Goal: Information Seeking & Learning: Learn about a topic

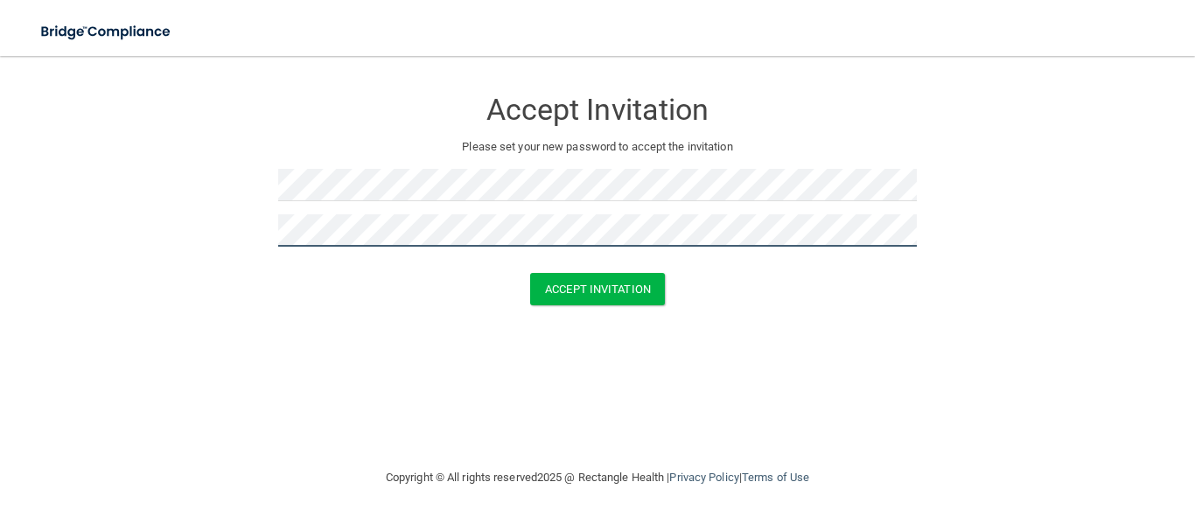
click at [530, 273] on button "Accept Invitation" at bounding box center [597, 289] width 135 height 32
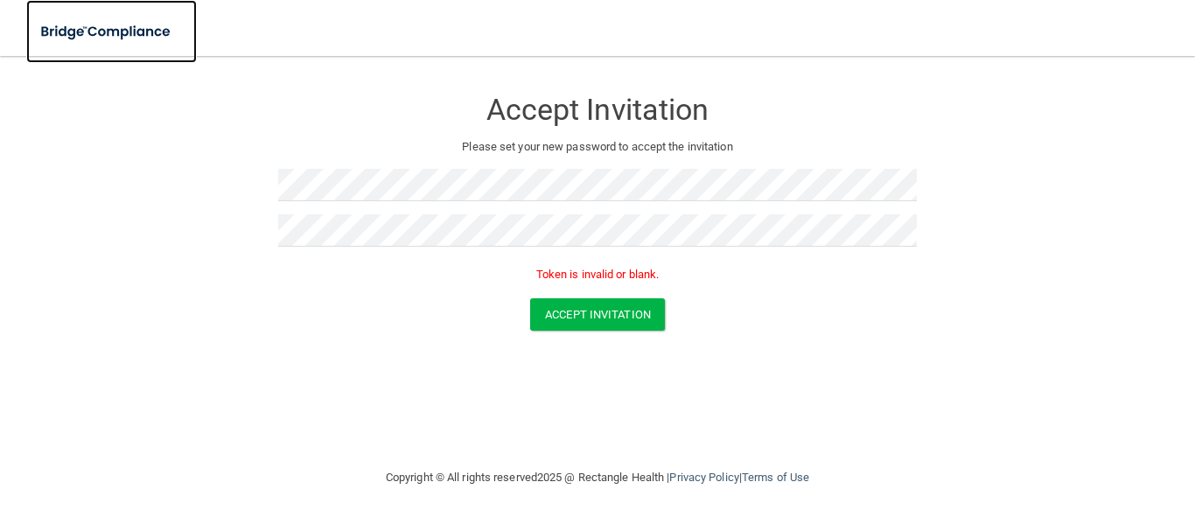
click at [138, 17] on img at bounding box center [106, 32] width 161 height 36
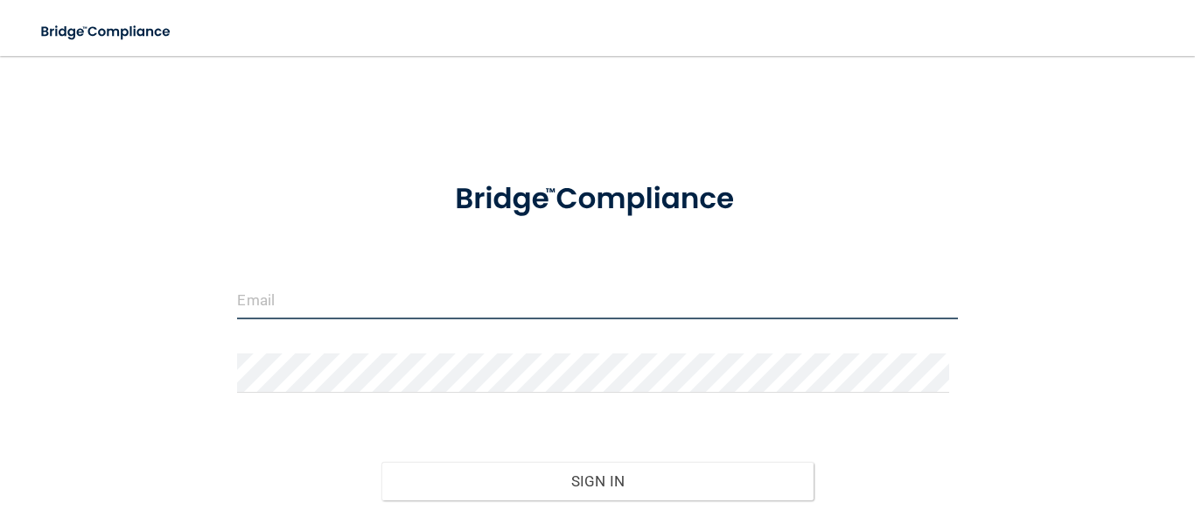
type input "[EMAIL_ADDRESS][DOMAIN_NAME]"
drag, startPoint x: 273, startPoint y: 283, endPoint x: 29, endPoint y: 203, distance: 257.1
click at [0, 211] on main "[EMAIL_ADDRESS][DOMAIN_NAME] Invalid email/password. You don't have permission …" at bounding box center [597, 290] width 1195 height 468
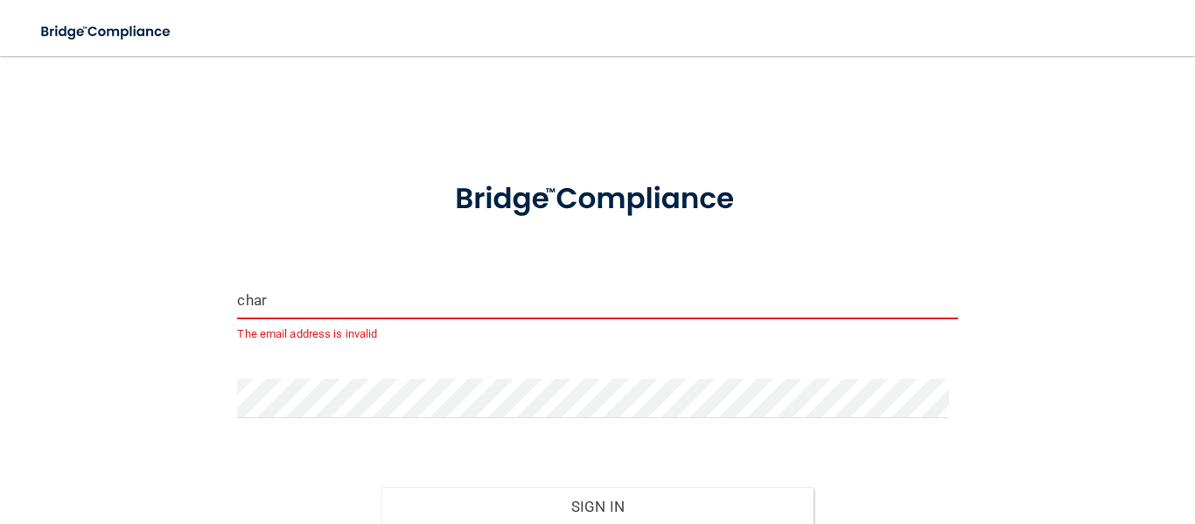
type input "[EMAIL_ADDRESS][DOMAIN_NAME]"
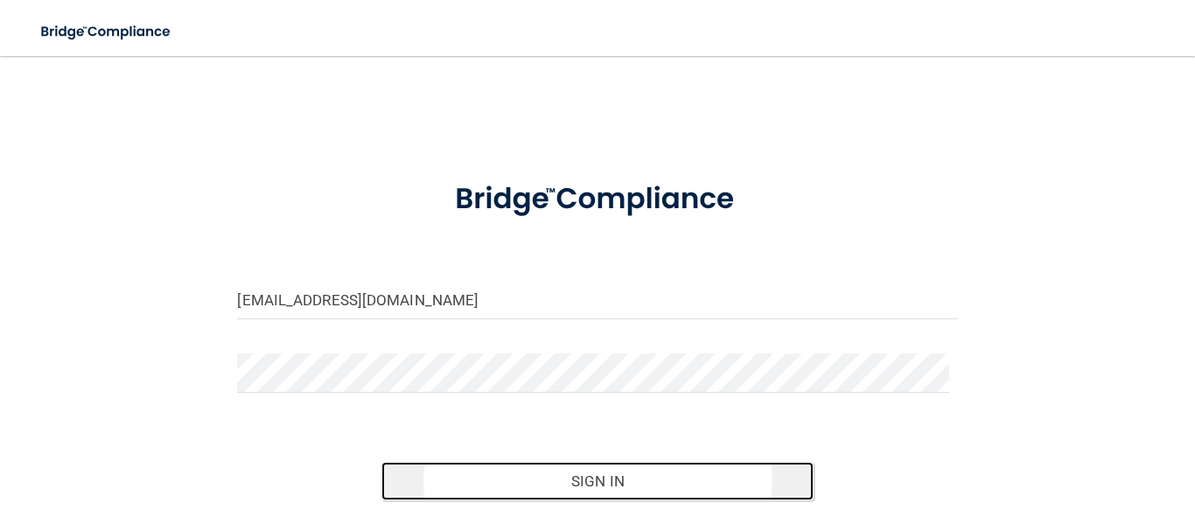
click at [617, 471] on button "Sign In" at bounding box center [597, 481] width 432 height 38
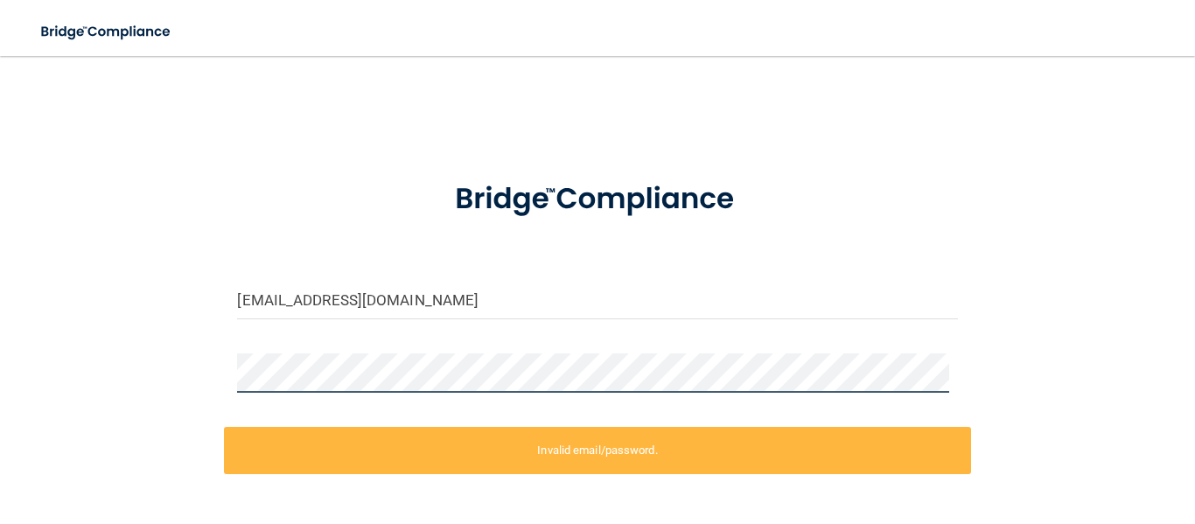
click at [0, 360] on main "[EMAIL_ADDRESS][DOMAIN_NAME] Invalid email/password. You don't have permission …" at bounding box center [597, 290] width 1195 height 468
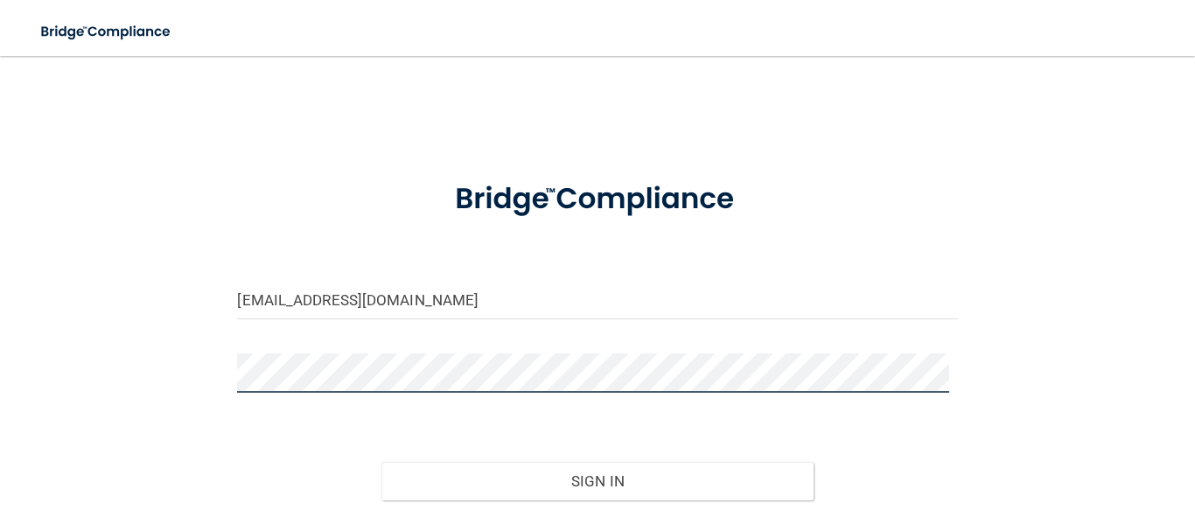
click at [381, 462] on button "Sign In" at bounding box center [597, 481] width 432 height 38
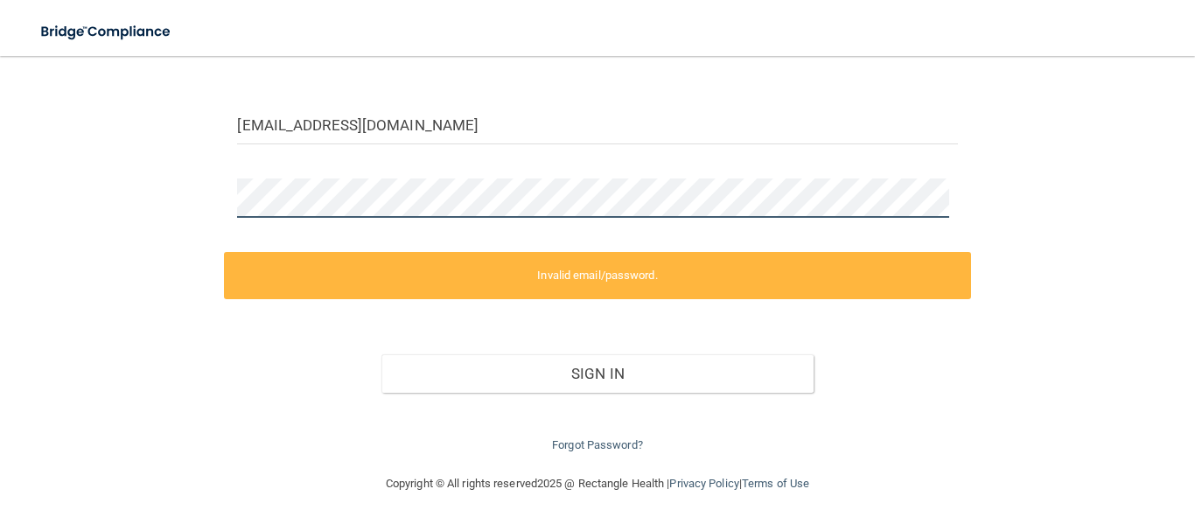
scroll to position [176, 0]
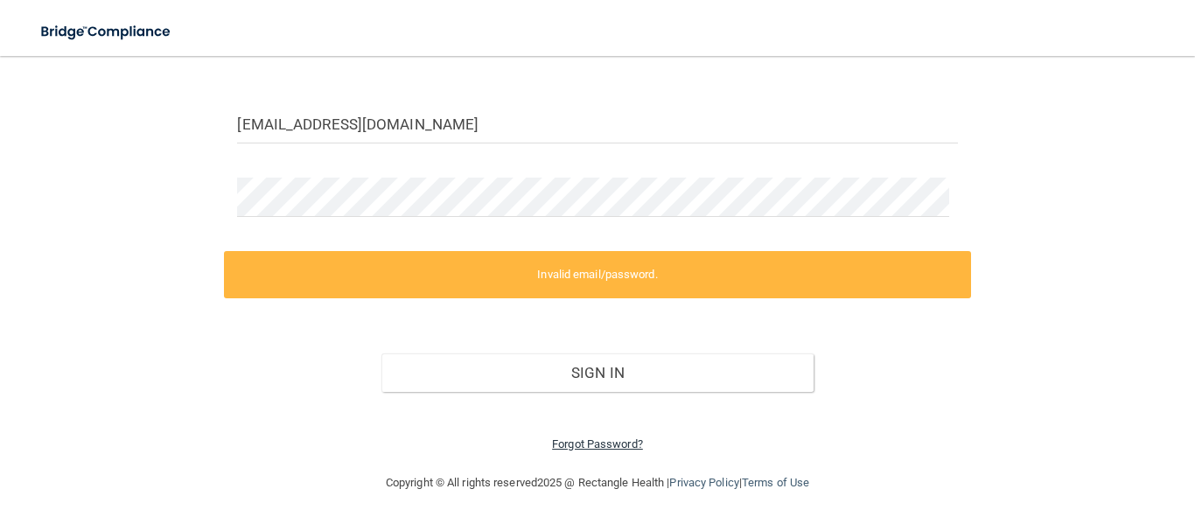
click at [612, 439] on link "Forgot Password?" at bounding box center [597, 443] width 91 height 13
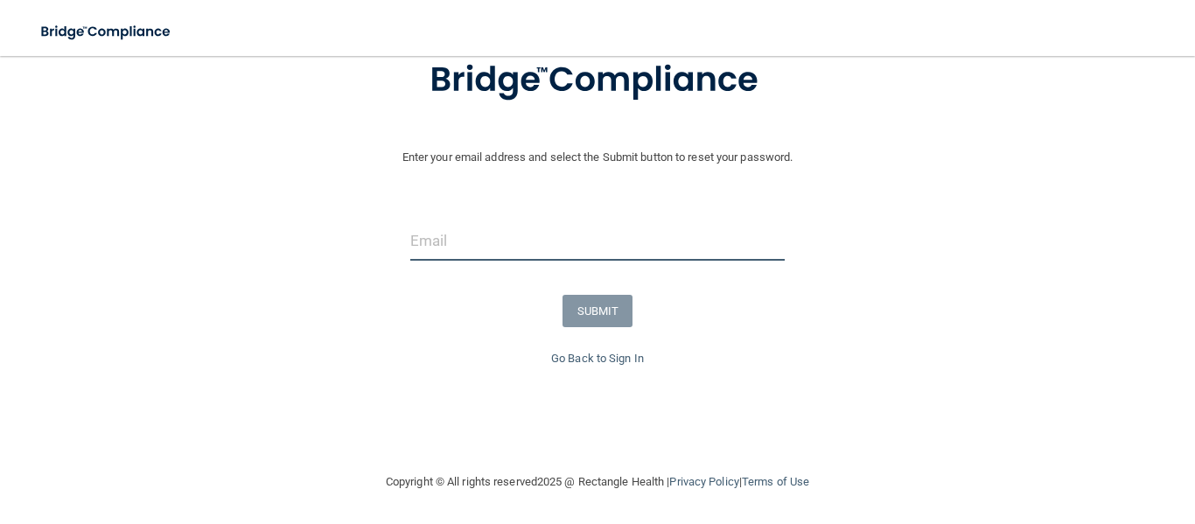
click at [504, 241] on input "email" at bounding box center [597, 240] width 375 height 39
type input "[EMAIL_ADDRESS][DOMAIN_NAME]"
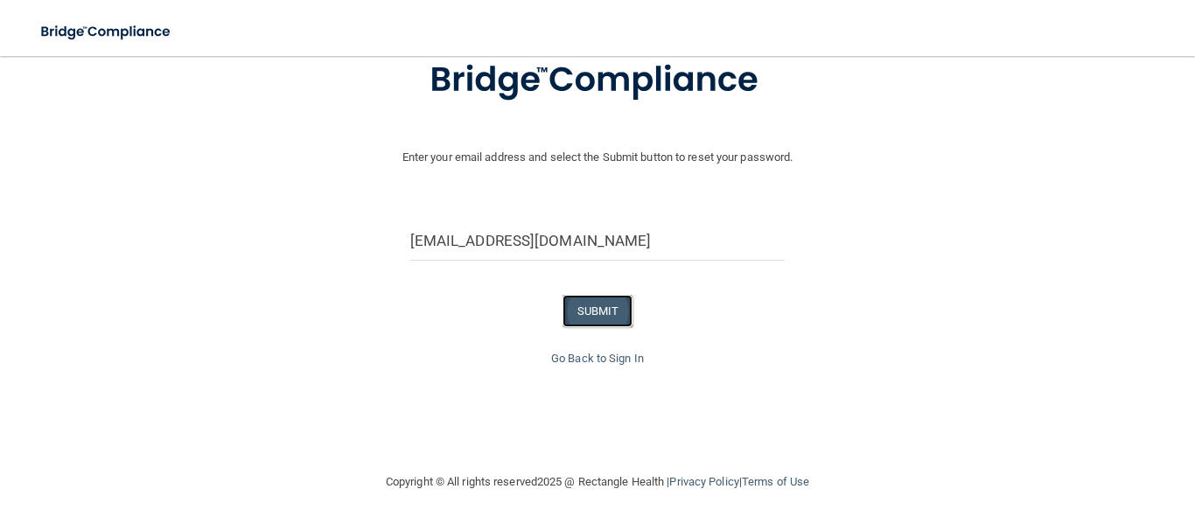
drag, startPoint x: 605, startPoint y: 315, endPoint x: 576, endPoint y: 321, distance: 30.4
click at [596, 321] on button "SUBMIT" at bounding box center [598, 311] width 71 height 32
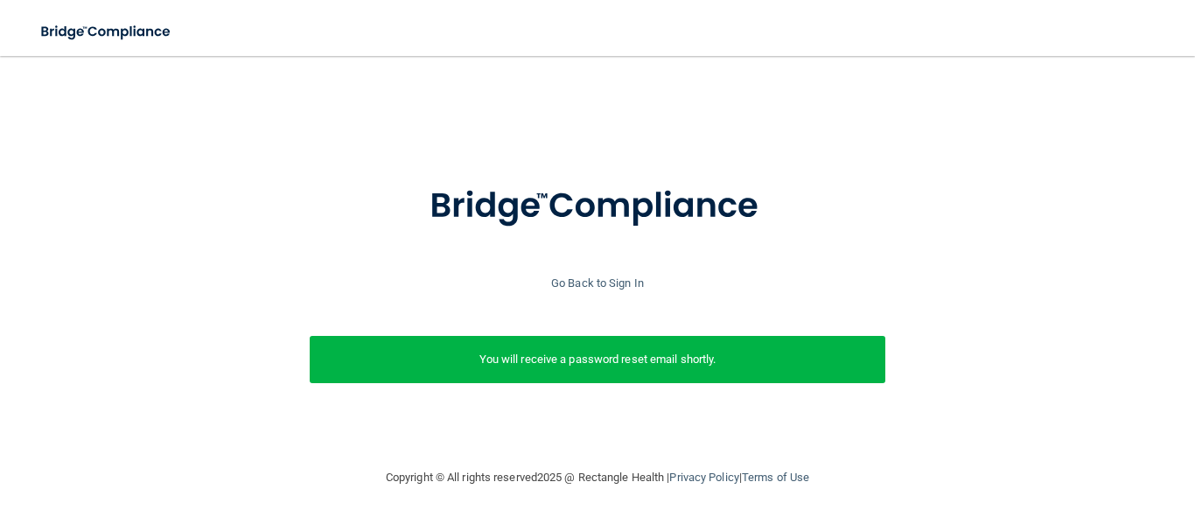
scroll to position [4, 0]
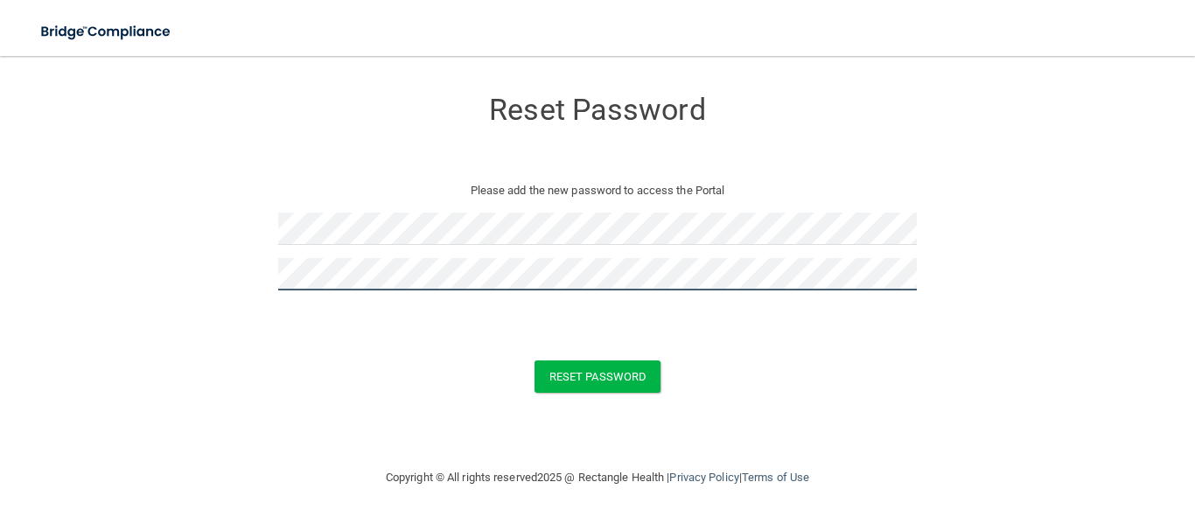
click at [535, 360] on button "Reset Password" at bounding box center [598, 376] width 126 height 32
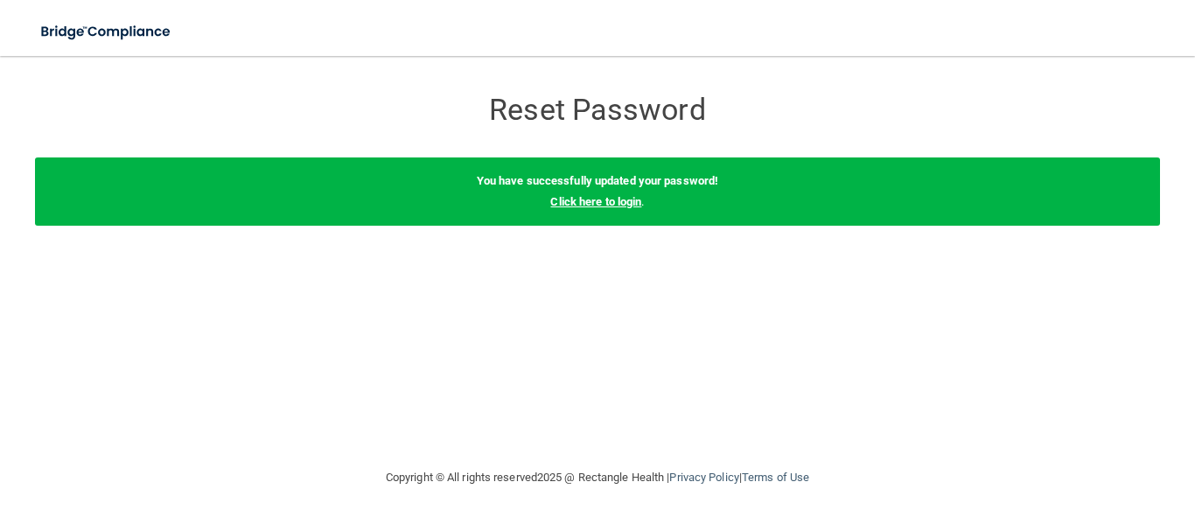
click at [626, 205] on link "Click here to login" at bounding box center [595, 201] width 91 height 13
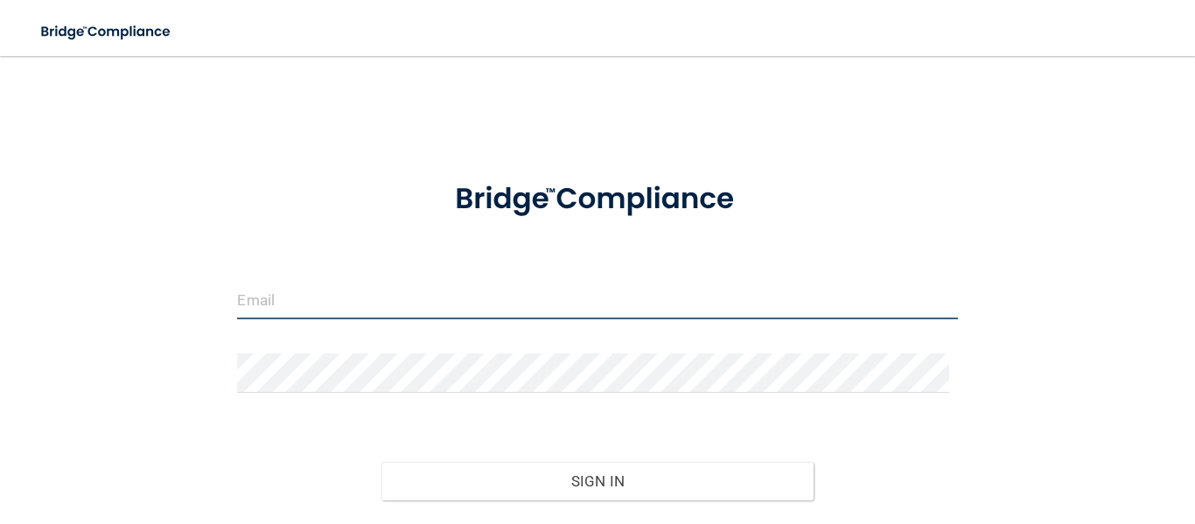
type input "[EMAIL_ADDRESS][DOMAIN_NAME]"
click at [362, 304] on input "[EMAIL_ADDRESS][DOMAIN_NAME]" at bounding box center [597, 299] width 720 height 39
drag, startPoint x: 497, startPoint y: 308, endPoint x: 0, endPoint y: 314, distance: 497.0
click at [0, 314] on main "[EMAIL_ADDRESS][DOMAIN_NAME] Invalid email/password. You don't have permission …" at bounding box center [597, 290] width 1195 height 468
type input "[EMAIL_ADDRESS][DOMAIN_NAME]"
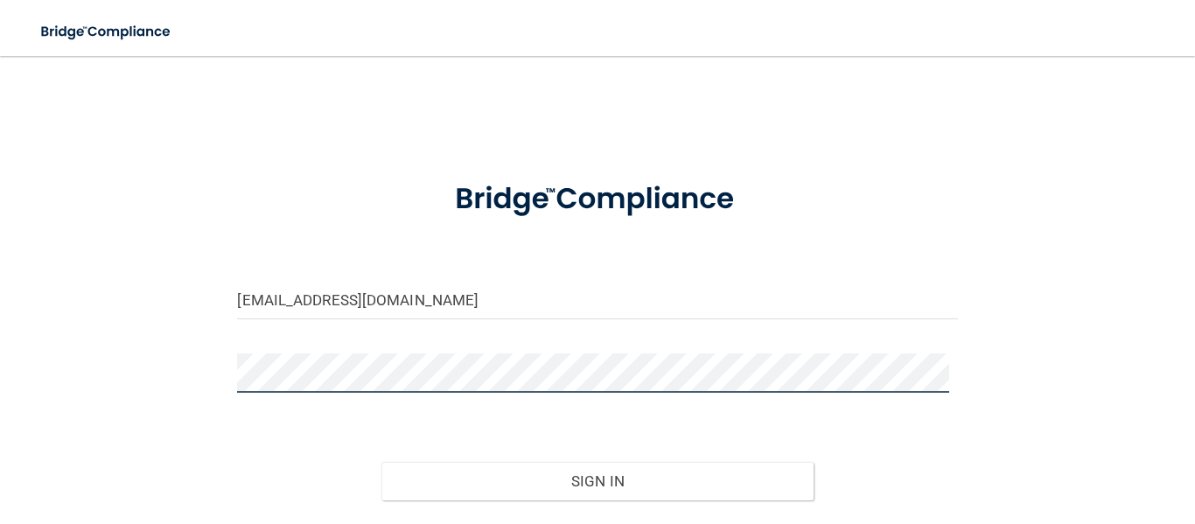
click at [32, 388] on main "[EMAIL_ADDRESS][DOMAIN_NAME] Invalid email/password. You don't have permission …" at bounding box center [597, 290] width 1195 height 468
click at [381, 462] on button "Sign In" at bounding box center [597, 481] width 432 height 38
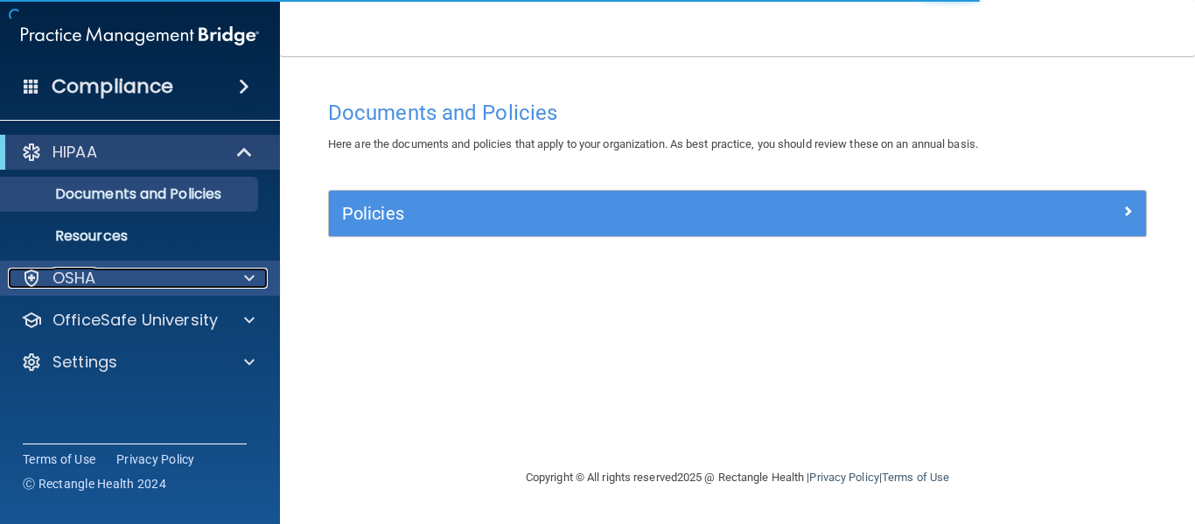
click at [239, 278] on div at bounding box center [247, 278] width 44 height 21
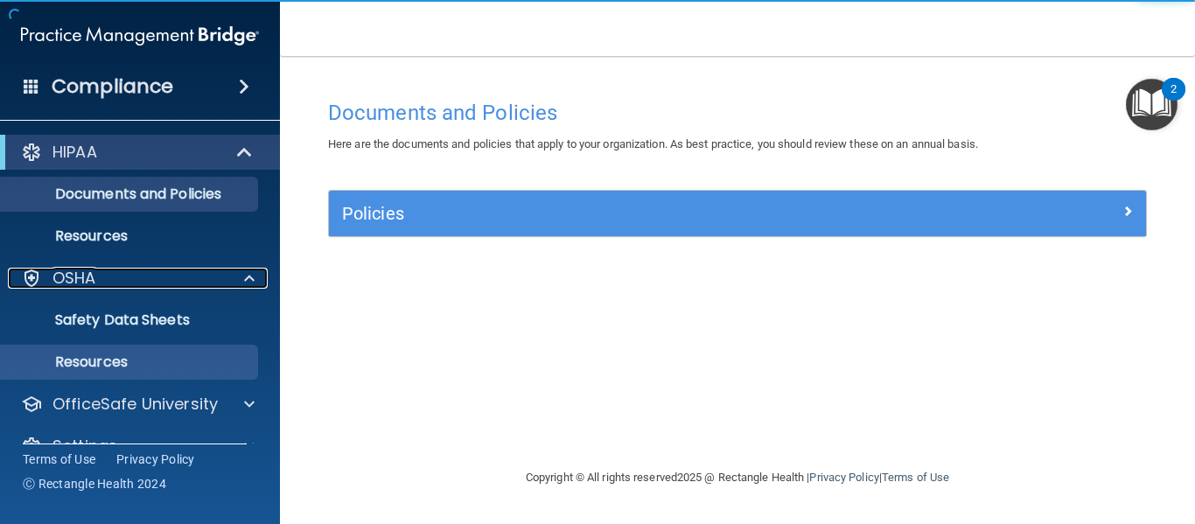
scroll to position [34, 0]
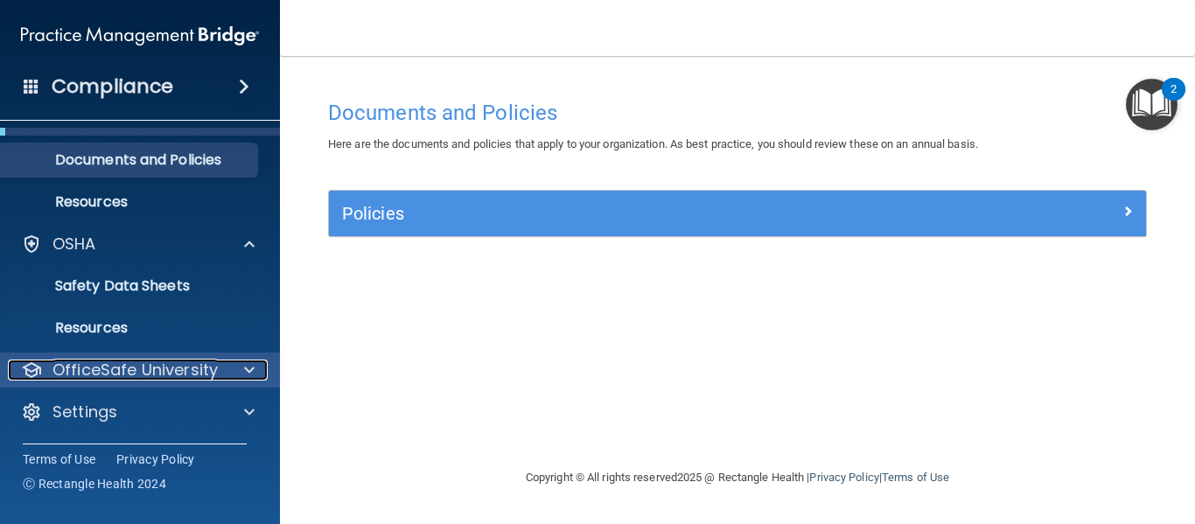
click at [206, 369] on p "OfficeSafe University" at bounding box center [134, 370] width 165 height 21
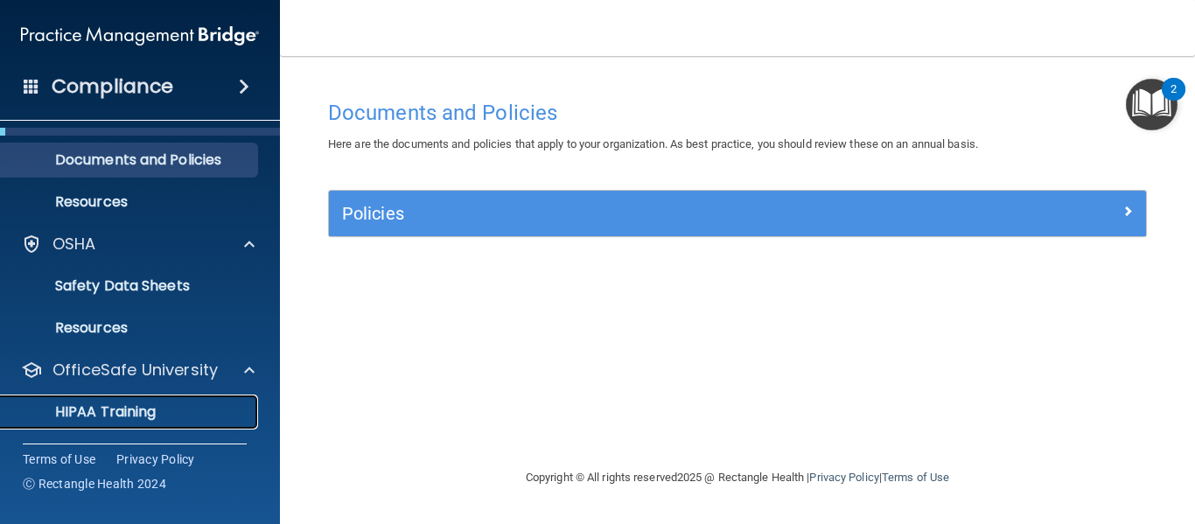
click at [167, 410] on div "HIPAA Training" at bounding box center [130, 411] width 239 height 17
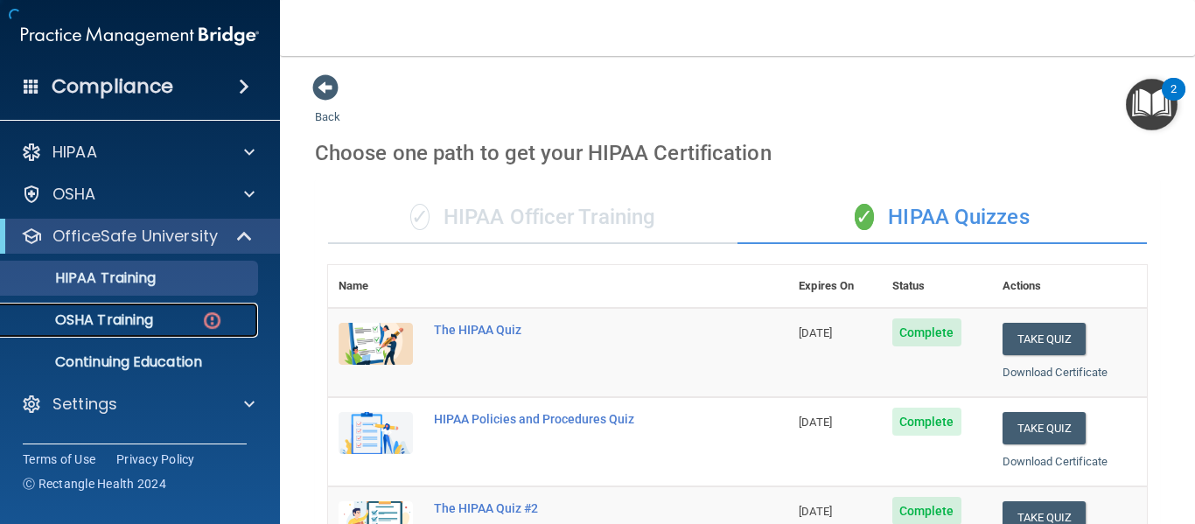
click at [153, 318] on p "OSHA Training" at bounding box center [82, 319] width 142 height 17
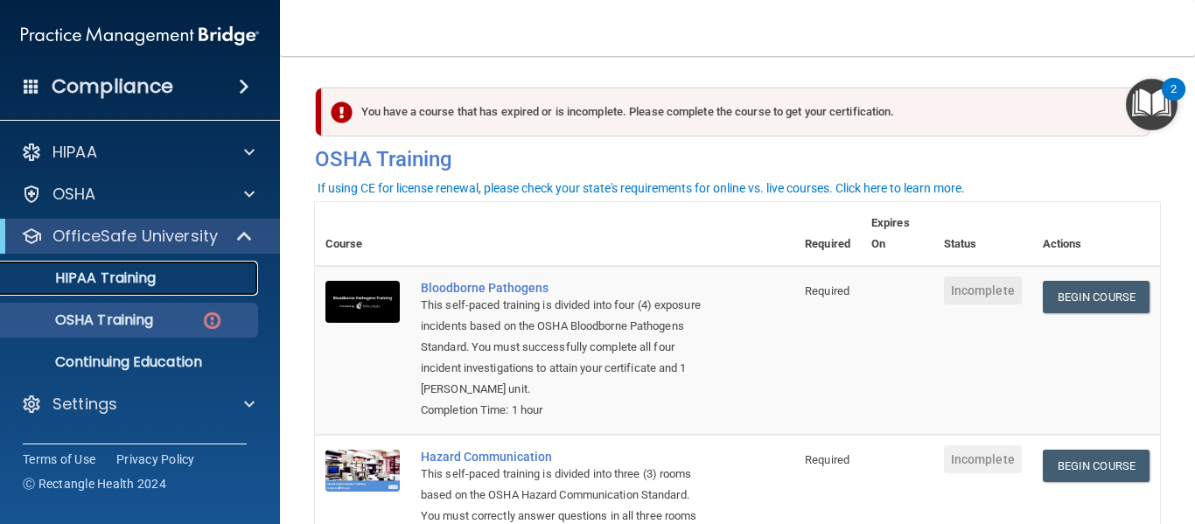
click at [157, 274] on div "HIPAA Training" at bounding box center [130, 277] width 239 height 17
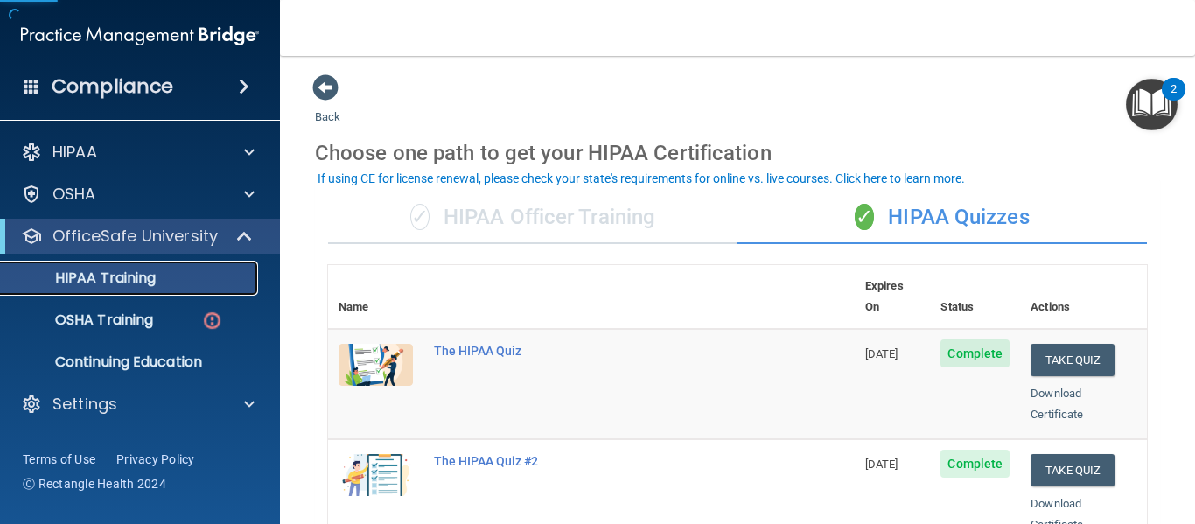
click at [151, 279] on p "HIPAA Training" at bounding box center [83, 277] width 144 height 17
click at [151, 280] on p "HIPAA Training" at bounding box center [83, 277] width 144 height 17
click at [143, 317] on p "OSHA Training" at bounding box center [82, 319] width 142 height 17
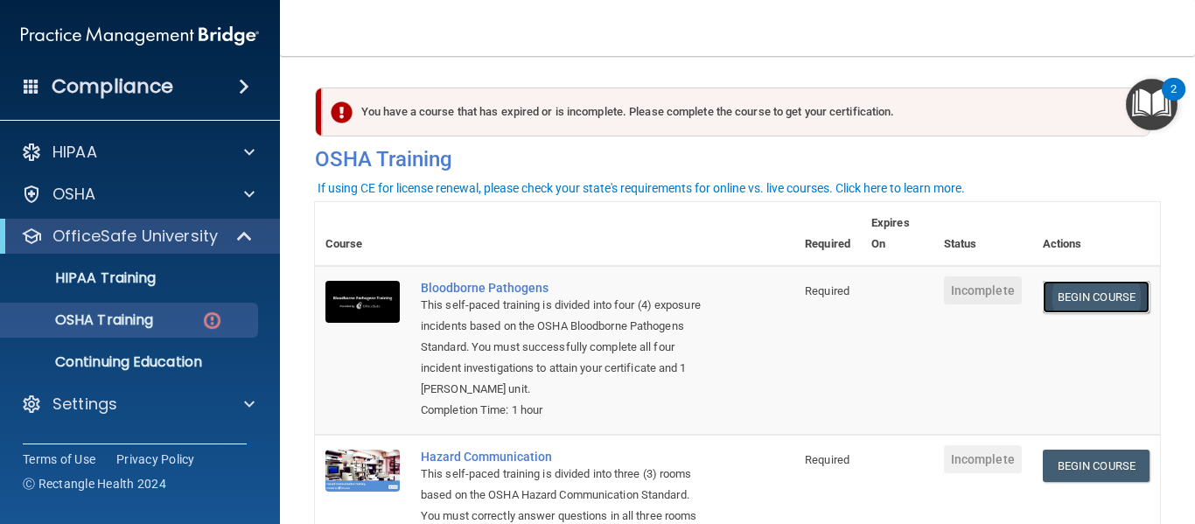
click at [1088, 293] on link "Begin Course" at bounding box center [1096, 297] width 107 height 32
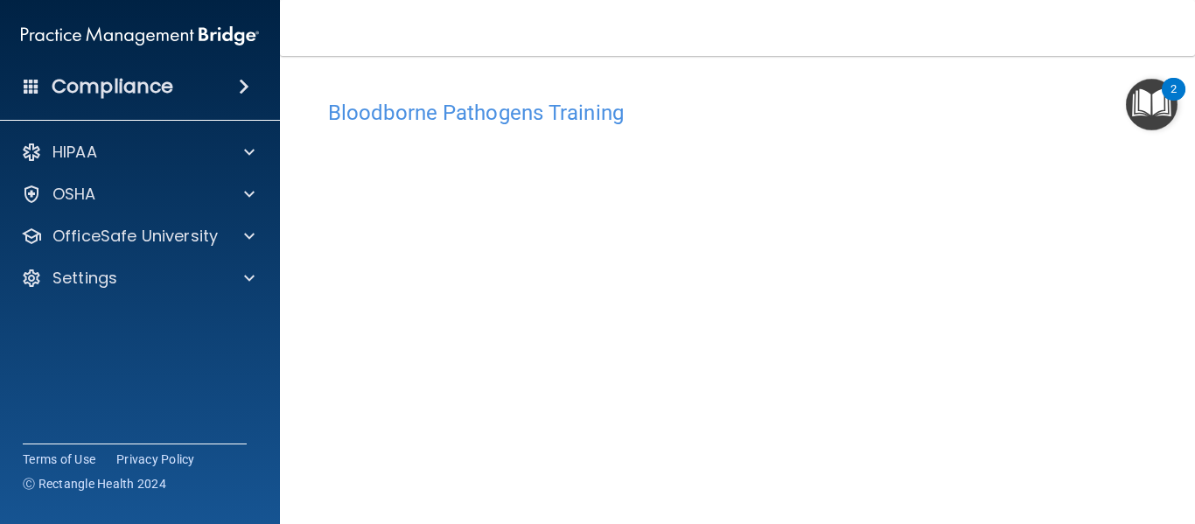
scroll to position [94, 0]
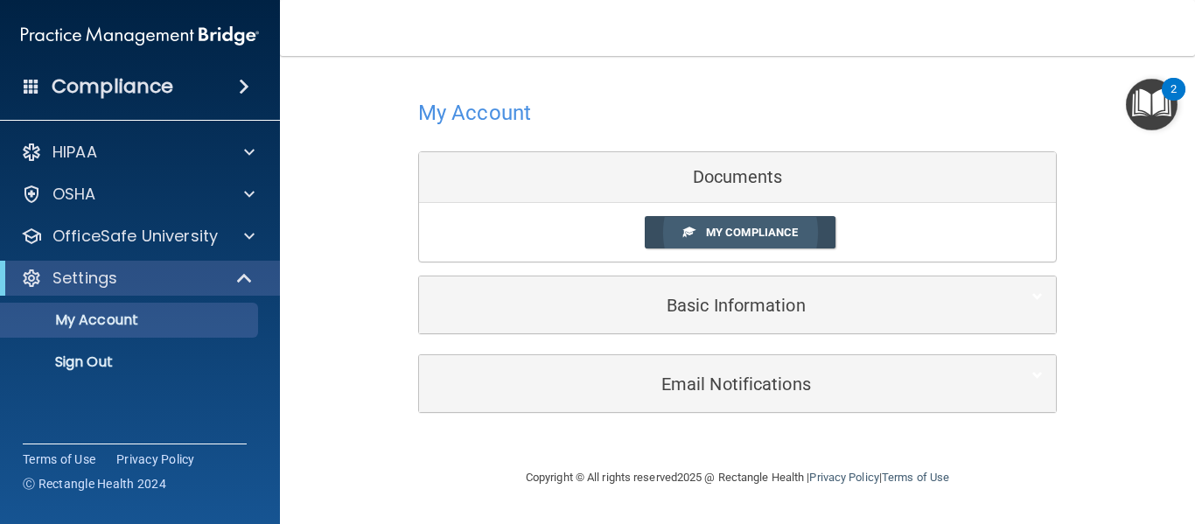
click at [745, 234] on span "My Compliance" at bounding box center [752, 232] width 92 height 13
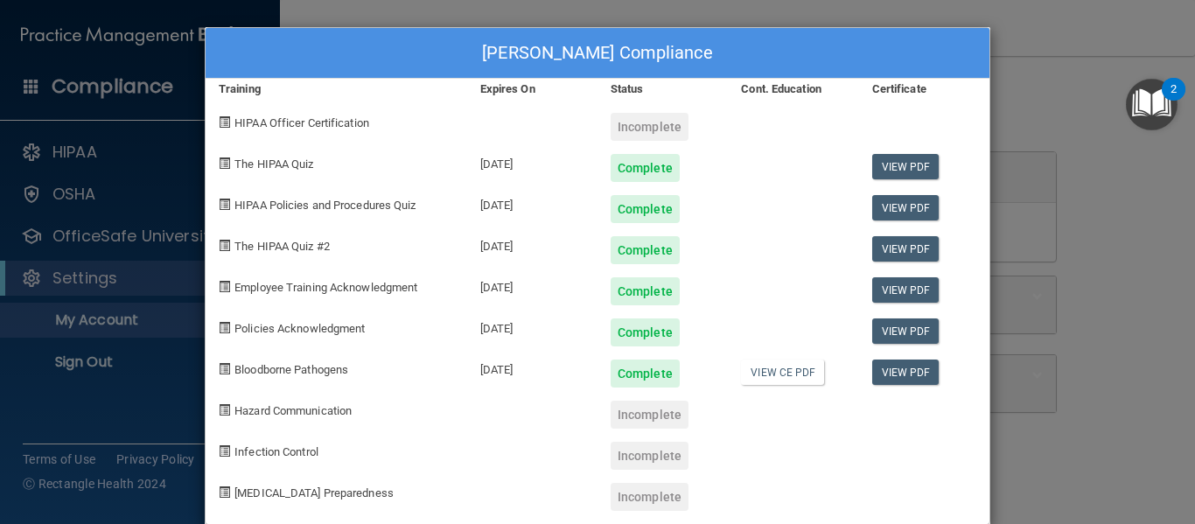
drag, startPoint x: 308, startPoint y: 412, endPoint x: 378, endPoint y: 402, distance: 70.7
click at [311, 410] on span "Hazard Communication" at bounding box center [292, 410] width 117 height 13
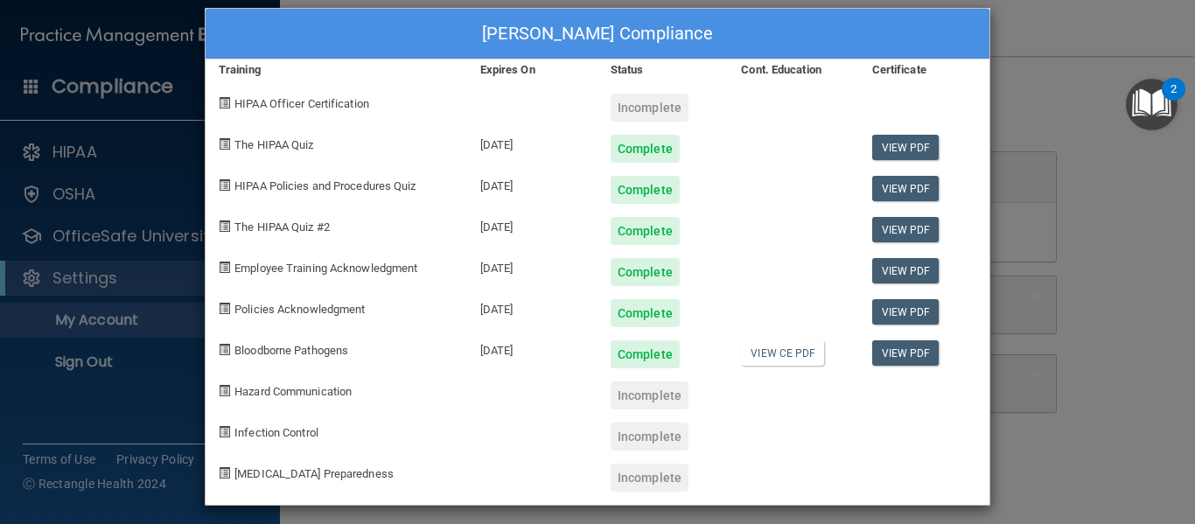
scroll to position [28, 0]
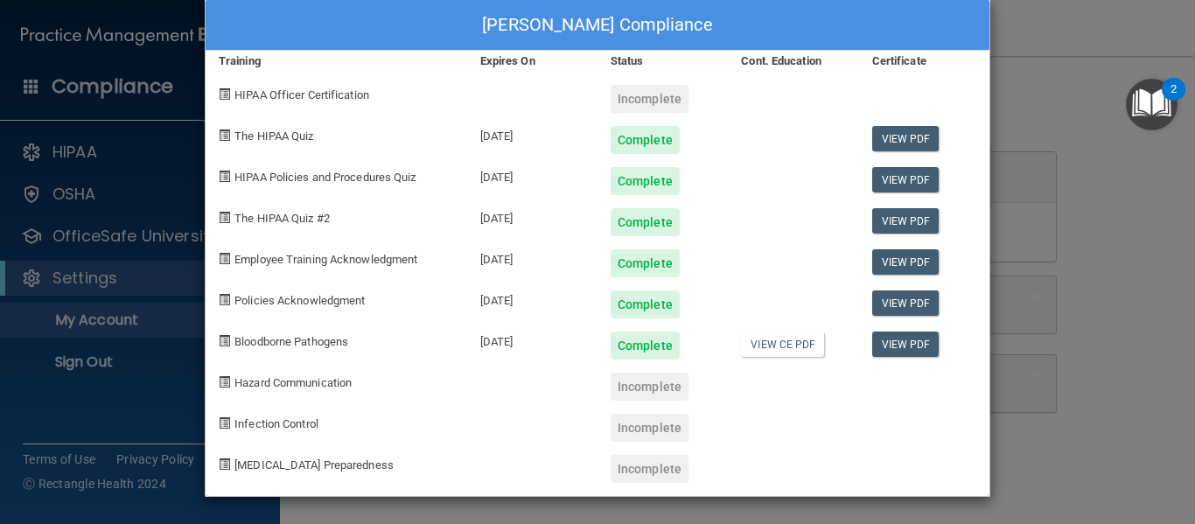
click at [1038, 328] on div "Charneice Hamilton's Compliance Training Expires On Status Cont. Education Cert…" at bounding box center [597, 262] width 1195 height 524
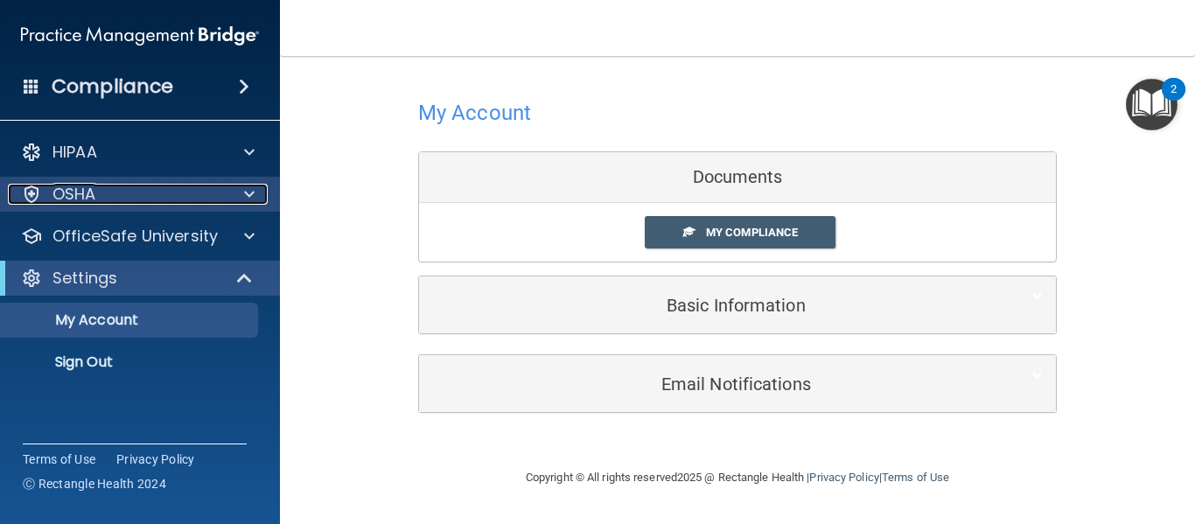
click at [249, 198] on span at bounding box center [249, 194] width 10 height 21
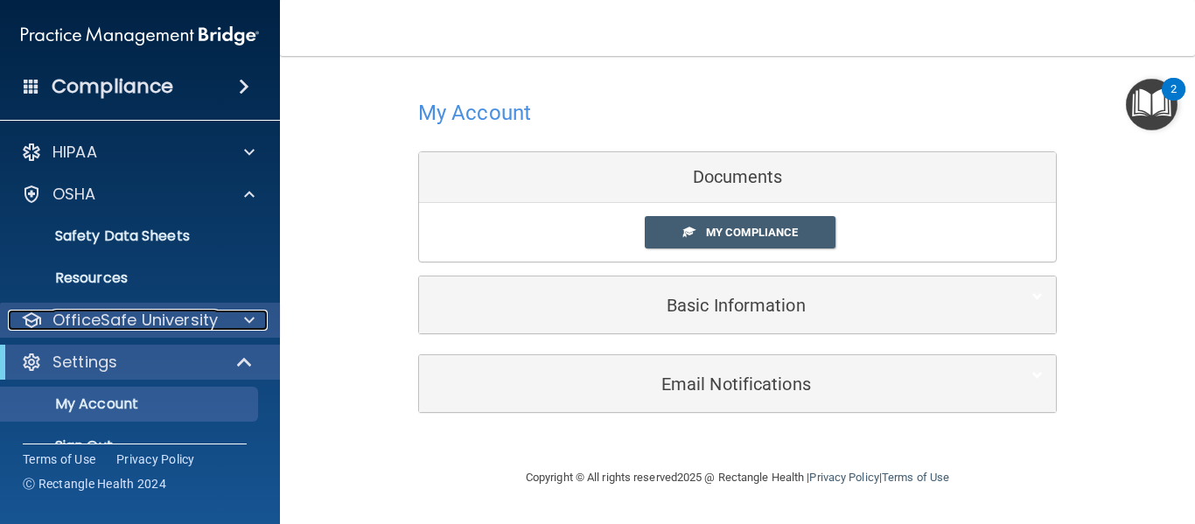
click at [251, 320] on span at bounding box center [249, 320] width 10 height 21
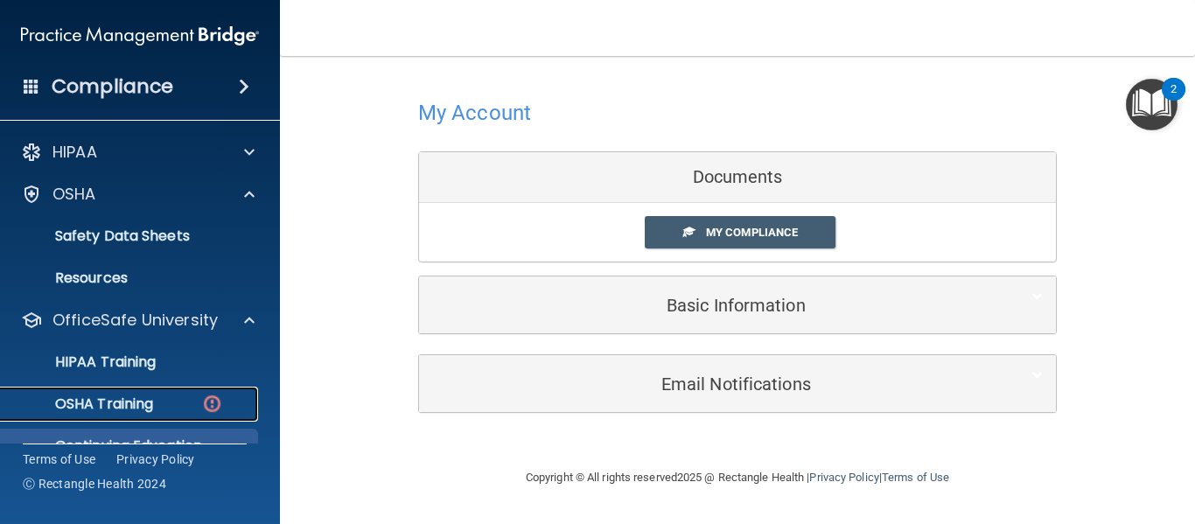
drag, startPoint x: 156, startPoint y: 404, endPoint x: 166, endPoint y: 400, distance: 11.4
click at [156, 402] on div "OSHA Training" at bounding box center [130, 403] width 239 height 17
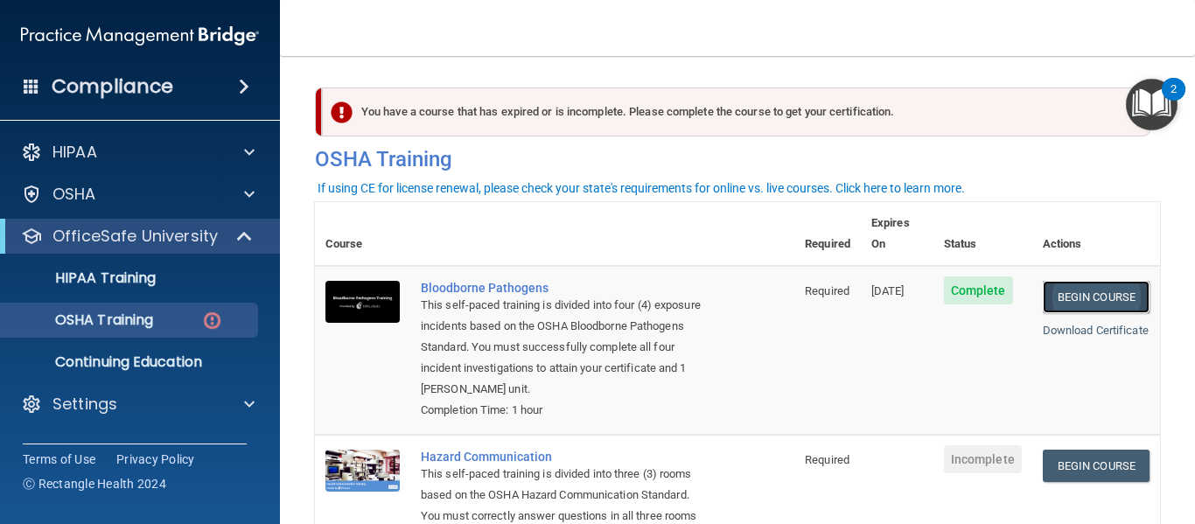
click at [1067, 282] on link "Begin Course" at bounding box center [1096, 297] width 107 height 32
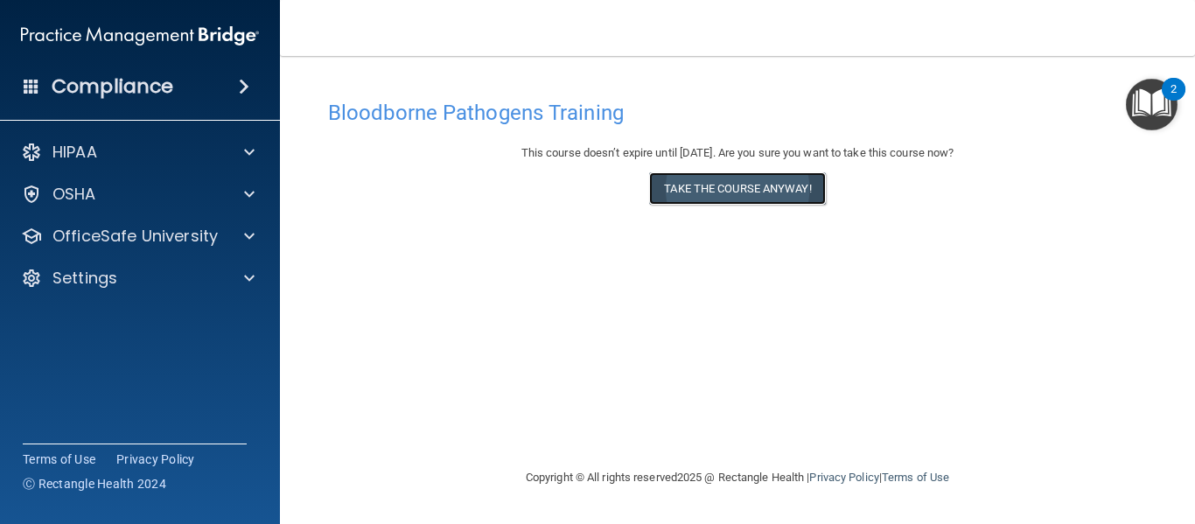
click at [769, 187] on button "Take the course anyway!" at bounding box center [737, 188] width 176 height 32
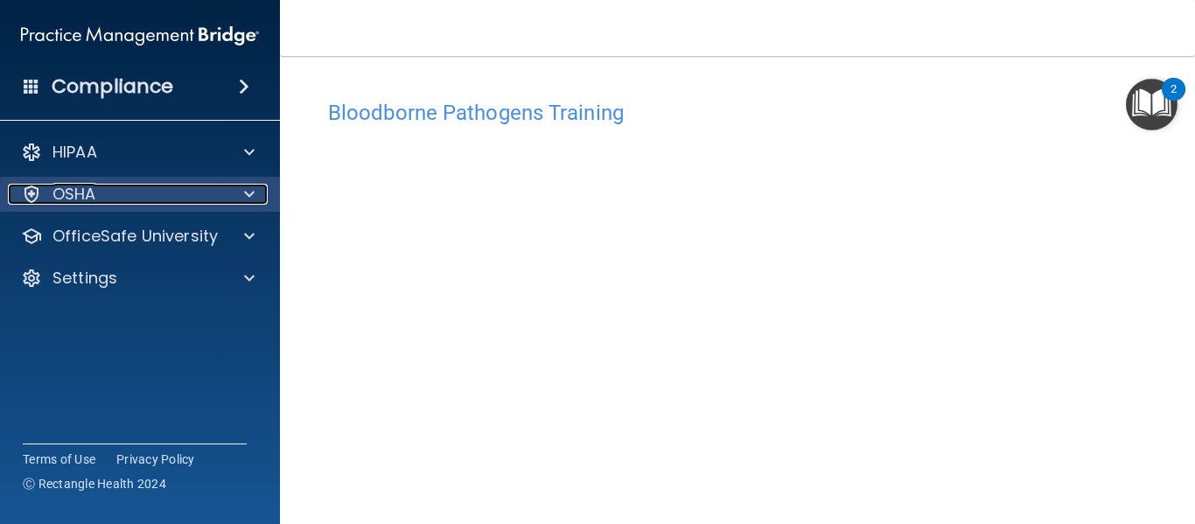
click at [246, 195] on span at bounding box center [249, 194] width 10 height 21
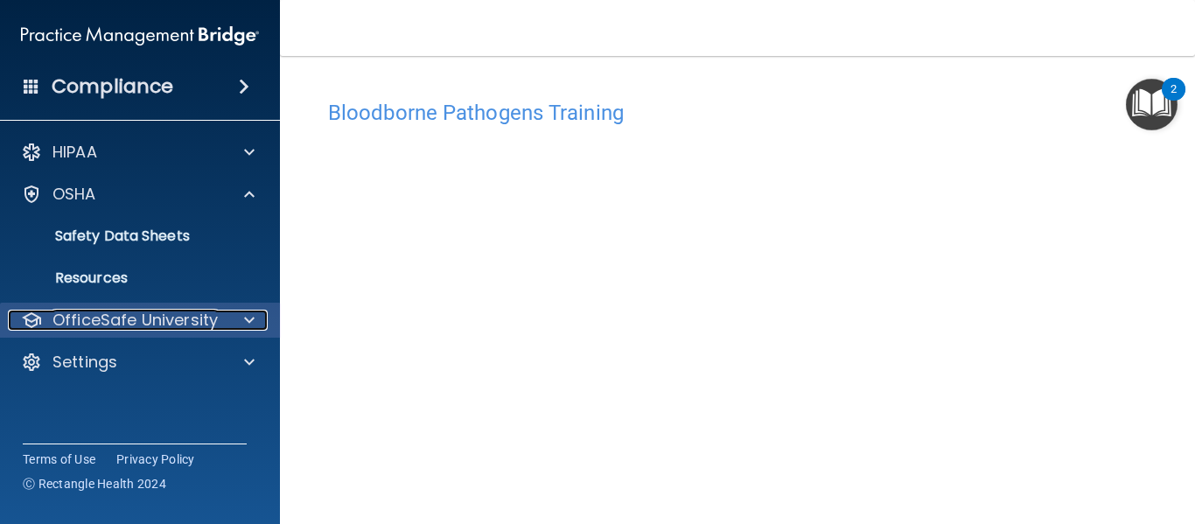
click at [227, 318] on div at bounding box center [247, 320] width 44 height 21
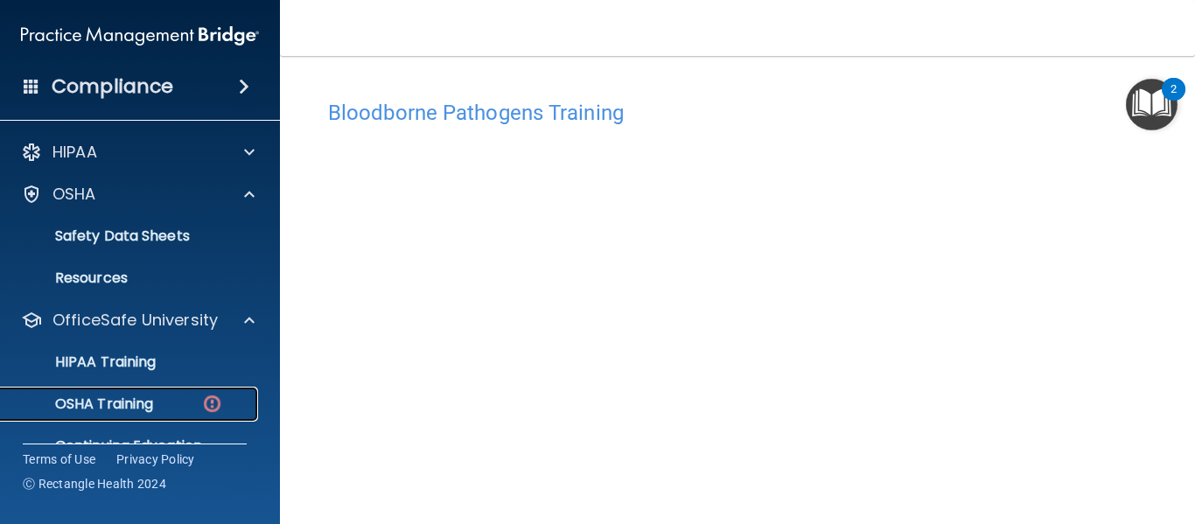
click at [124, 403] on p "OSHA Training" at bounding box center [82, 403] width 142 height 17
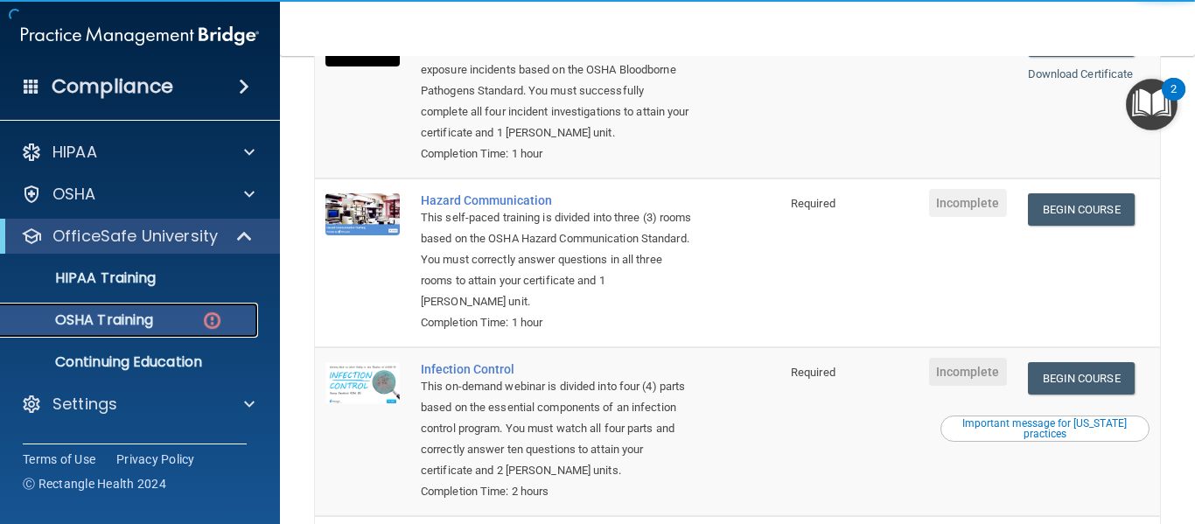
scroll to position [262, 0]
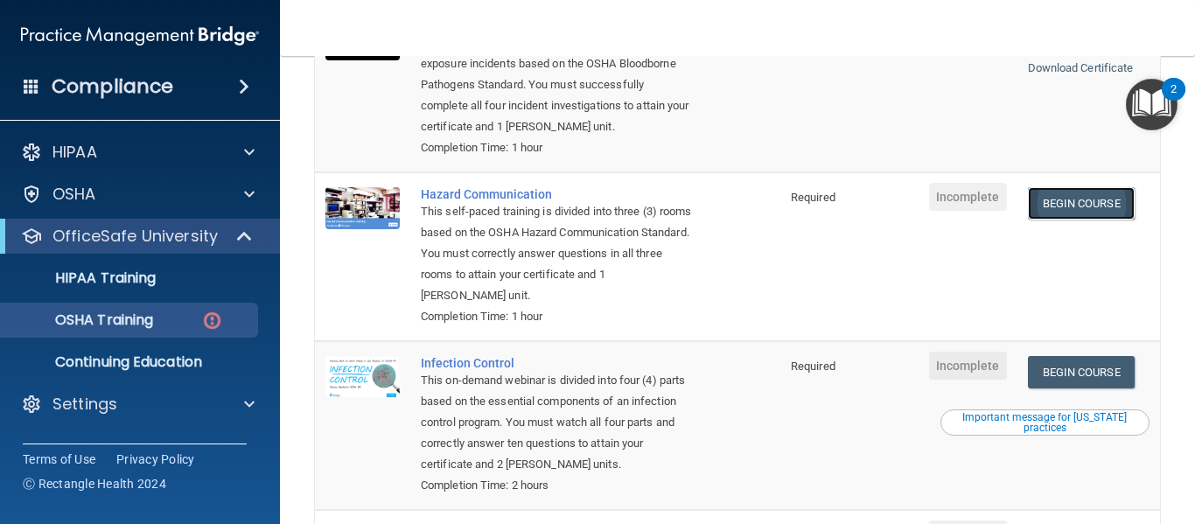
click at [1079, 206] on link "Begin Course" at bounding box center [1081, 203] width 107 height 32
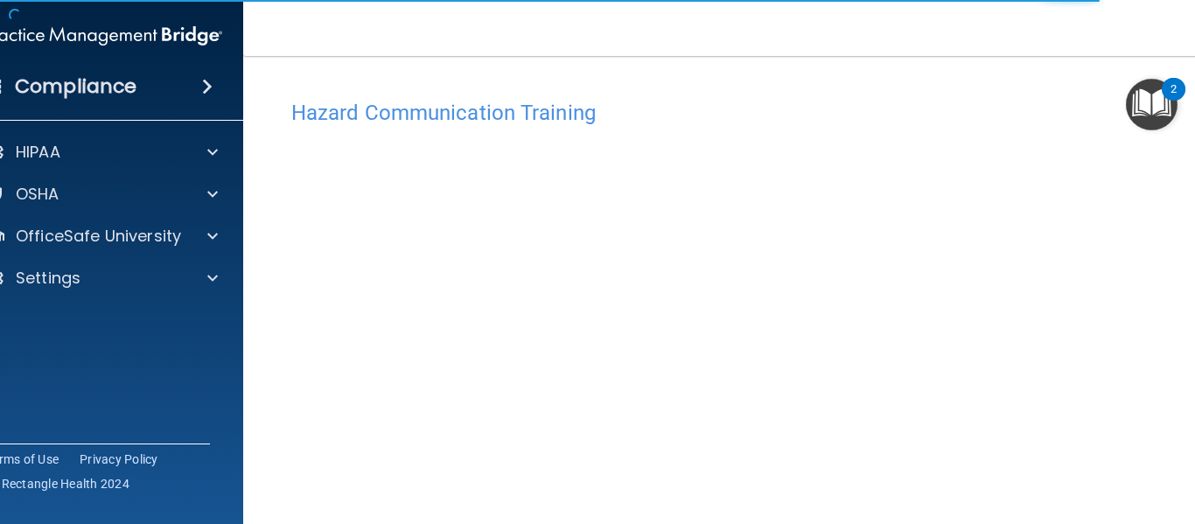
scroll to position [110, 0]
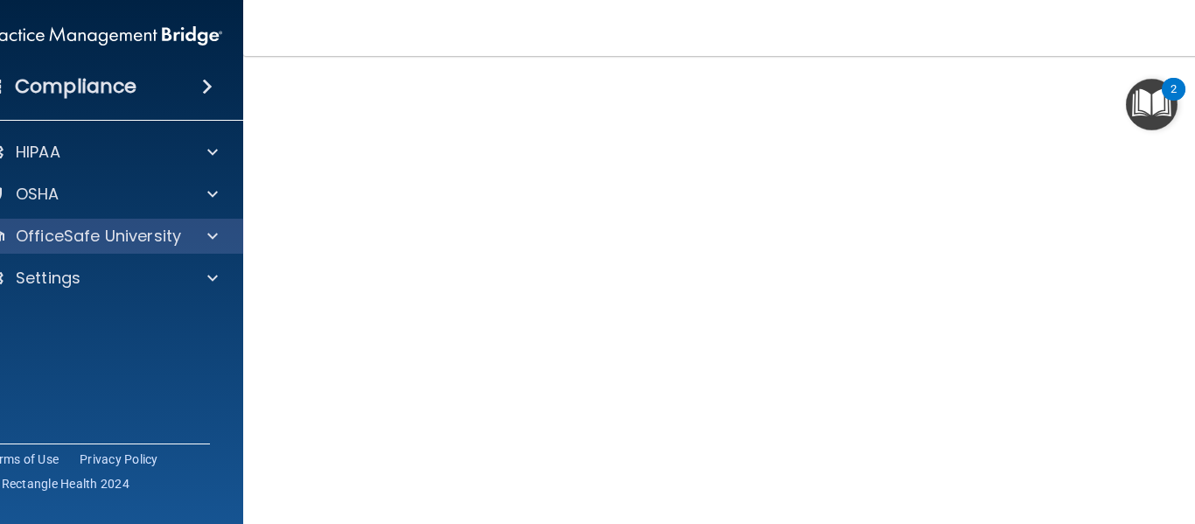
click at [217, 225] on div "OfficeSafe University" at bounding box center [103, 236] width 281 height 35
click at [210, 235] on div at bounding box center [210, 236] width 44 height 21
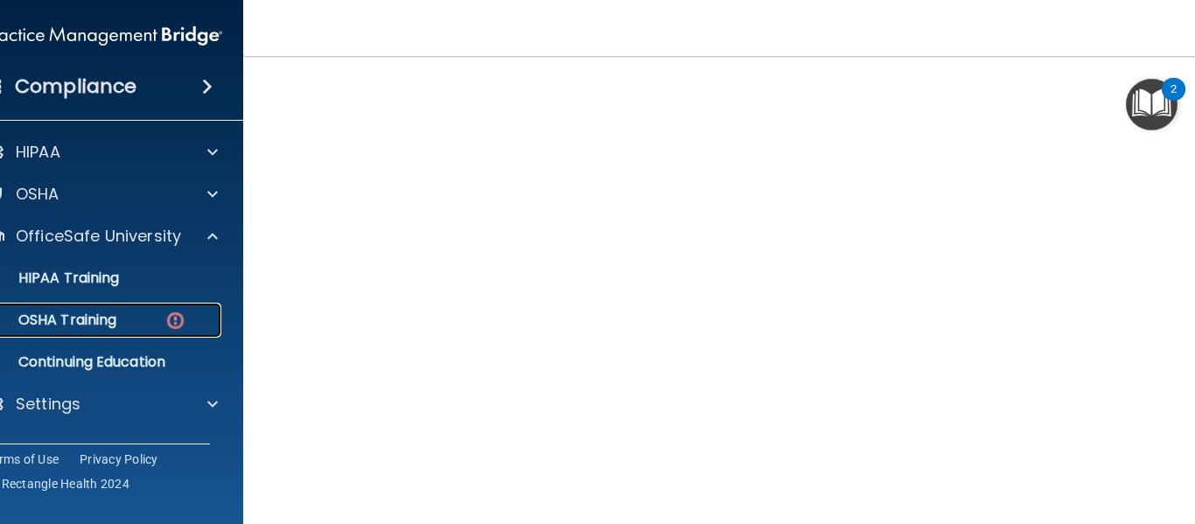
click at [150, 315] on div "OSHA Training" at bounding box center [94, 319] width 239 height 17
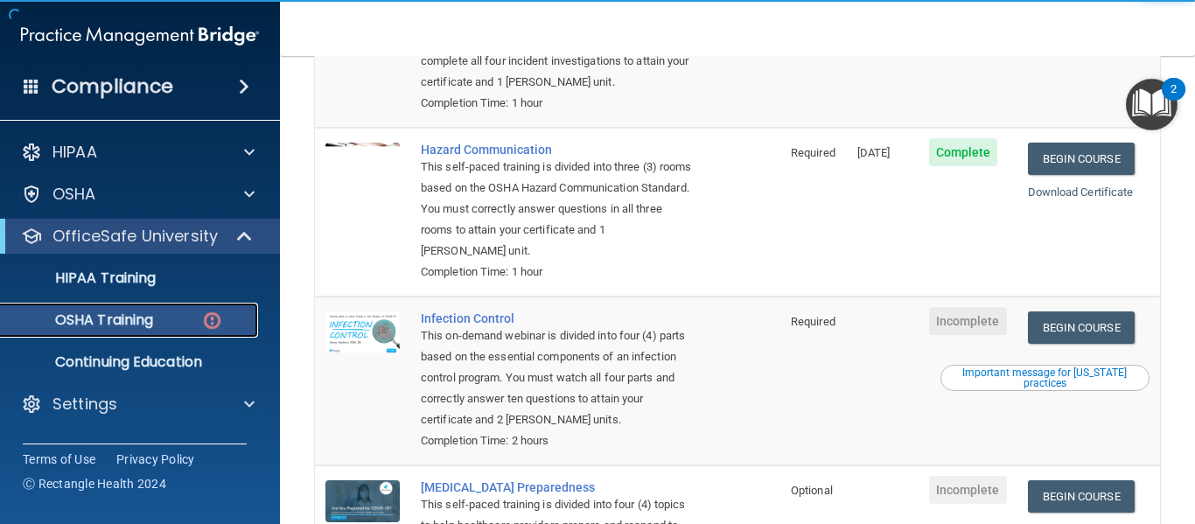
scroll to position [373, 0]
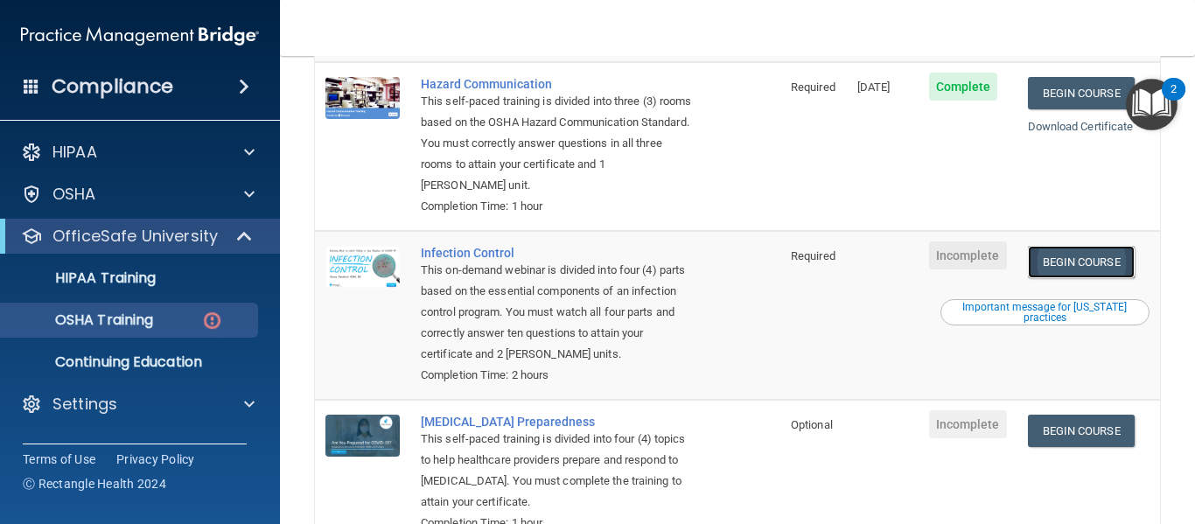
click at [1097, 269] on link "Begin Course" at bounding box center [1081, 262] width 107 height 32
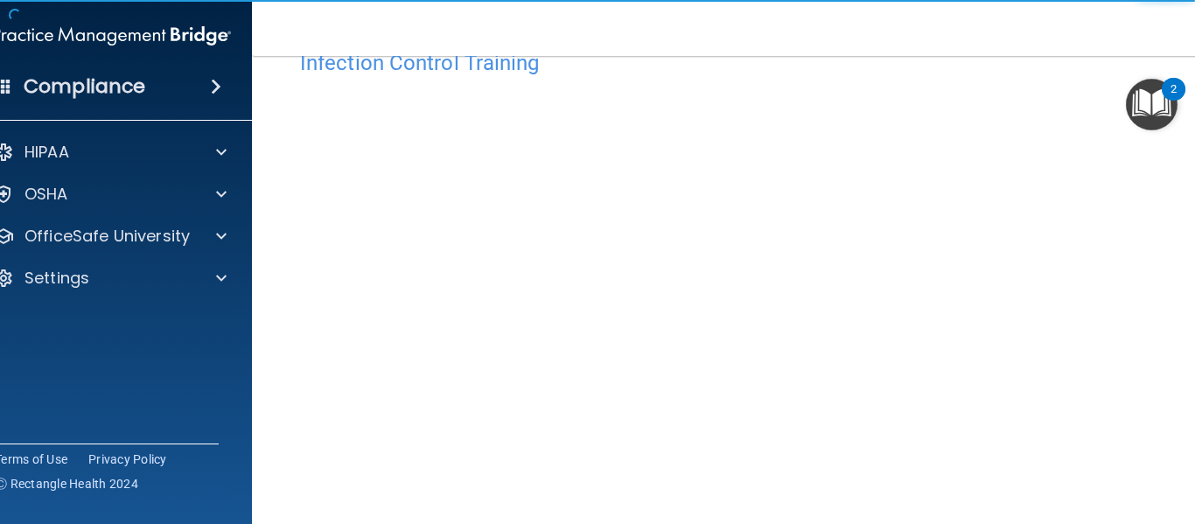
scroll to position [137, 0]
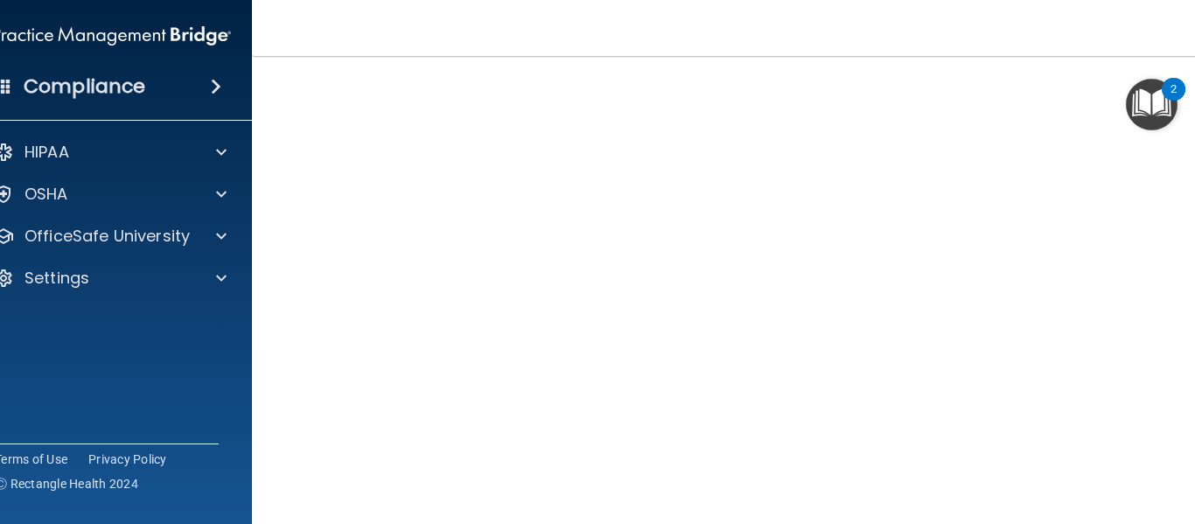
click at [773, 41] on nav "Toggle navigation [PERSON_NAME] [EMAIL_ADDRESS][DOMAIN_NAME] Manage My Enterpri…" at bounding box center [737, 28] width 971 height 56
click at [216, 193] on span at bounding box center [221, 194] width 10 height 21
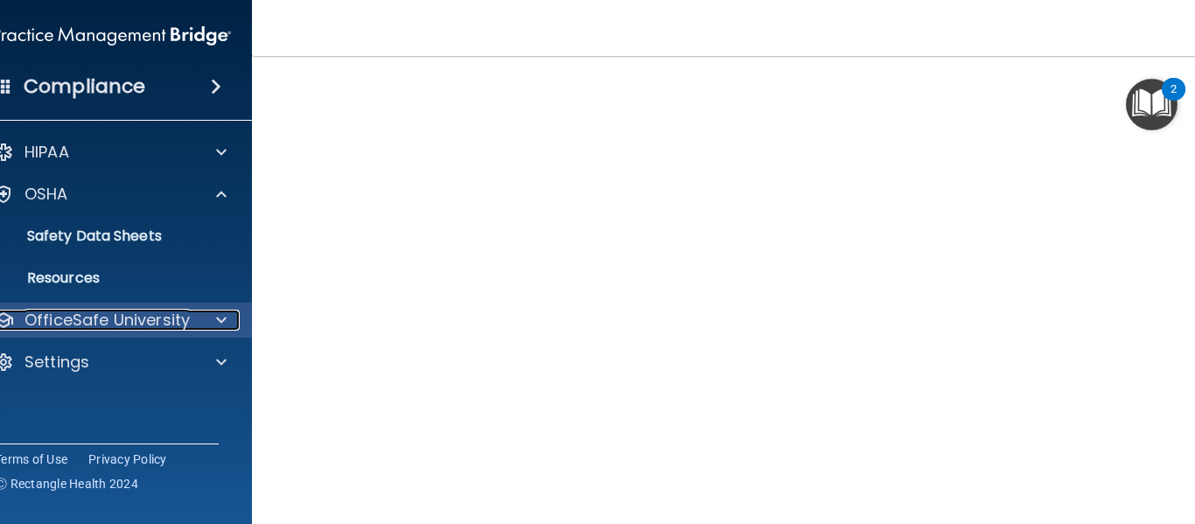
click at [226, 315] on div at bounding box center [219, 320] width 44 height 21
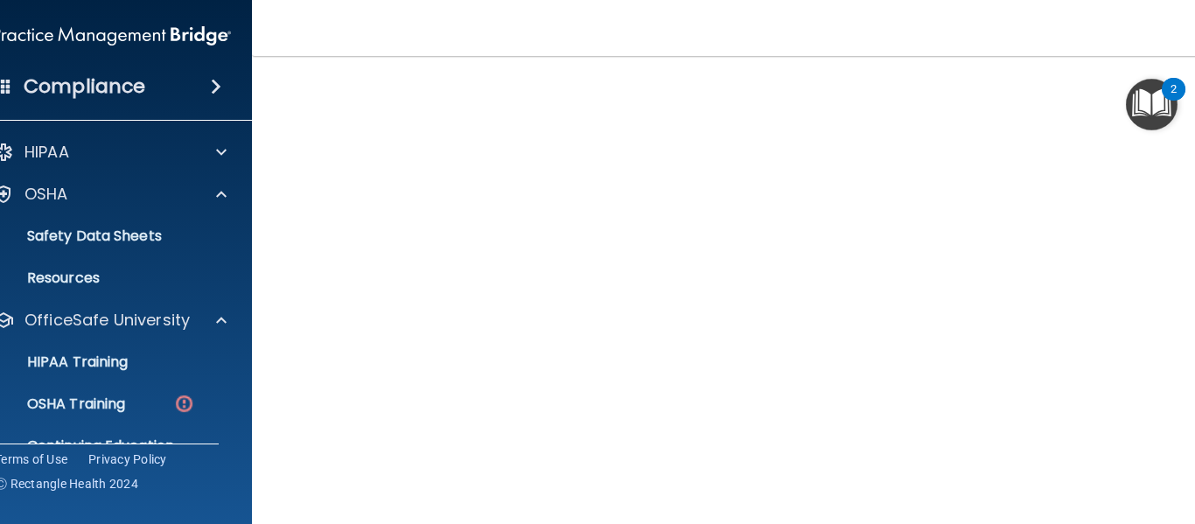
scroll to position [175, 0]
click at [137, 395] on div "OSHA Training" at bounding box center [102, 403] width 239 height 17
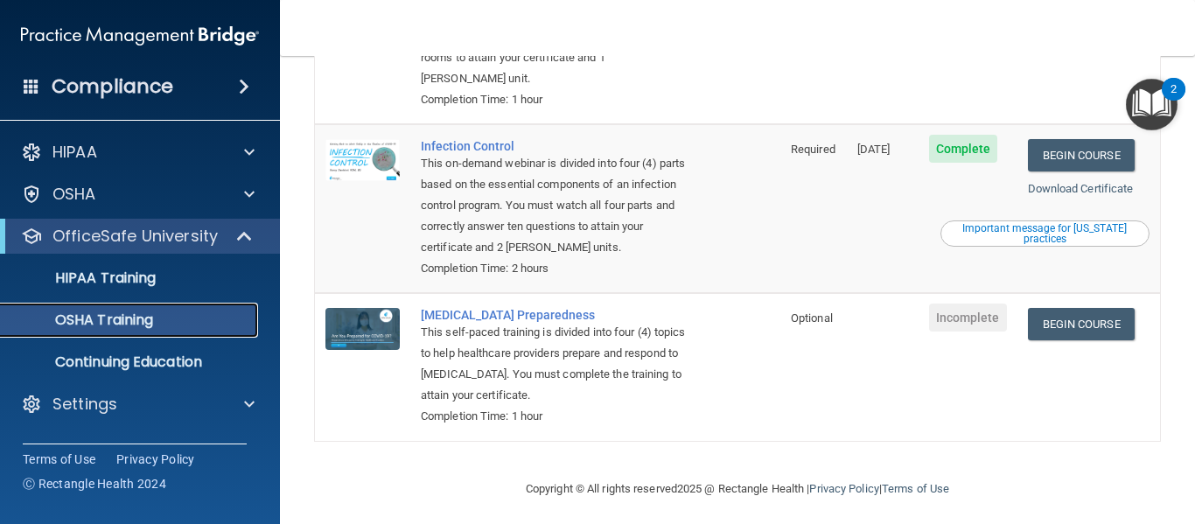
scroll to position [442, 0]
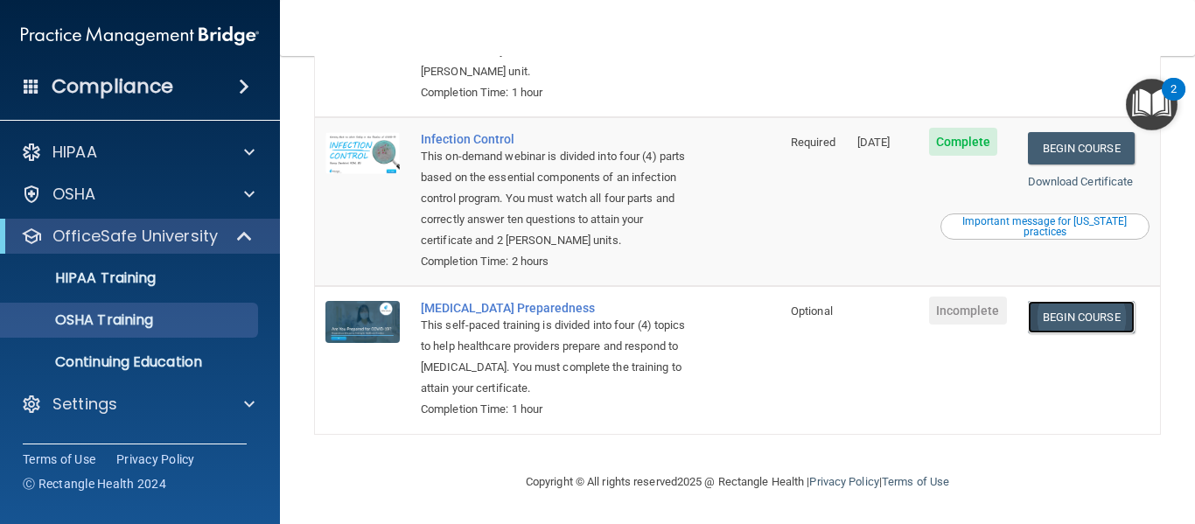
click at [1078, 323] on link "Begin Course" at bounding box center [1081, 317] width 107 height 32
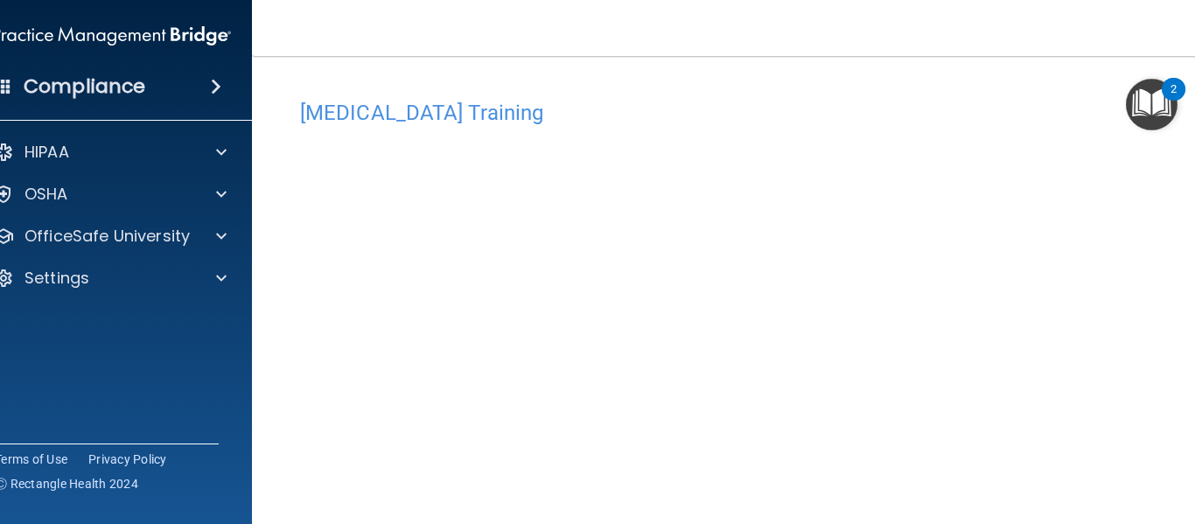
scroll to position [89, 0]
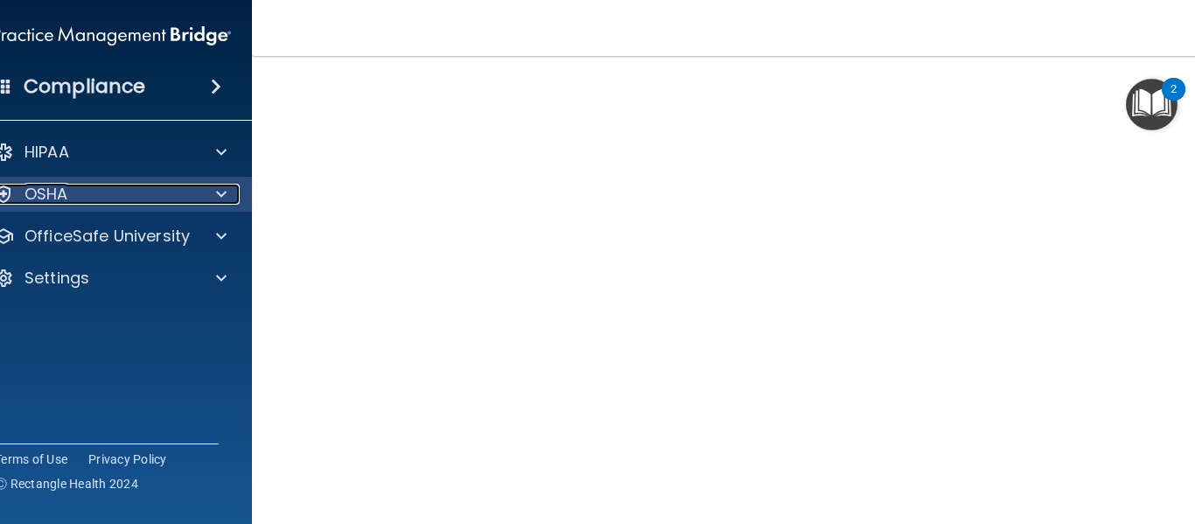
click at [143, 199] on div "OSHA" at bounding box center [88, 194] width 217 height 21
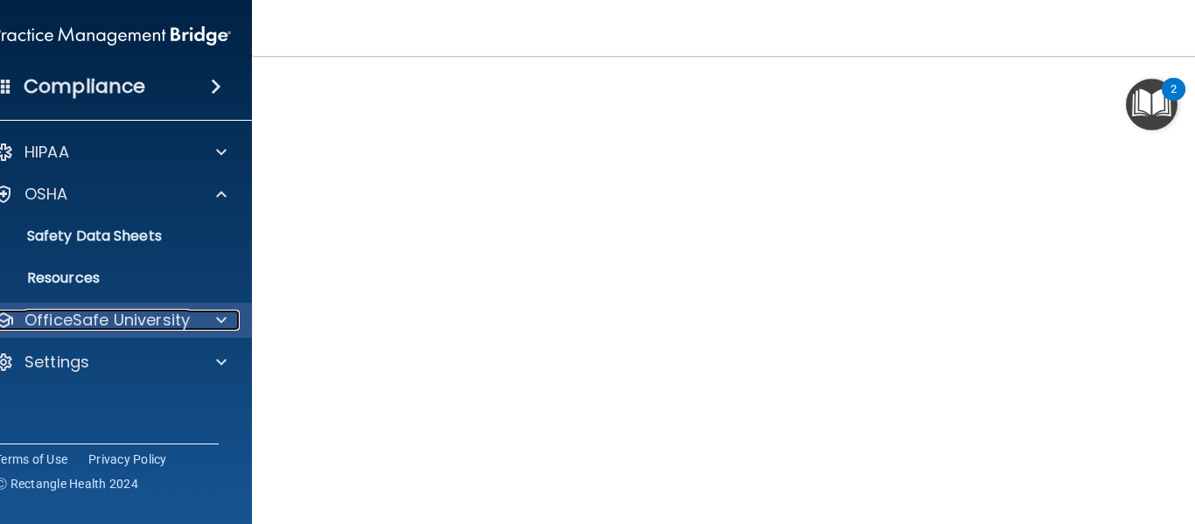
click at [97, 311] on p "OfficeSafe University" at bounding box center [106, 320] width 165 height 21
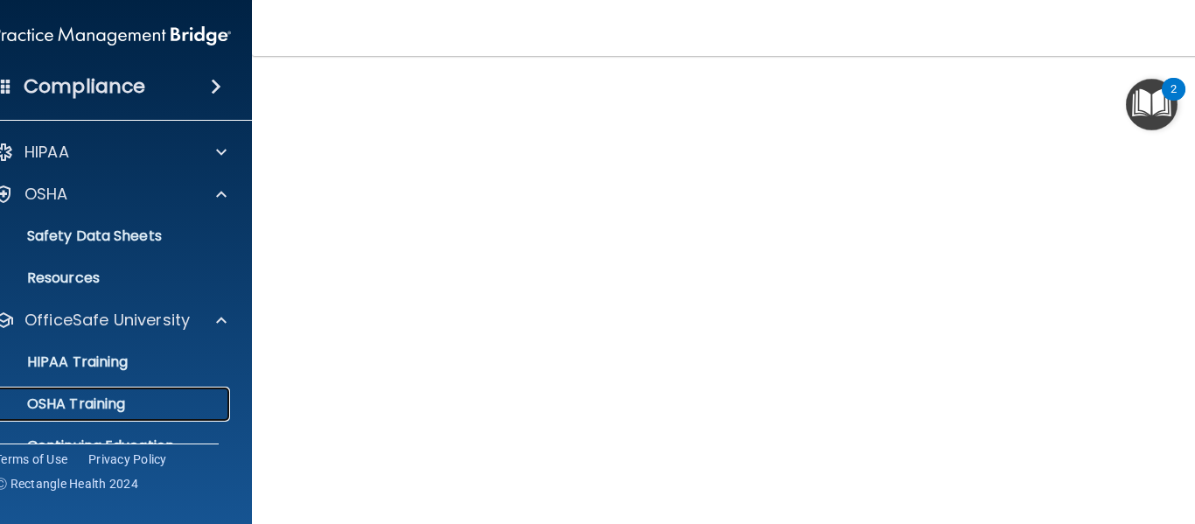
click at [102, 392] on link "OSHA Training" at bounding box center [93, 404] width 276 height 35
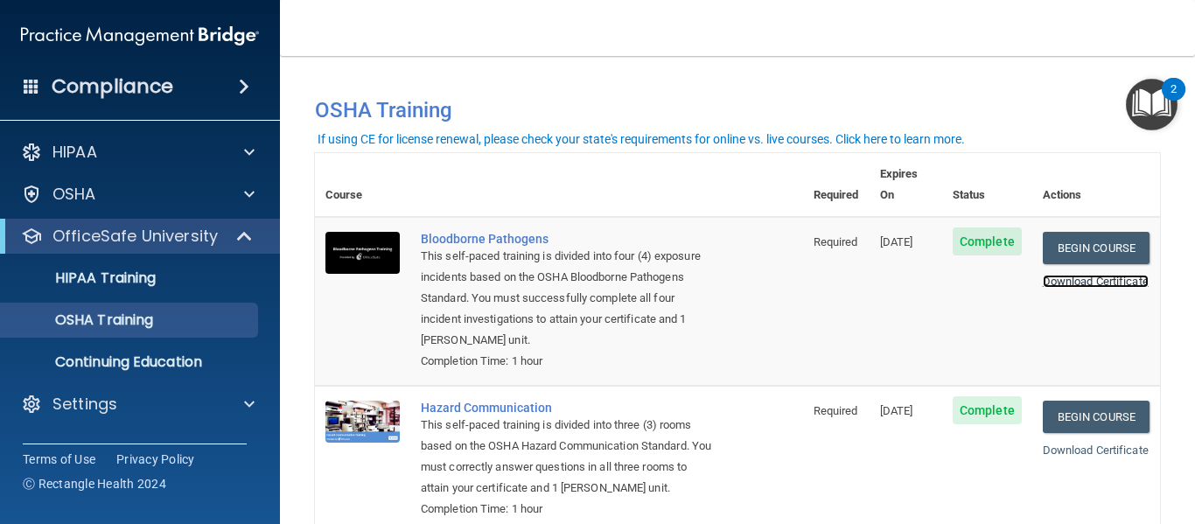
click at [1069, 275] on link "Download Certificate" at bounding box center [1096, 281] width 106 height 13
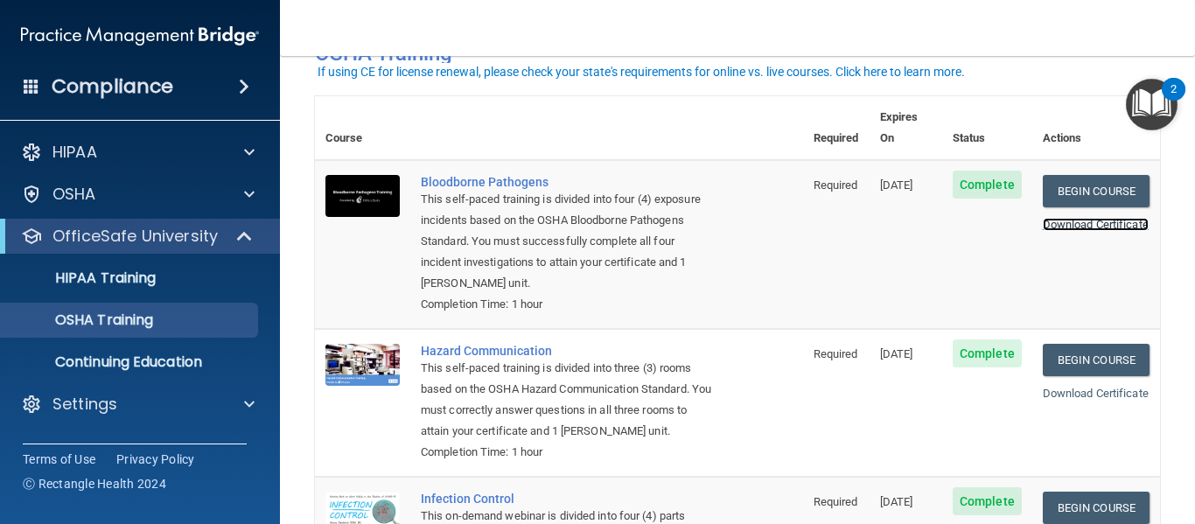
scroll to position [87, 0]
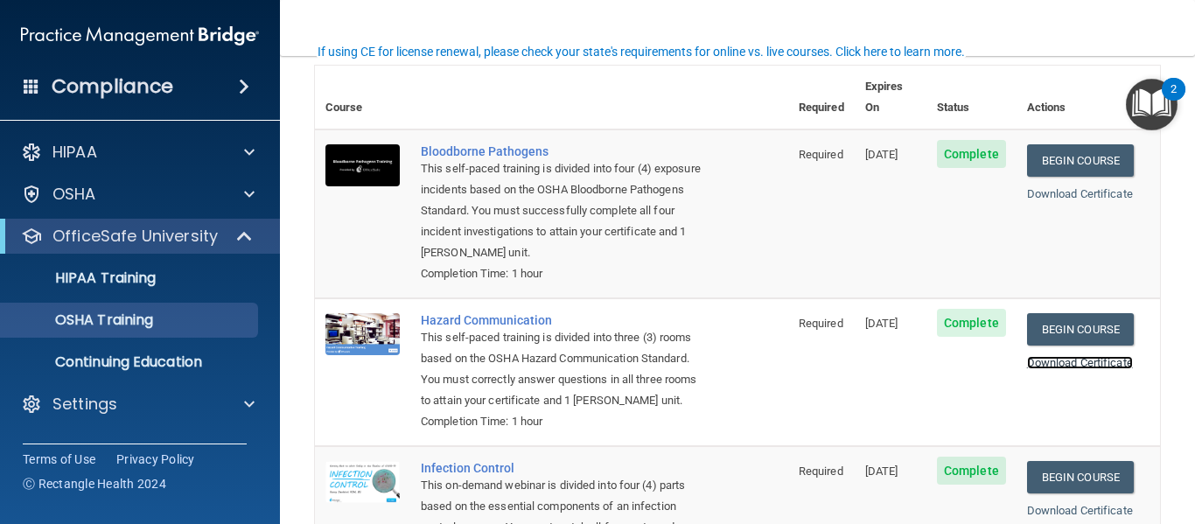
click at [1109, 356] on link "Download Certificate" at bounding box center [1080, 362] width 106 height 13
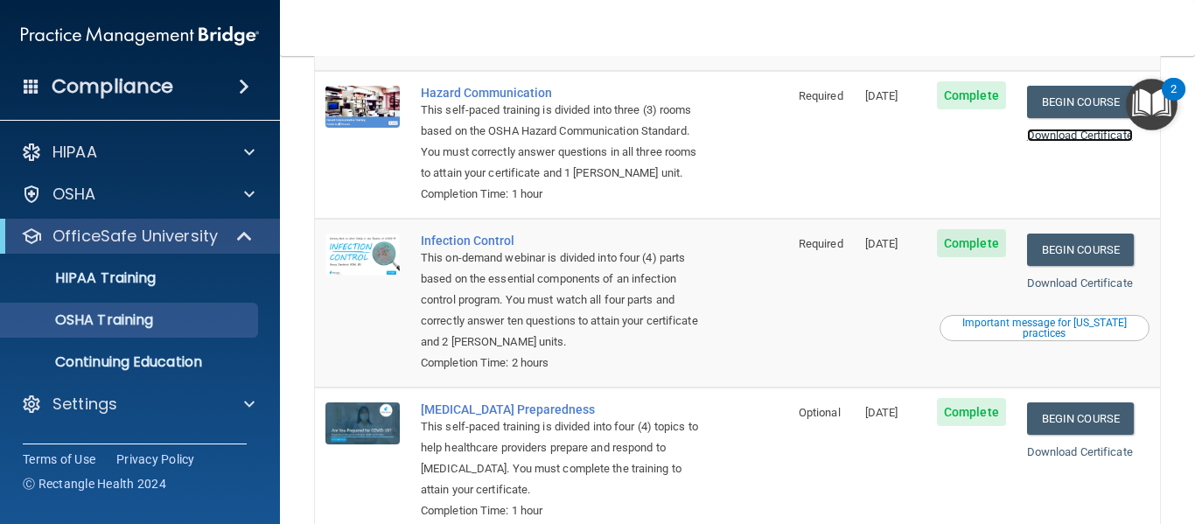
scroll to position [350, 0]
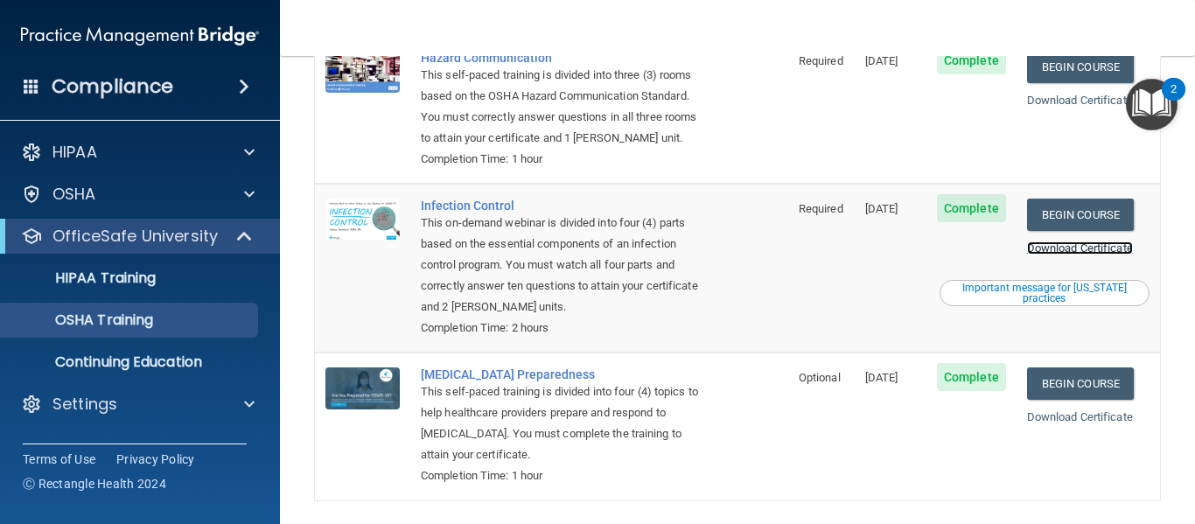
click at [1088, 251] on link "Download Certificate" at bounding box center [1080, 247] width 106 height 13
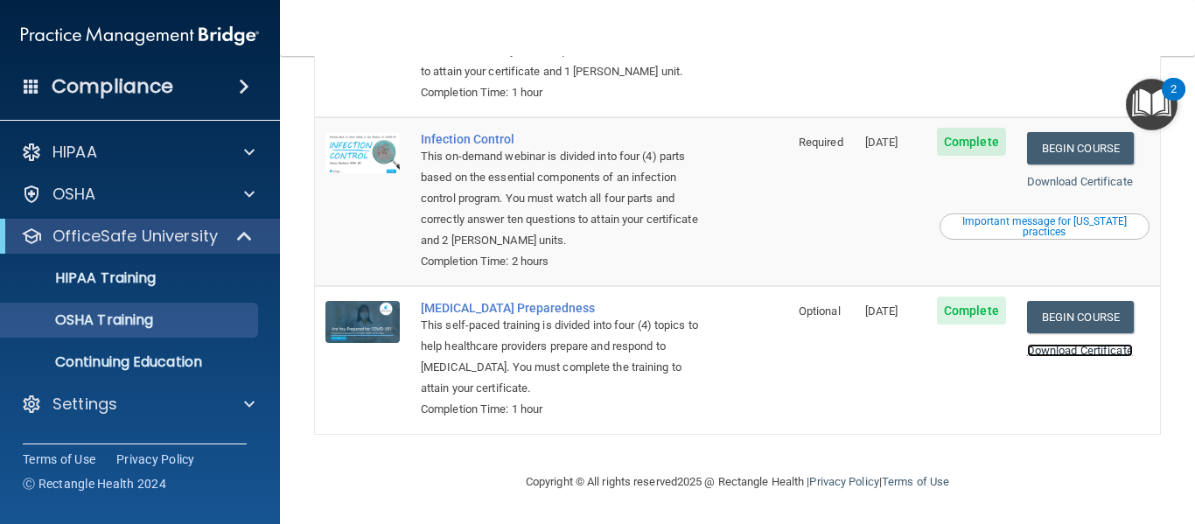
click at [1081, 348] on link "Download Certificate" at bounding box center [1080, 350] width 106 height 13
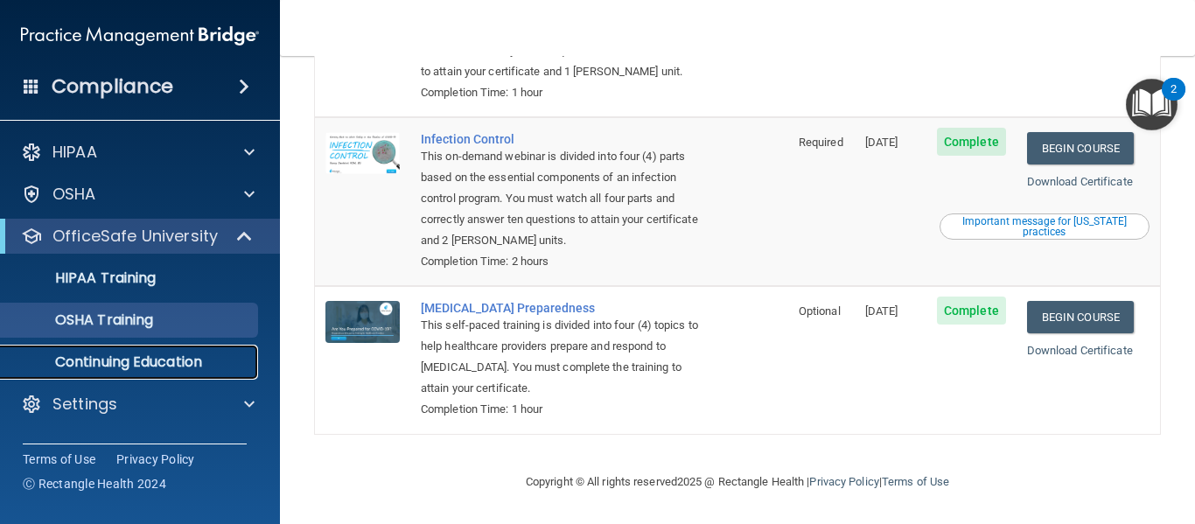
click at [116, 354] on p "Continuing Education" at bounding box center [130, 361] width 239 height 17
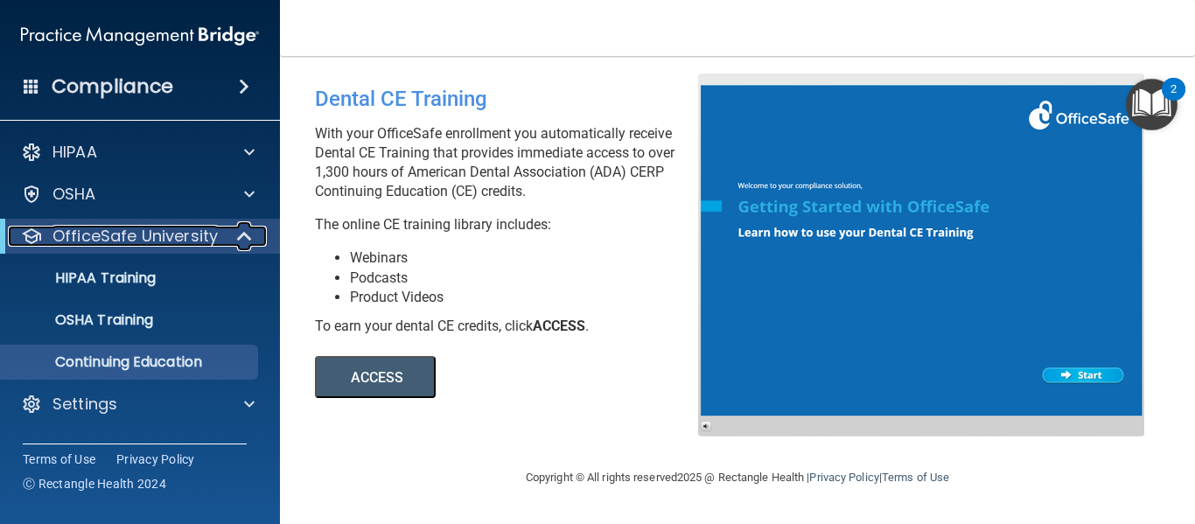
click at [154, 239] on p "OfficeSafe University" at bounding box center [134, 236] width 165 height 21
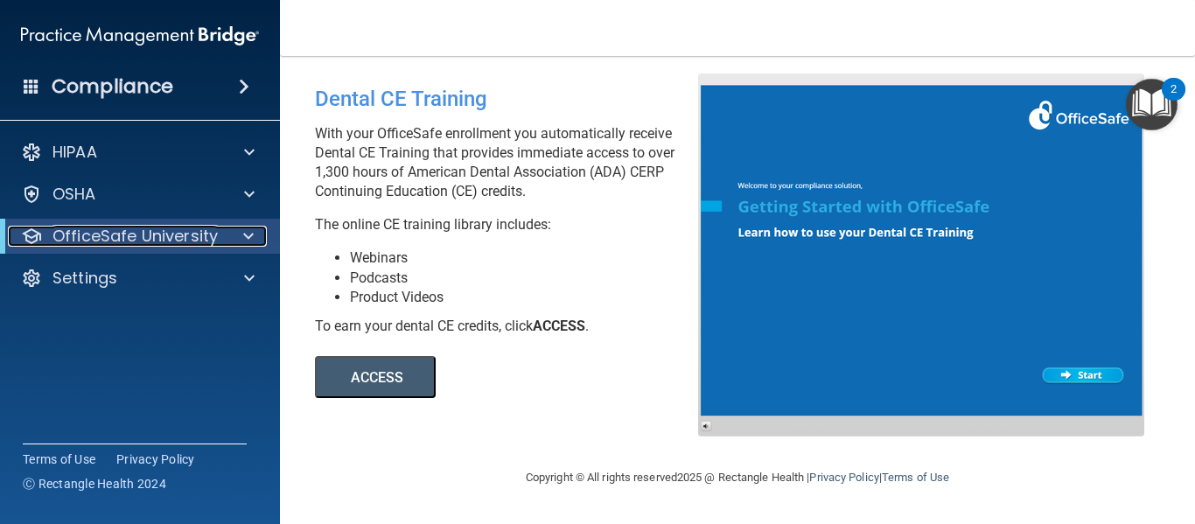
click at [154, 239] on p "OfficeSafe University" at bounding box center [134, 236] width 165 height 21
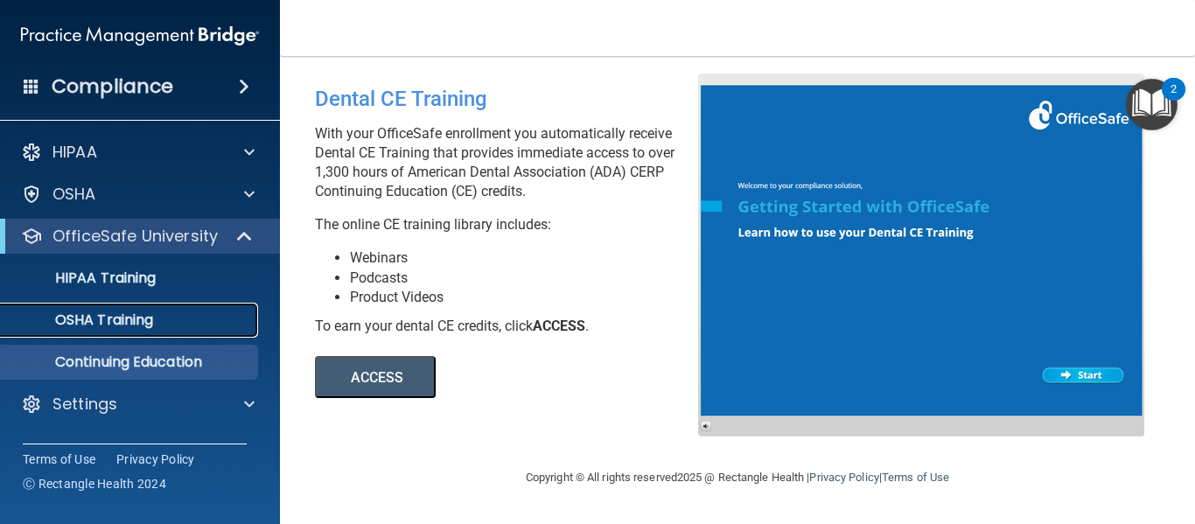
click at [157, 325] on div "OSHA Training" at bounding box center [130, 319] width 239 height 17
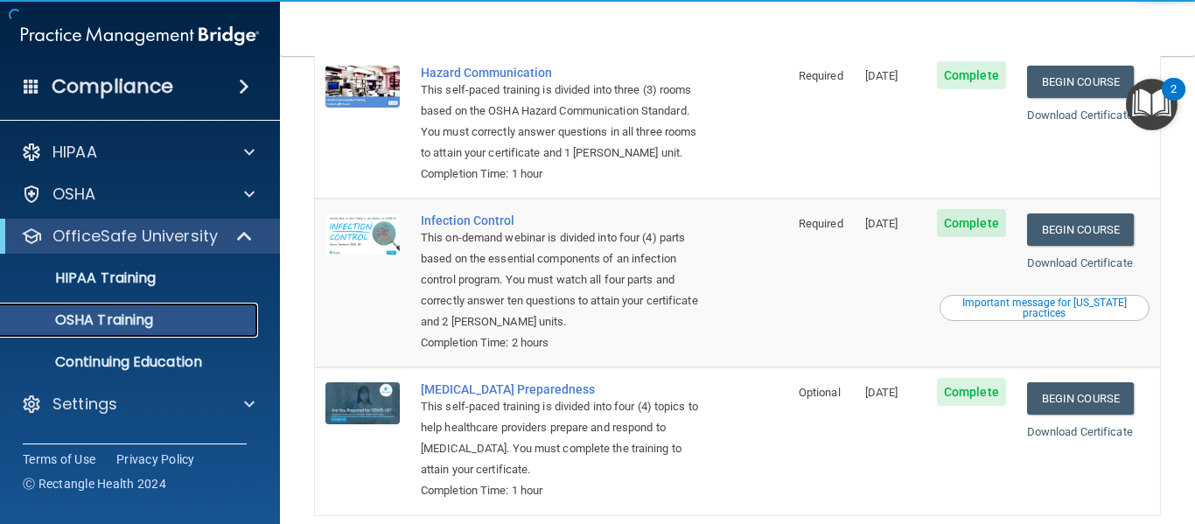
scroll to position [421, 0]
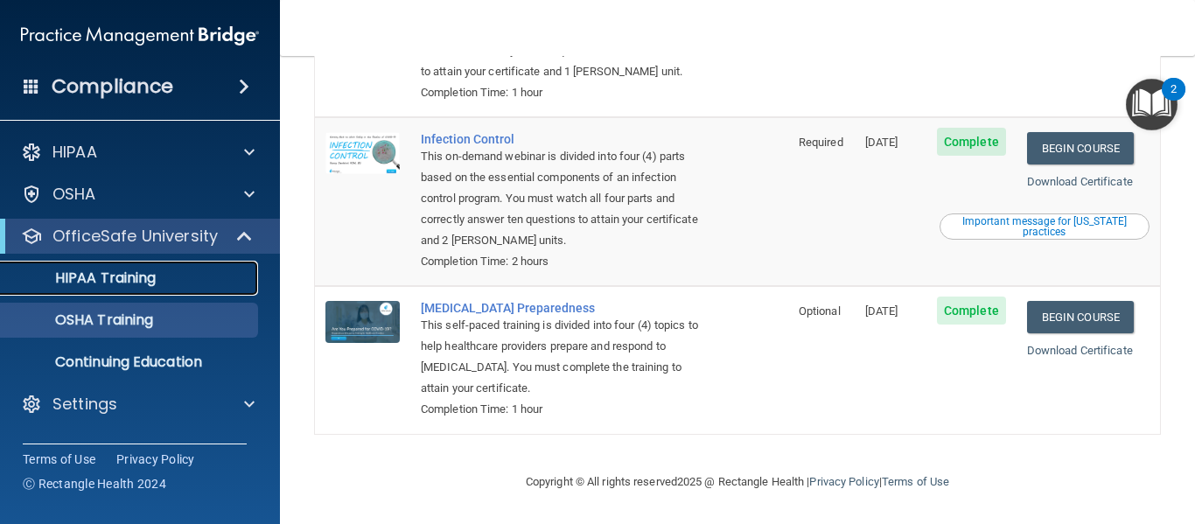
click at [95, 276] on p "HIPAA Training" at bounding box center [83, 277] width 144 height 17
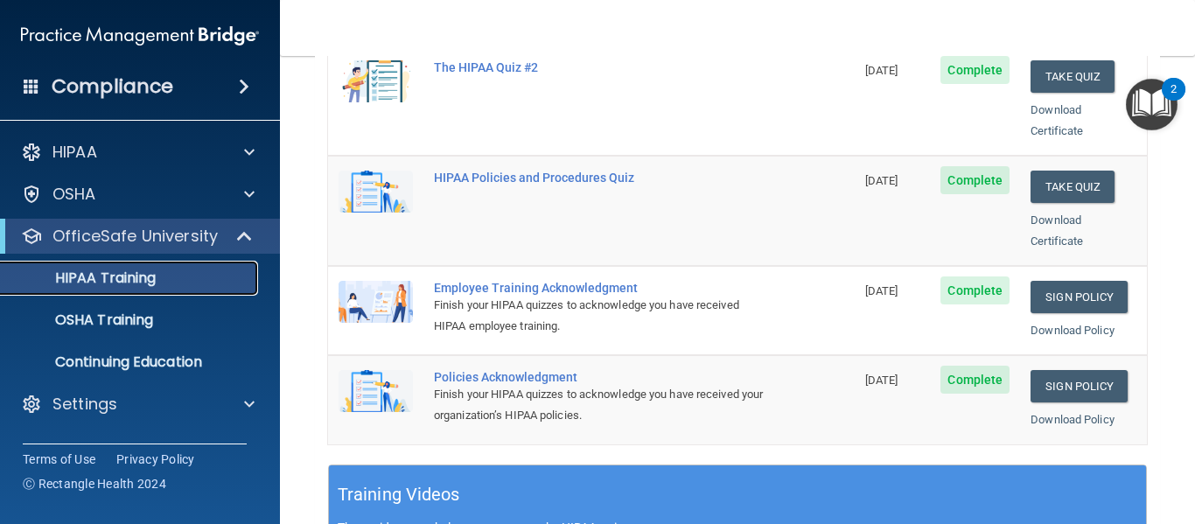
scroll to position [525, 0]
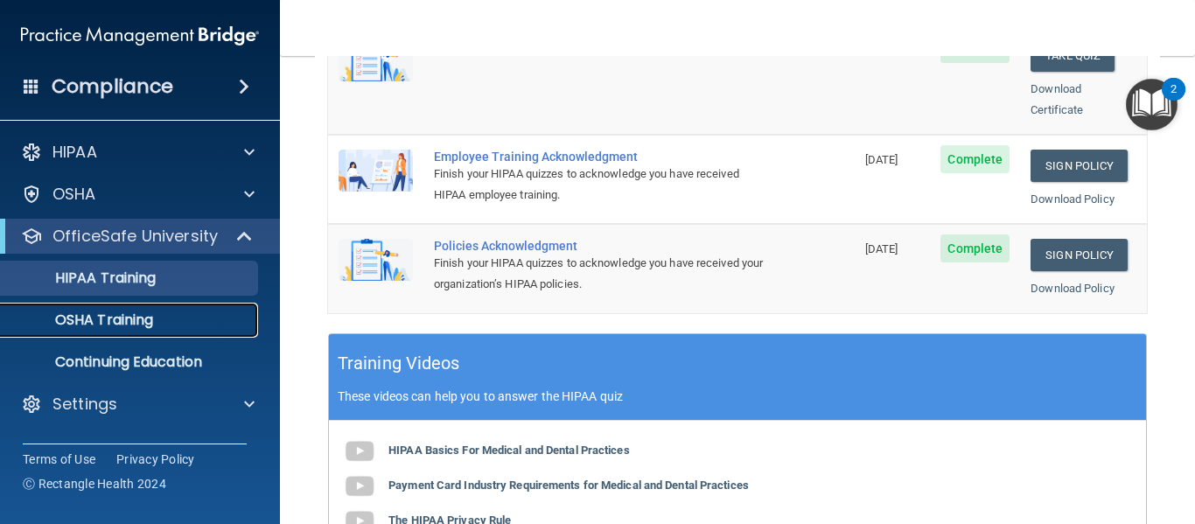
drag, startPoint x: 89, startPoint y: 317, endPoint x: 98, endPoint y: 314, distance: 9.1
click at [90, 317] on p "OSHA Training" at bounding box center [82, 319] width 142 height 17
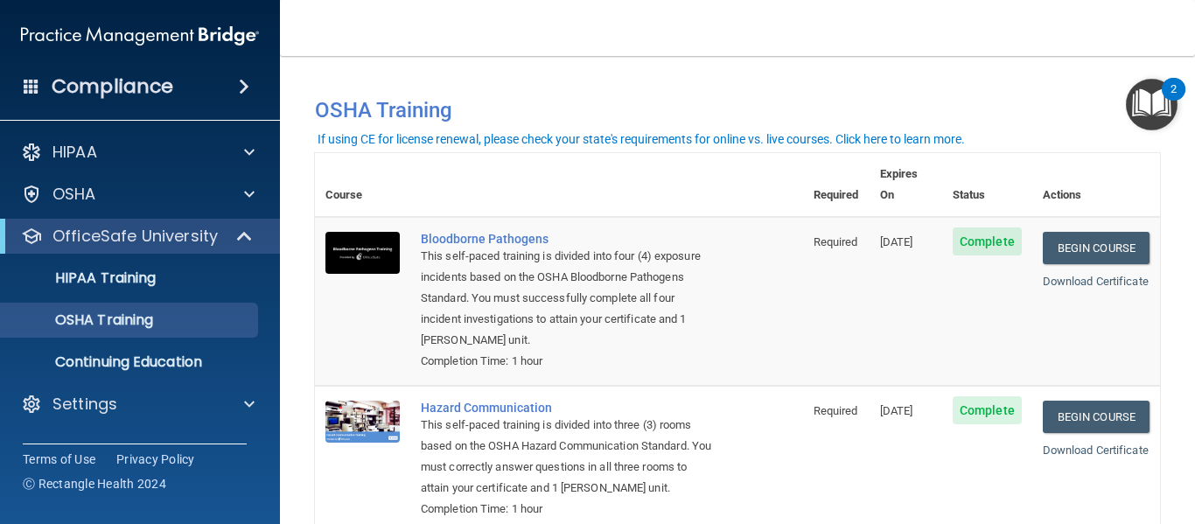
click at [217, 84] on div "Compliance" at bounding box center [140, 86] width 280 height 38
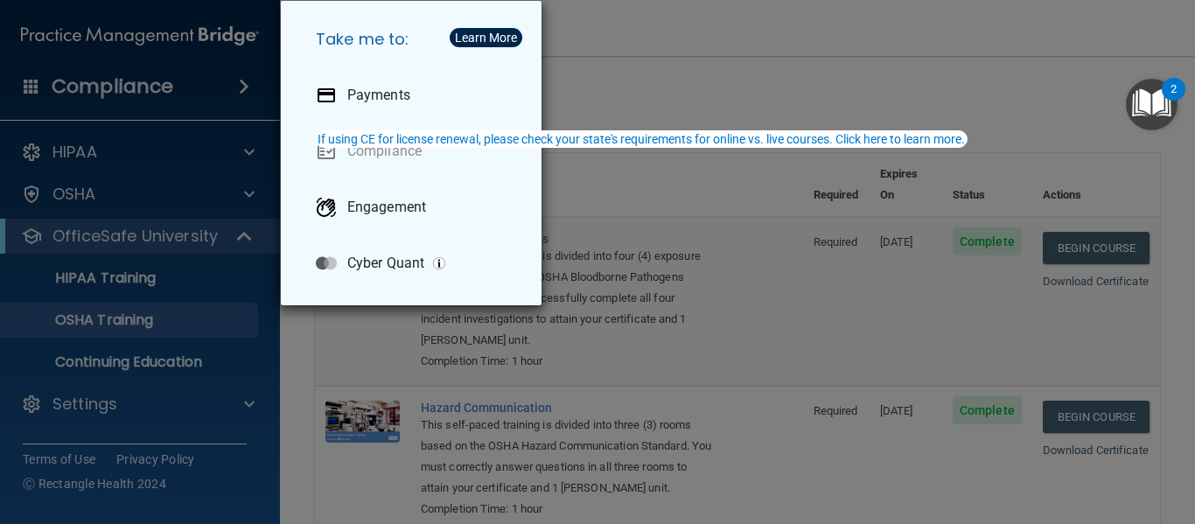
drag, startPoint x: 621, startPoint y: 59, endPoint x: 608, endPoint y: 62, distance: 13.4
click at [610, 61] on div "Take me to: Payments Compliance Engagement Cyber Quant" at bounding box center [597, 262] width 1195 height 524
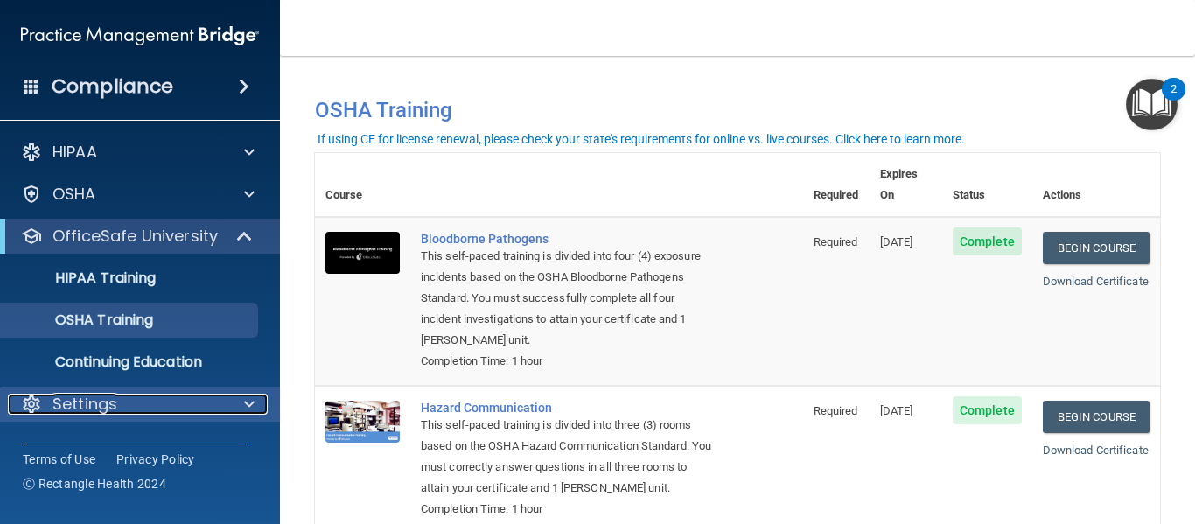
click at [242, 413] on div at bounding box center [247, 404] width 44 height 21
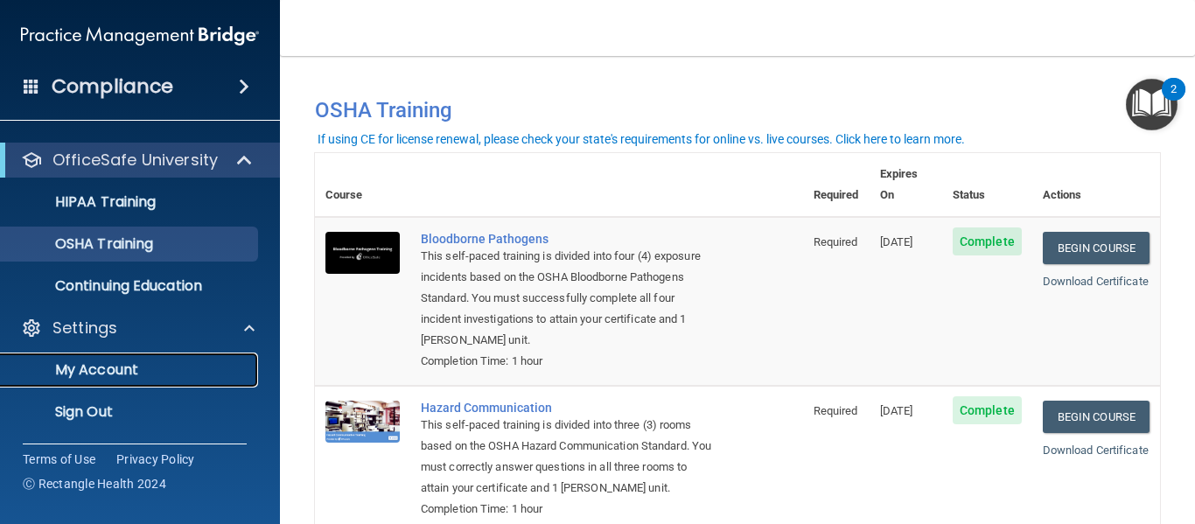
click at [187, 371] on p "My Account" at bounding box center [130, 369] width 239 height 17
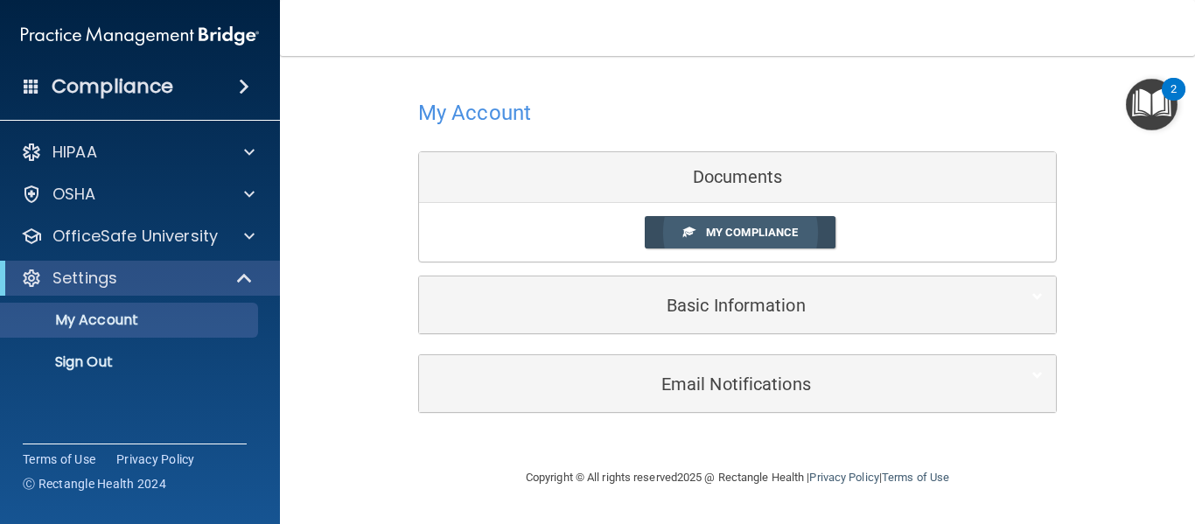
click at [774, 236] on span "My Compliance" at bounding box center [752, 232] width 92 height 13
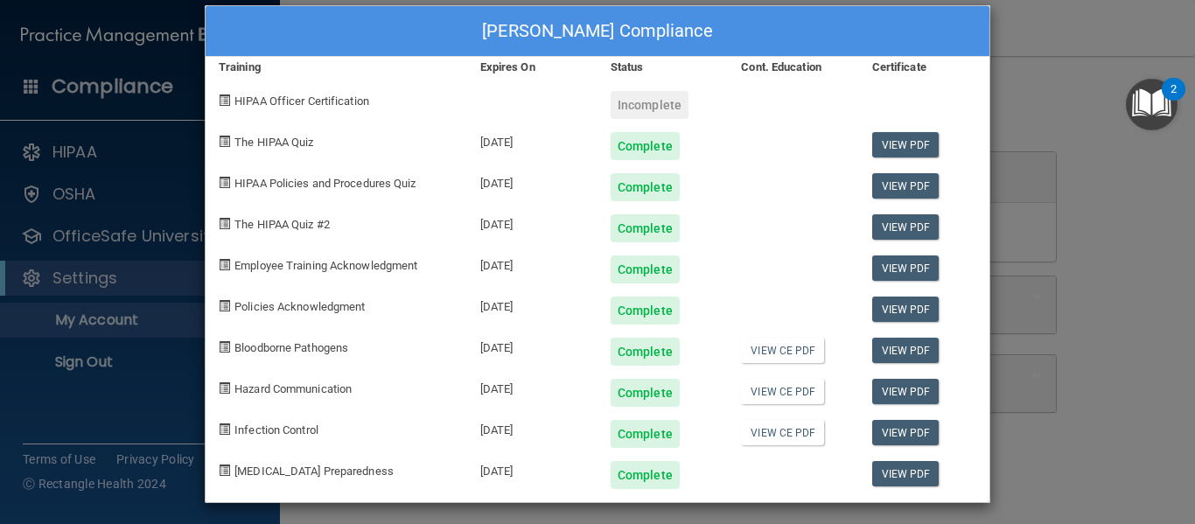
scroll to position [28, 0]
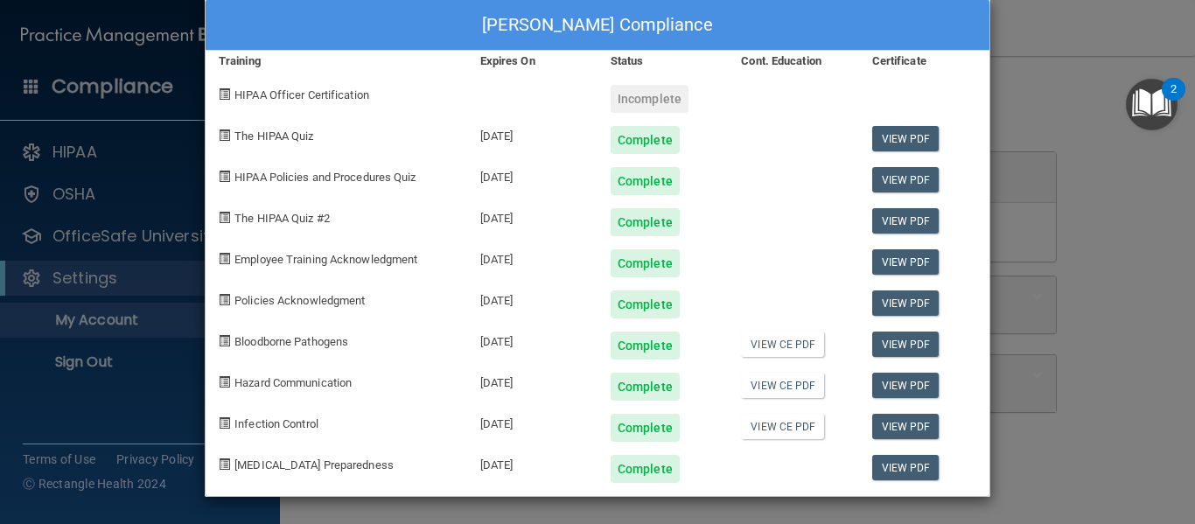
click at [280, 92] on span "HIPAA Officer Certification" at bounding box center [301, 94] width 135 height 13
click at [611, 99] on div "Incomplete" at bounding box center [650, 99] width 78 height 28
click at [248, 88] on span "HIPAA Officer Certification" at bounding box center [301, 94] width 135 height 13
click at [130, 192] on div "Charneice Hamilton's Compliance Training Expires On Status Cont. Education Cert…" at bounding box center [597, 262] width 1195 height 524
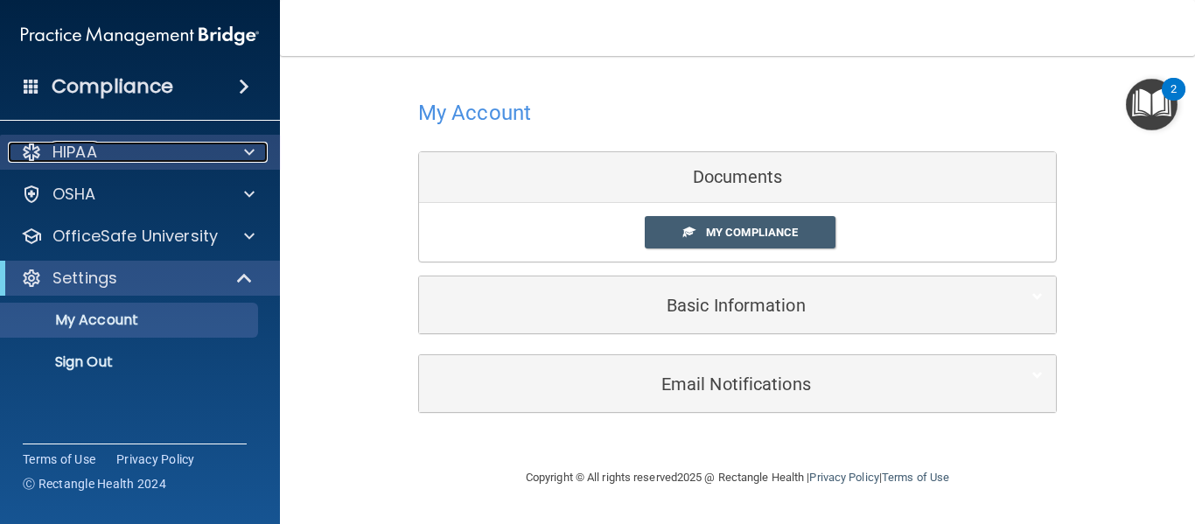
click at [260, 151] on div at bounding box center [247, 152] width 44 height 21
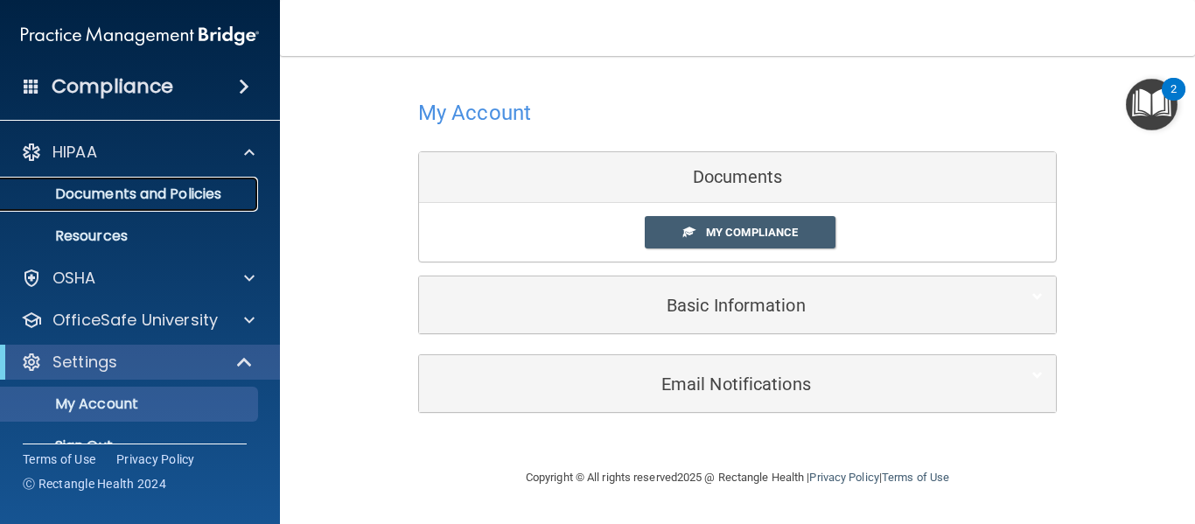
click at [219, 182] on link "Documents and Policies" at bounding box center [121, 194] width 276 height 35
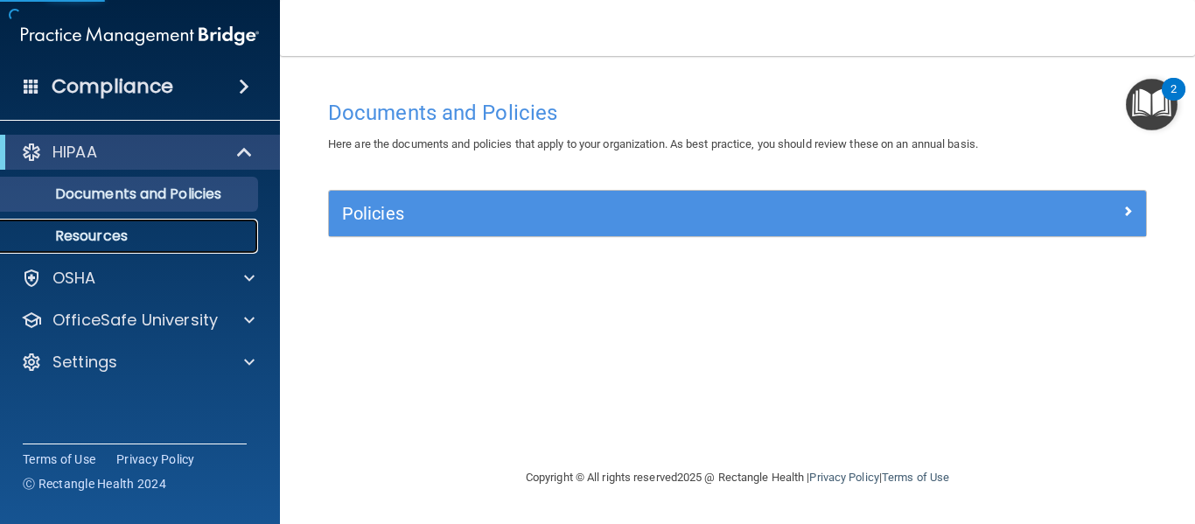
click at [144, 229] on p "Resources" at bounding box center [130, 235] width 239 height 17
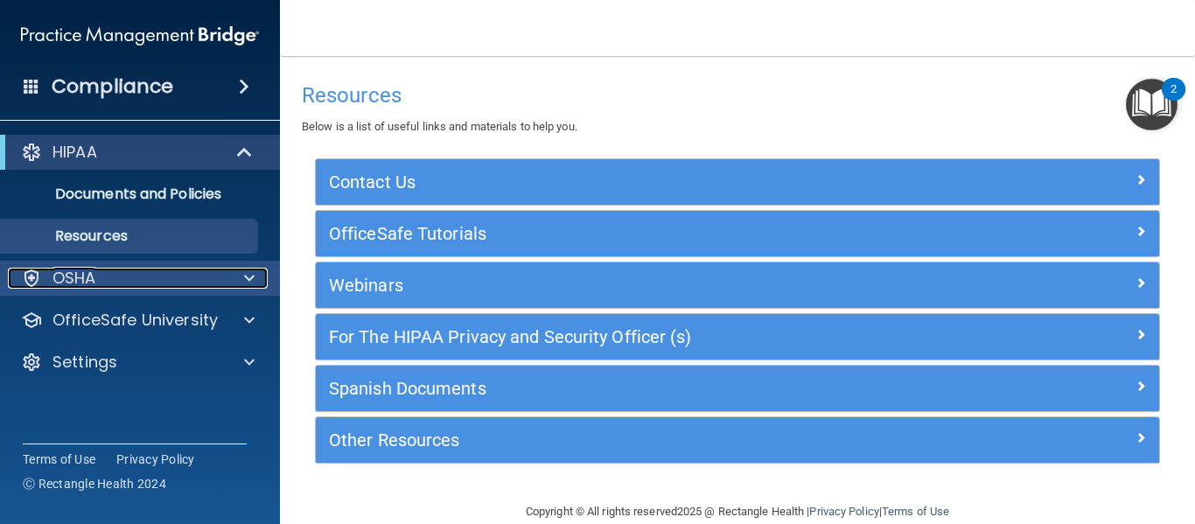
click at [254, 276] on span at bounding box center [249, 278] width 10 height 21
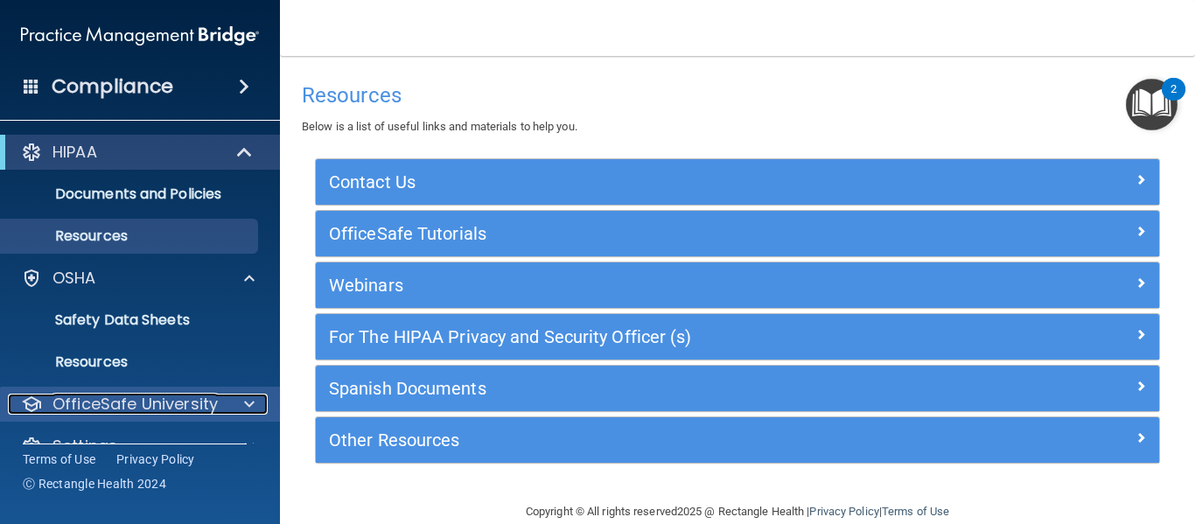
click at [220, 406] on div "OfficeSafe University" at bounding box center [116, 404] width 217 height 21
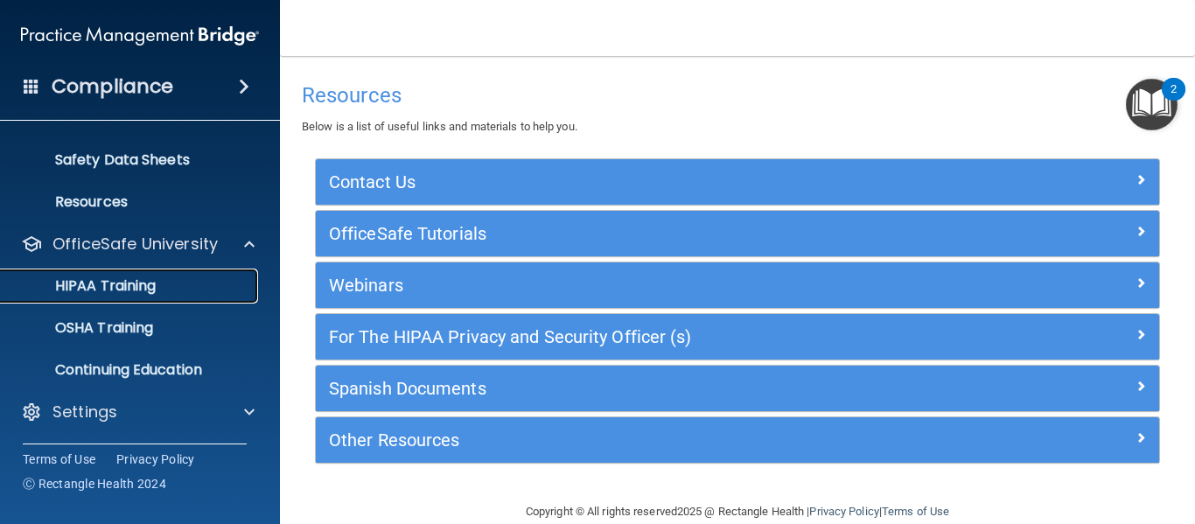
click at [152, 283] on p "HIPAA Training" at bounding box center [83, 285] width 144 height 17
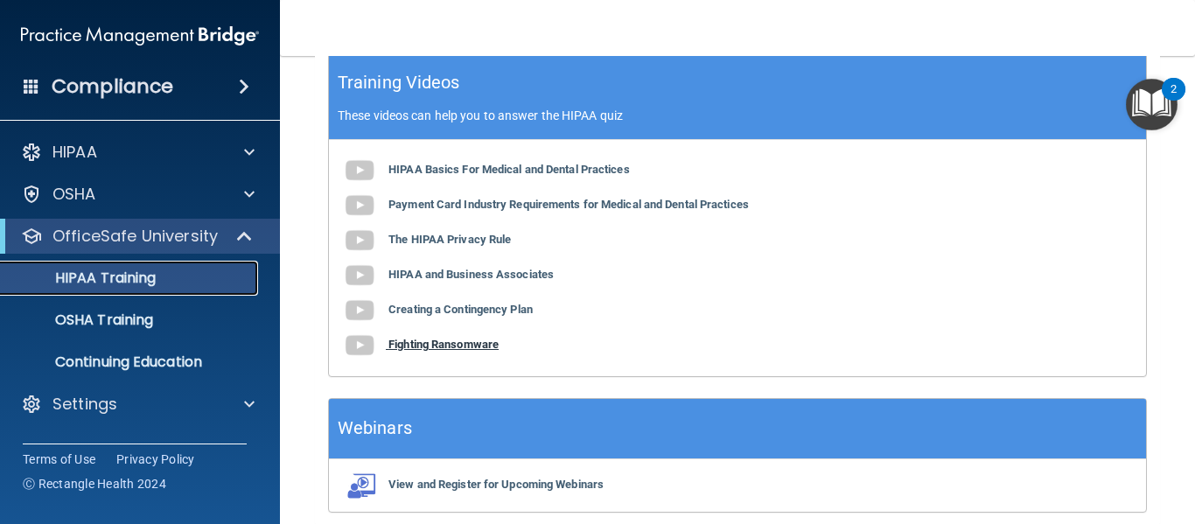
scroll to position [857, 0]
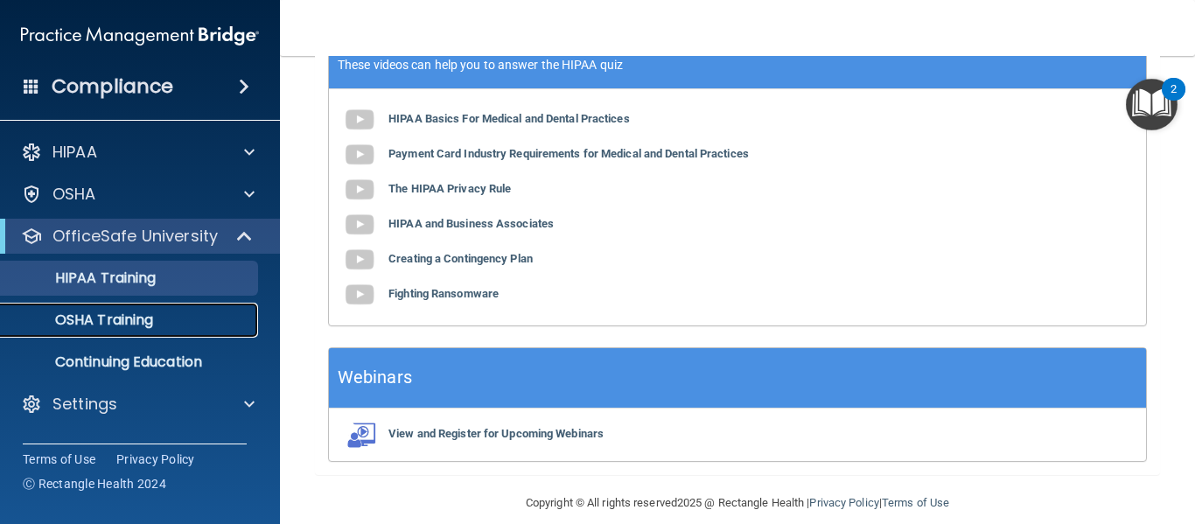
click at [126, 319] on p "OSHA Training" at bounding box center [82, 319] width 142 height 17
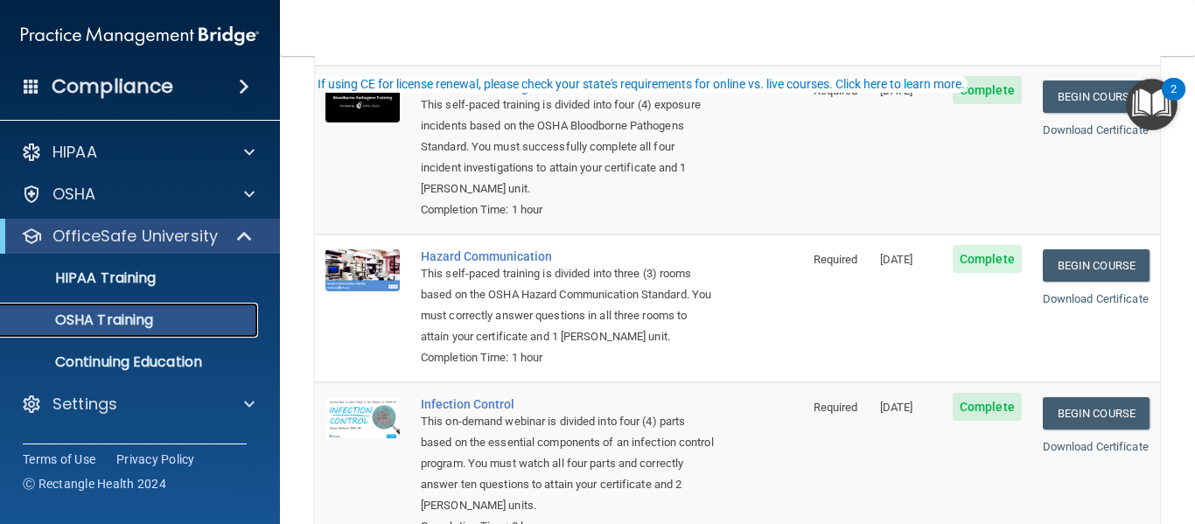
scroll to position [421, 0]
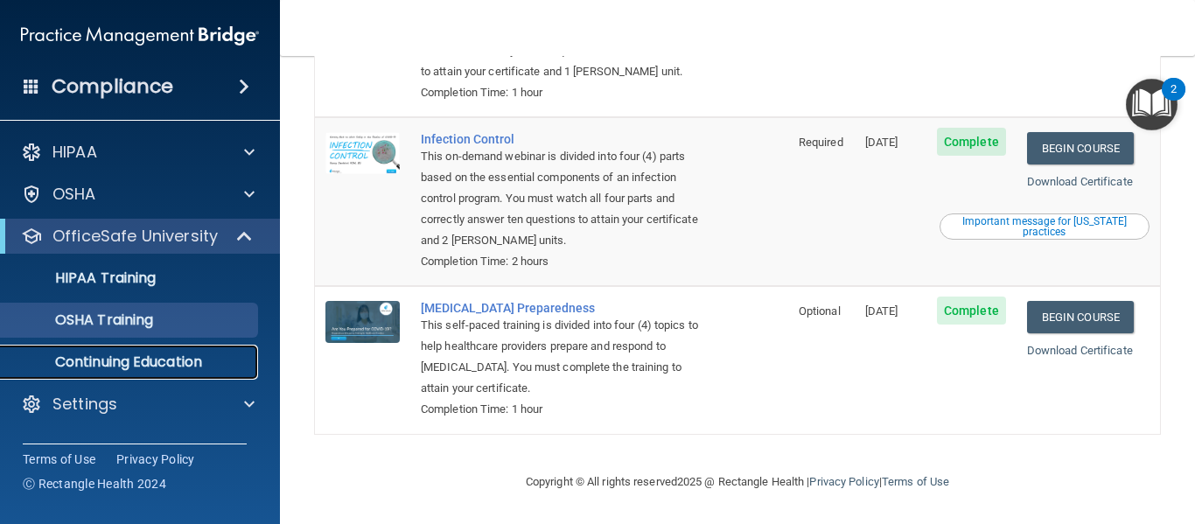
click at [155, 363] on p "Continuing Education" at bounding box center [130, 361] width 239 height 17
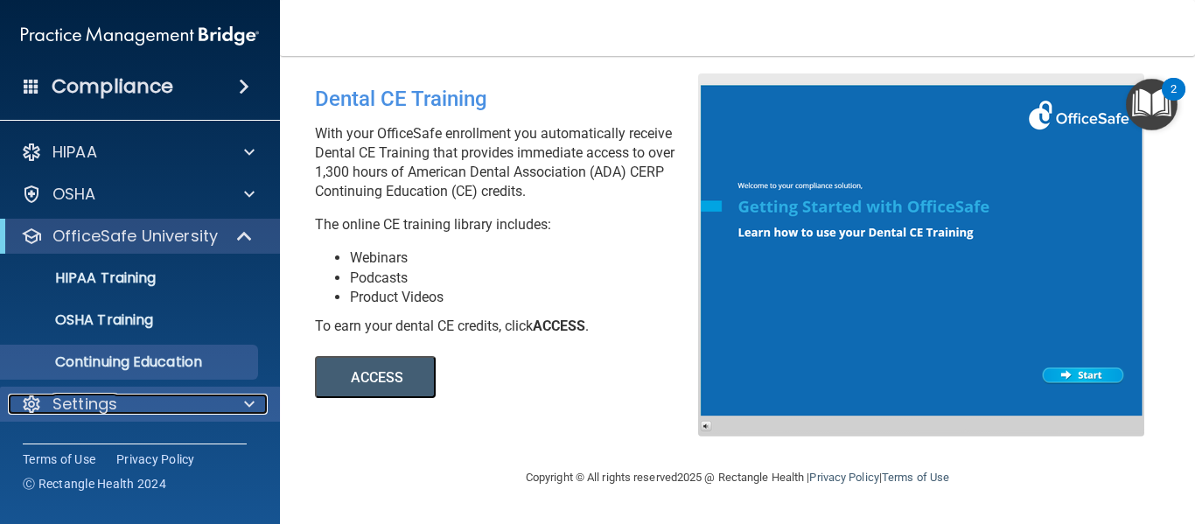
click at [91, 396] on p "Settings" at bounding box center [84, 404] width 65 height 21
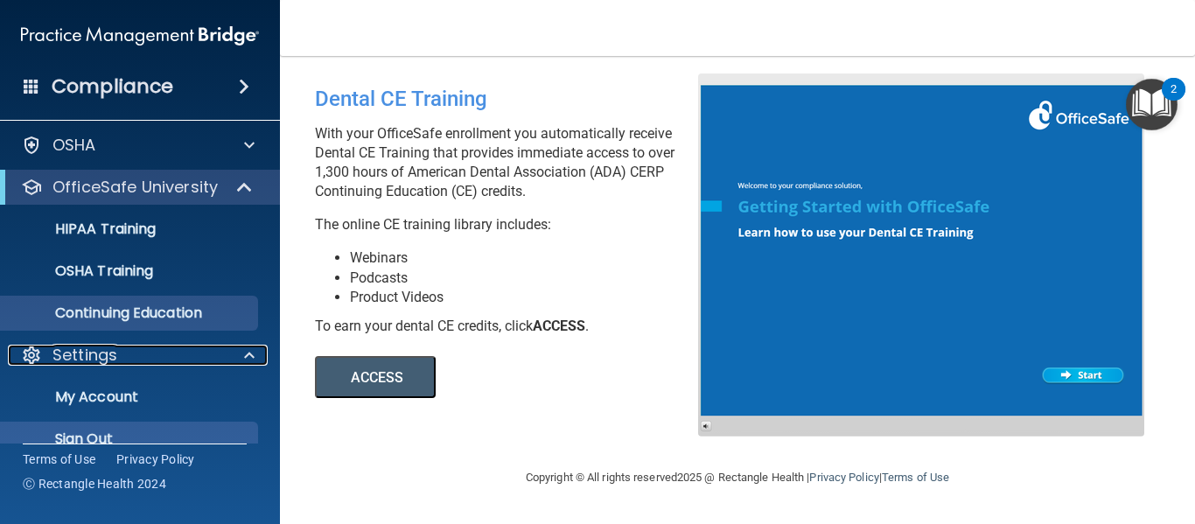
scroll to position [76, 0]
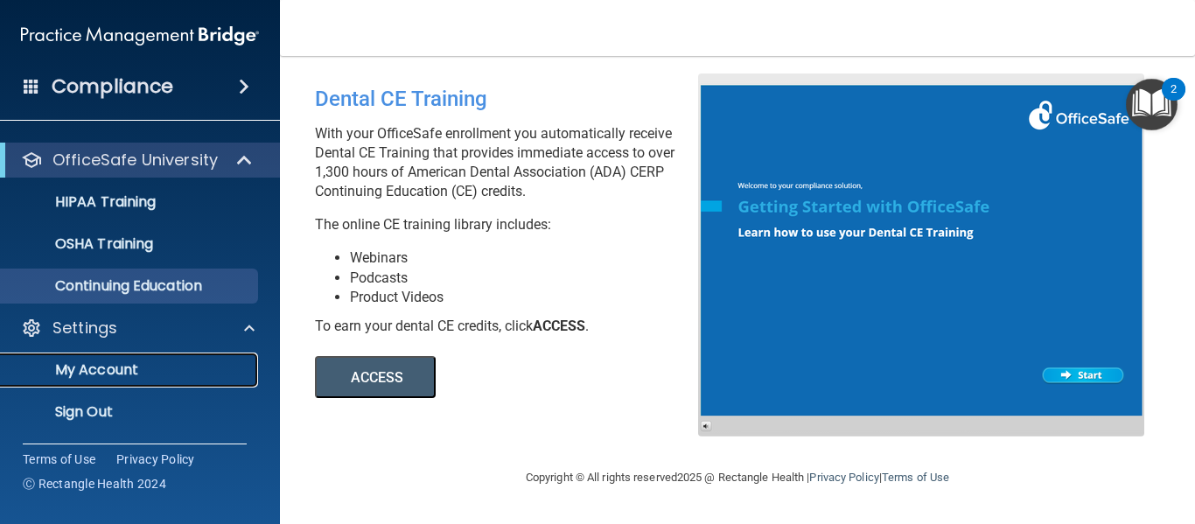
click at [129, 371] on p "My Account" at bounding box center [130, 369] width 239 height 17
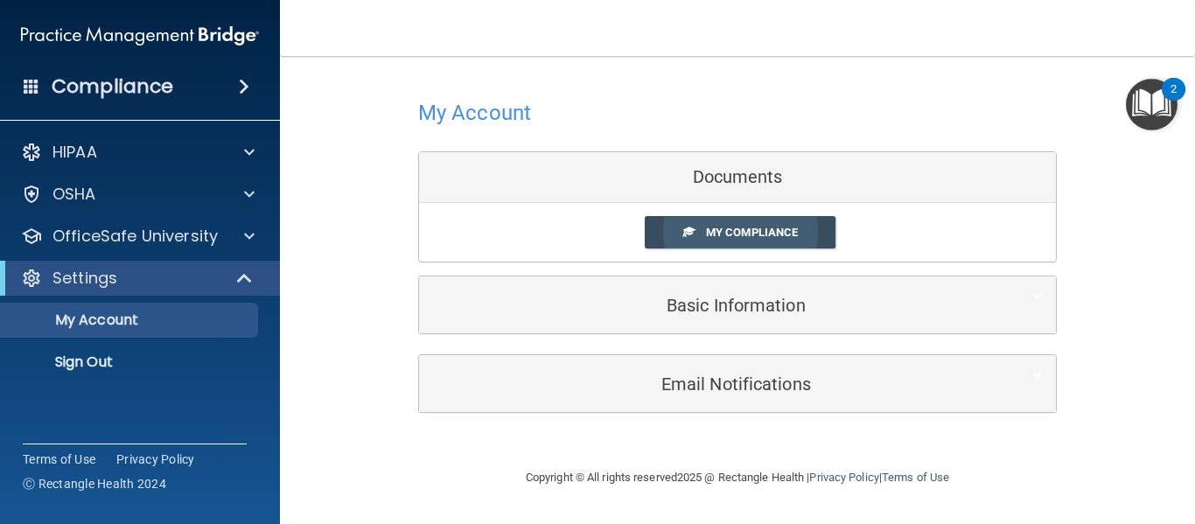
click at [718, 220] on link "My Compliance" at bounding box center [741, 232] width 192 height 32
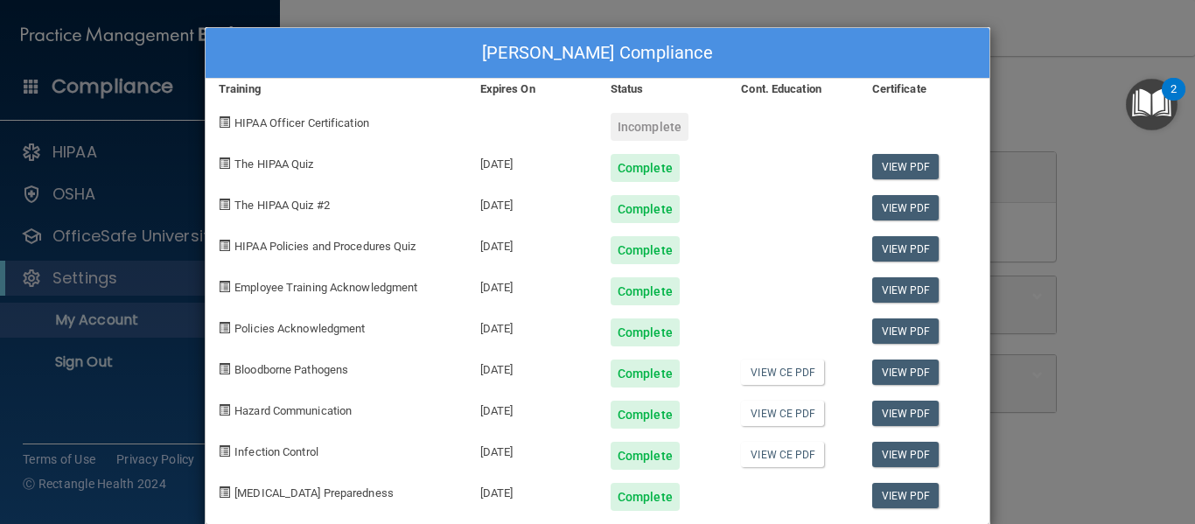
click at [178, 80] on div "Charneice Hamilton's Compliance Training Expires On Status Cont. Education Cert…" at bounding box center [597, 262] width 1195 height 524
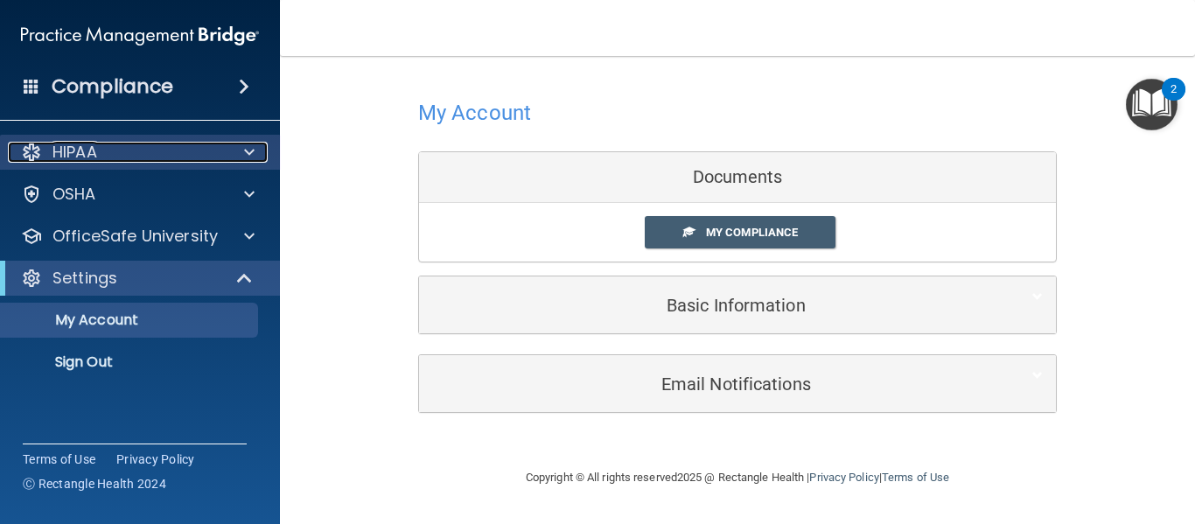
click at [263, 150] on div at bounding box center [247, 152] width 44 height 21
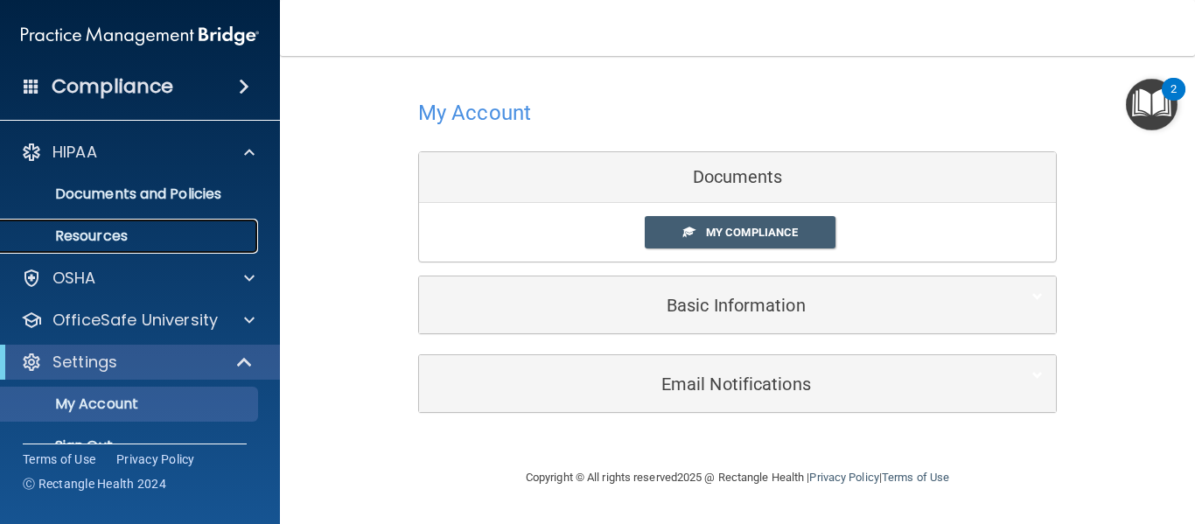
click at [104, 241] on p "Resources" at bounding box center [130, 235] width 239 height 17
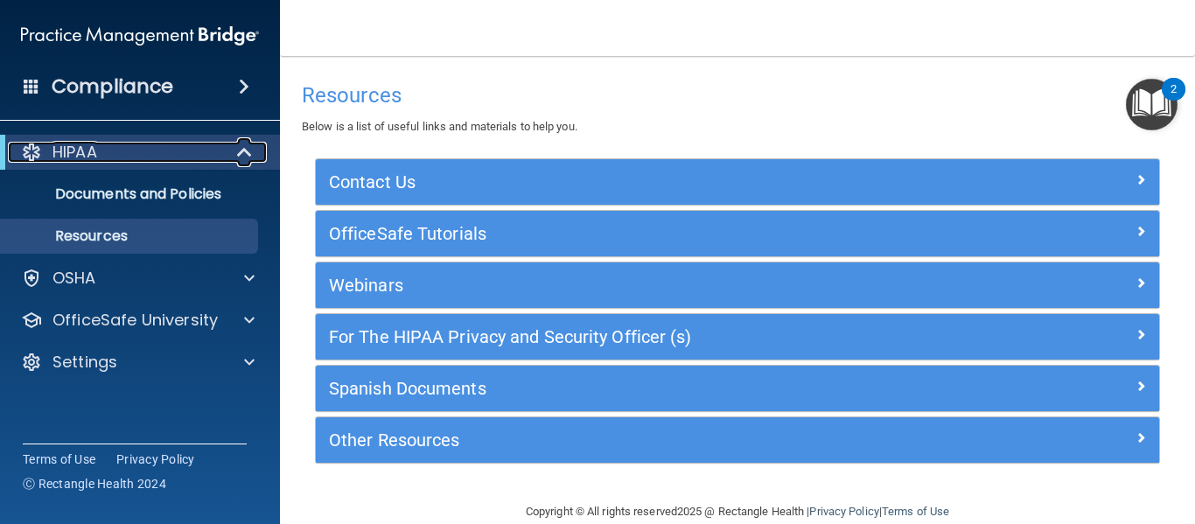
click at [239, 156] on span at bounding box center [246, 152] width 15 height 21
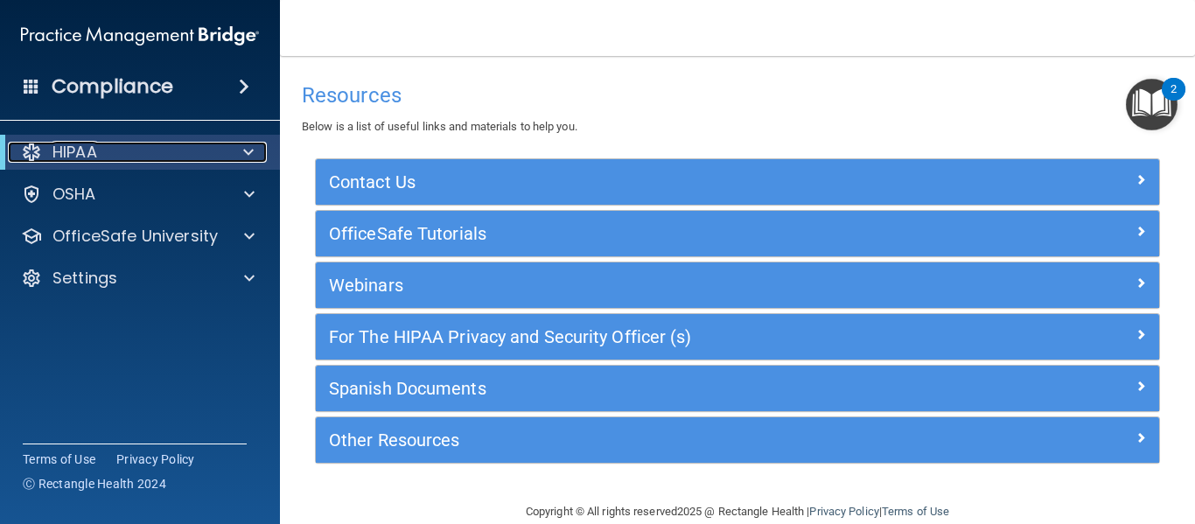
click at [238, 155] on div at bounding box center [245, 152] width 43 height 21
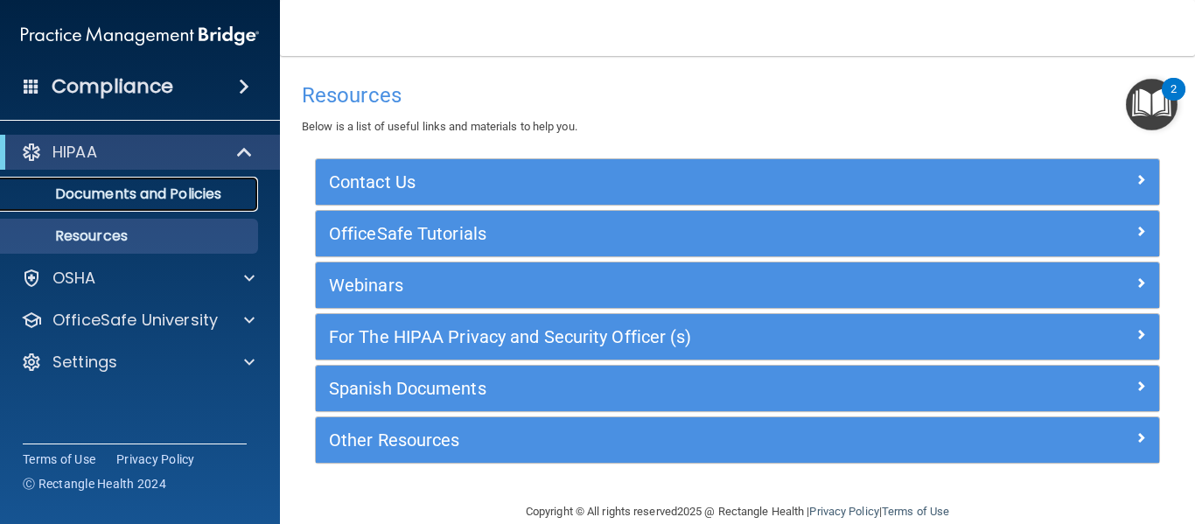
click at [183, 185] on p "Documents and Policies" at bounding box center [130, 193] width 239 height 17
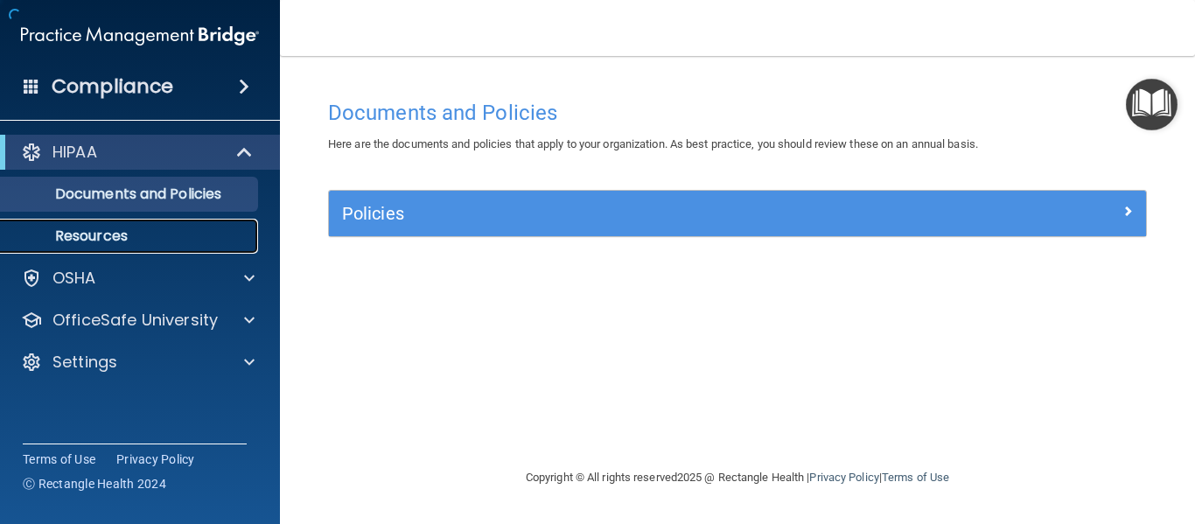
click at [97, 242] on p "Resources" at bounding box center [130, 235] width 239 height 17
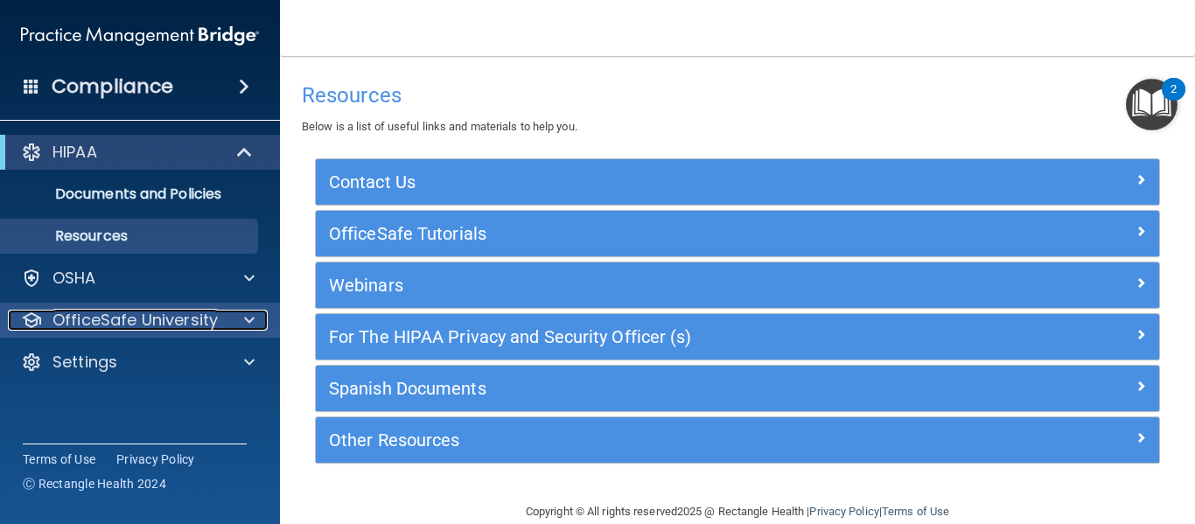
click at [252, 314] on span at bounding box center [249, 320] width 10 height 21
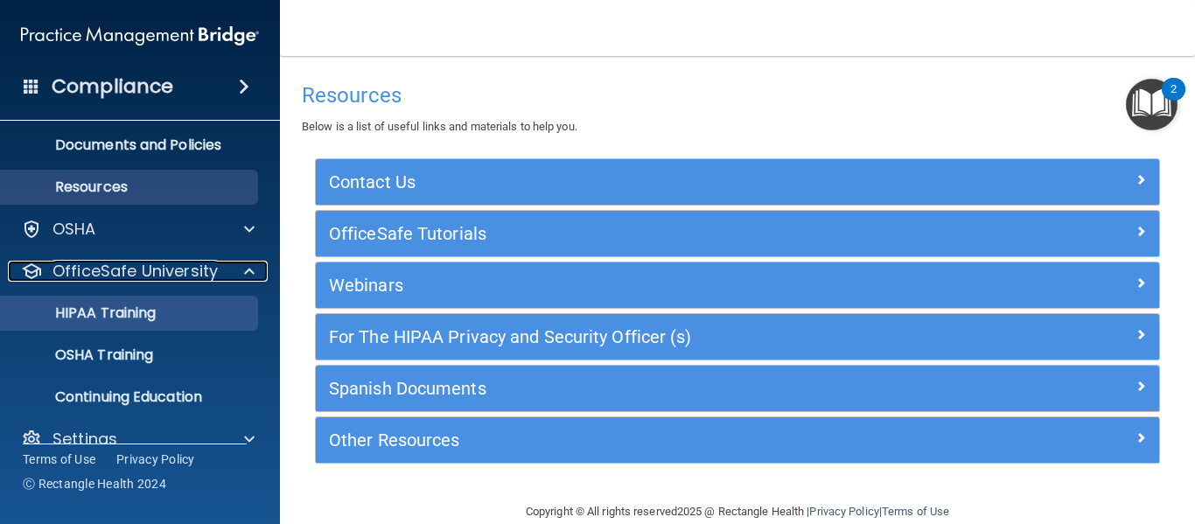
scroll to position [76, 0]
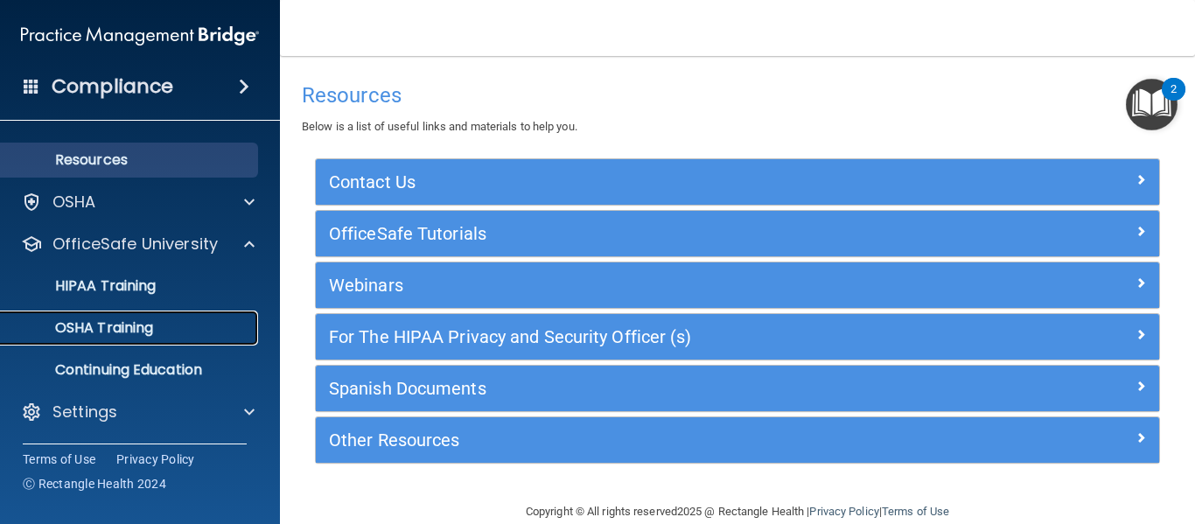
click at [143, 328] on p "OSHA Training" at bounding box center [82, 327] width 142 height 17
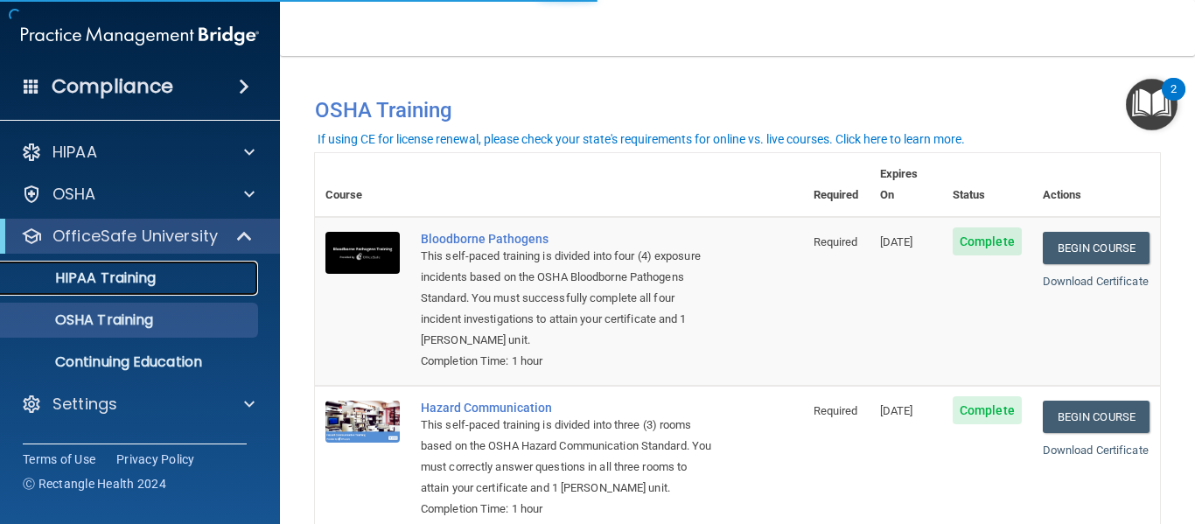
click at [161, 278] on div "HIPAA Training" at bounding box center [130, 277] width 239 height 17
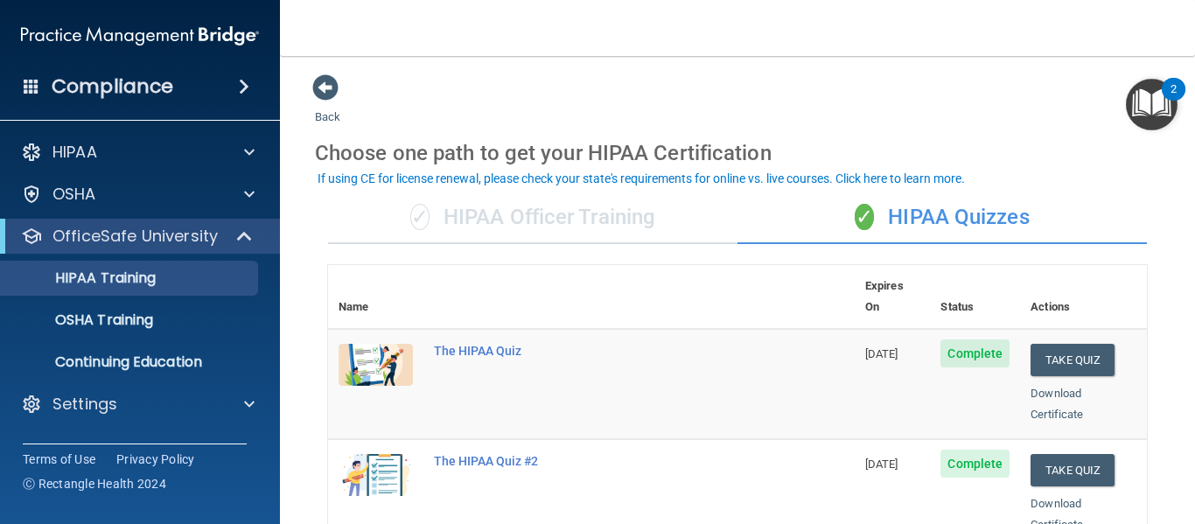
click at [485, 213] on div "✓ HIPAA Officer Training" at bounding box center [532, 218] width 409 height 52
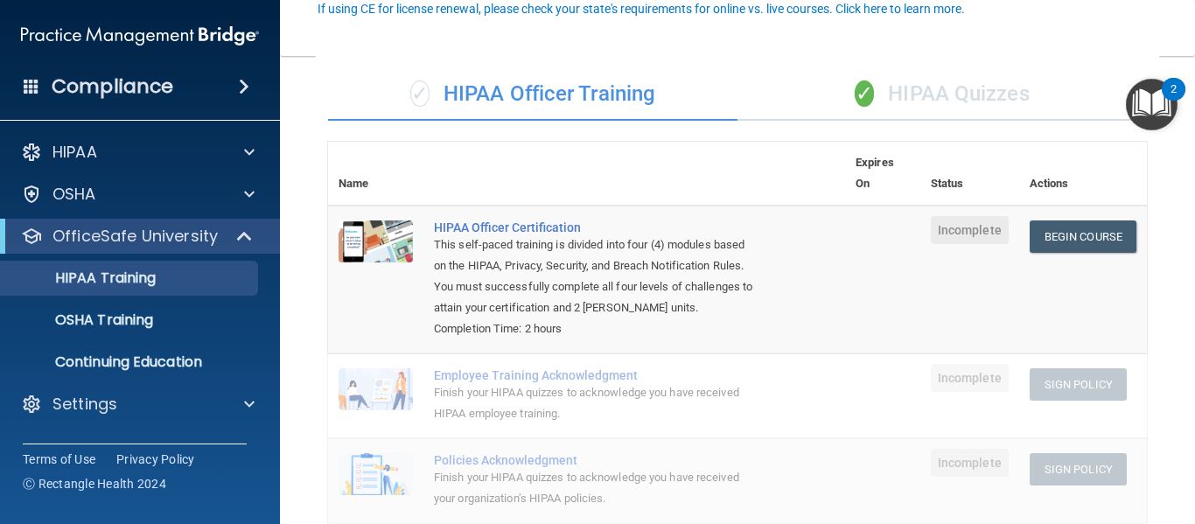
scroll to position [175, 0]
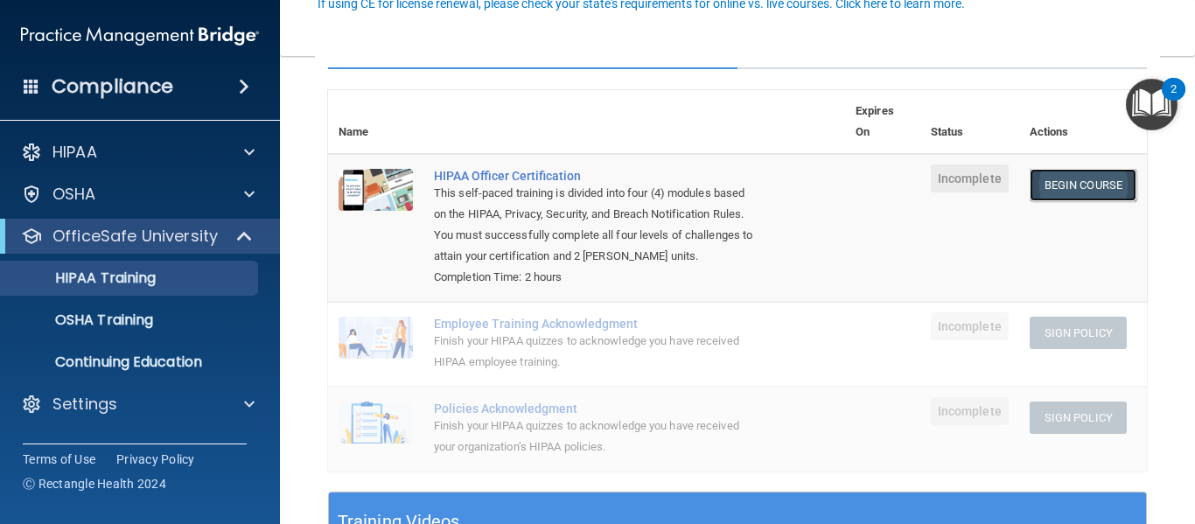
click at [1049, 175] on link "Begin Course" at bounding box center [1083, 185] width 107 height 32
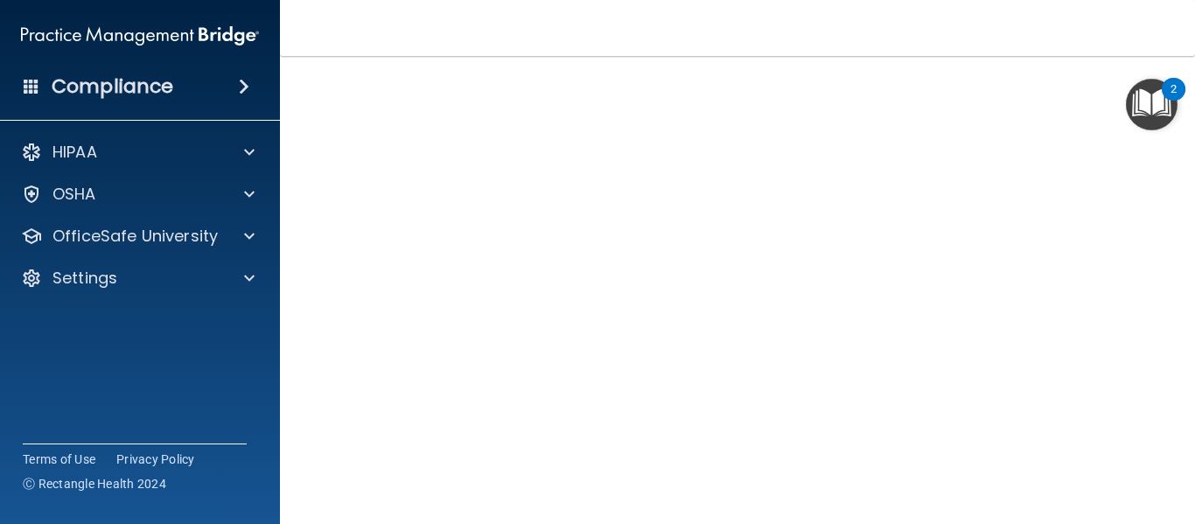
scroll to position [115, 0]
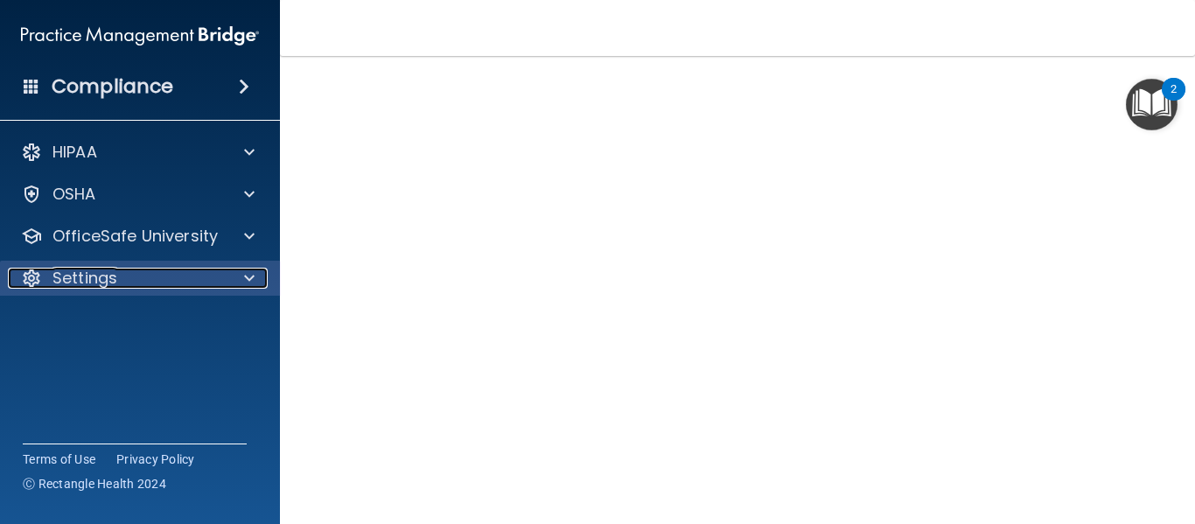
click at [216, 282] on div "Settings" at bounding box center [116, 278] width 217 height 21
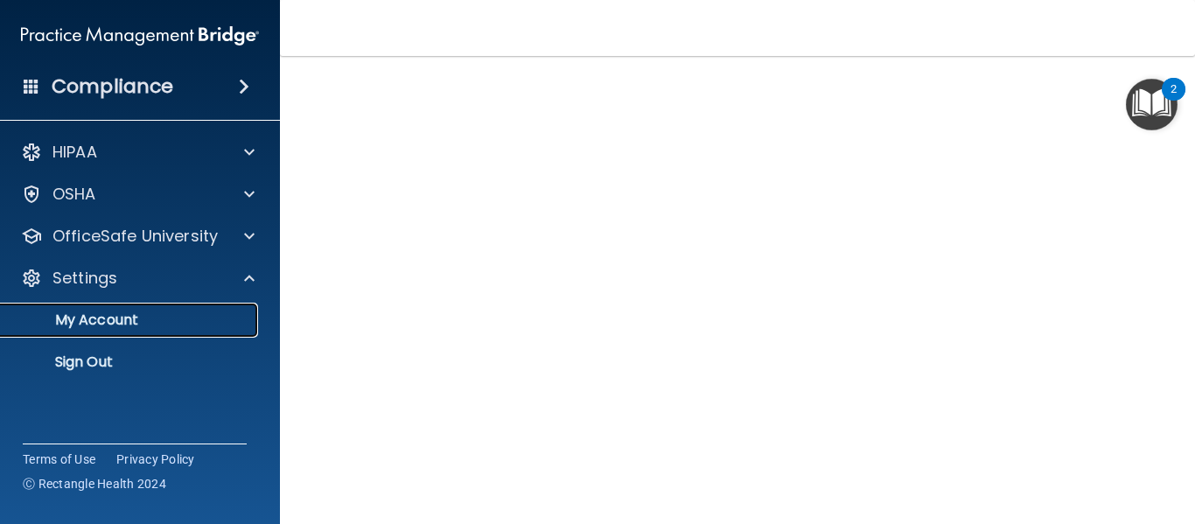
click at [180, 305] on link "My Account" at bounding box center [121, 320] width 276 height 35
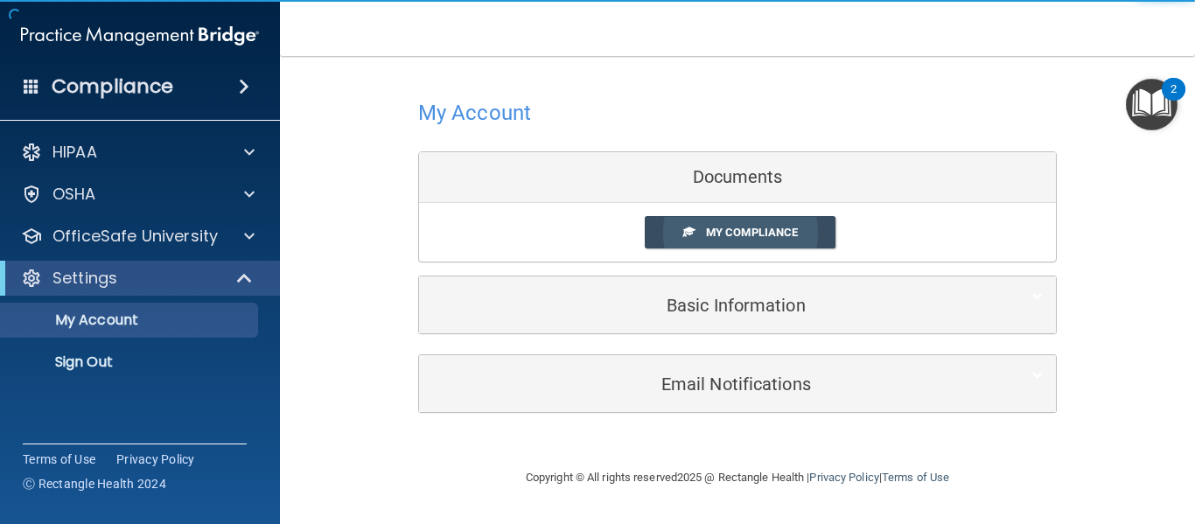
click at [744, 235] on span "My Compliance" at bounding box center [752, 232] width 92 height 13
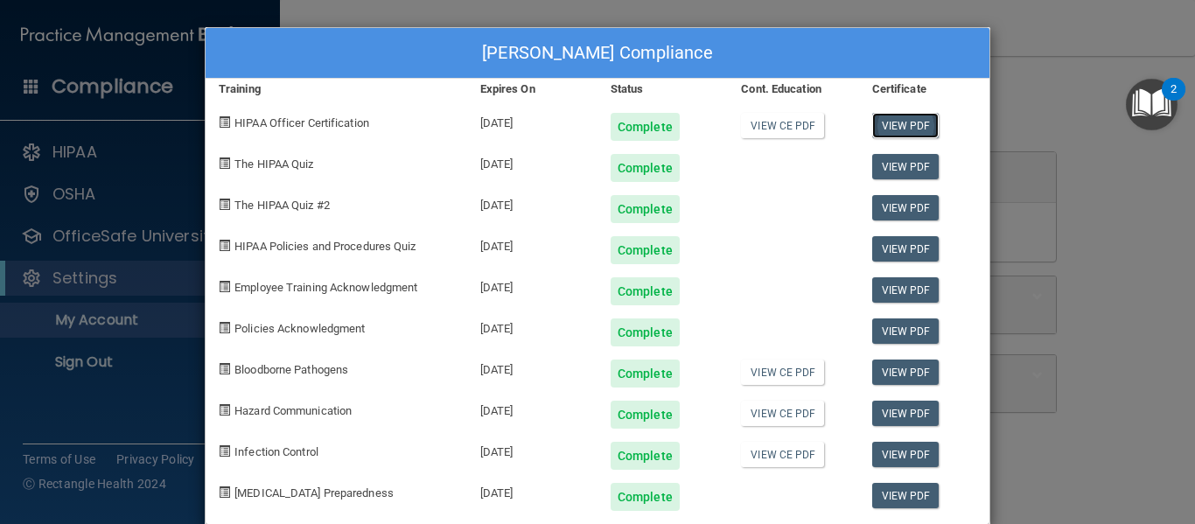
click at [887, 123] on link "View PDF" at bounding box center [905, 125] width 67 height 25
